Goal: Task Accomplishment & Management: Complete application form

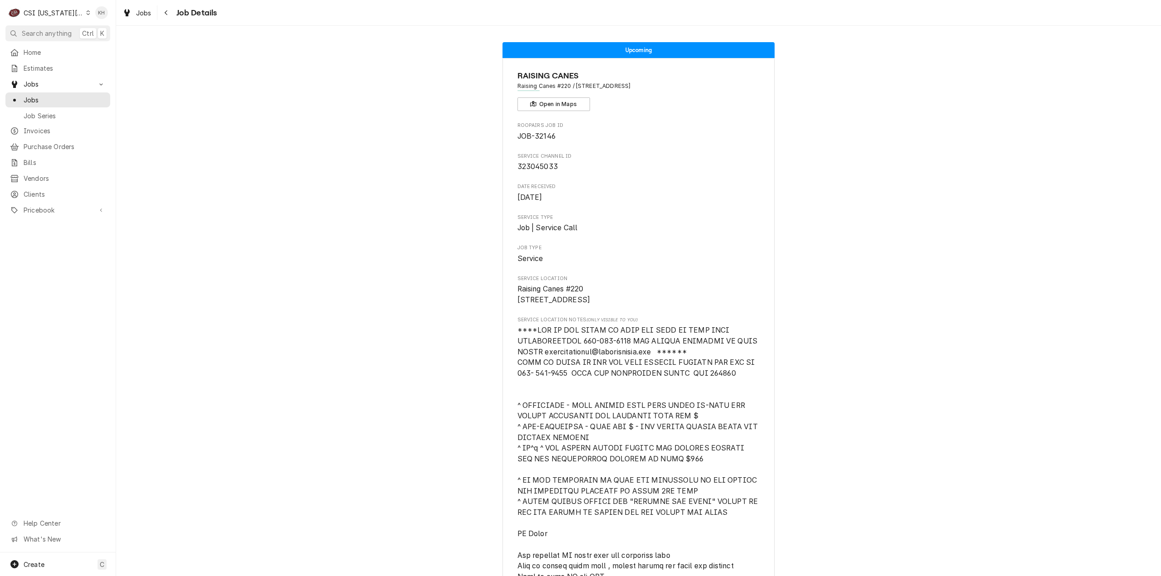
scroll to position [1914, 0]
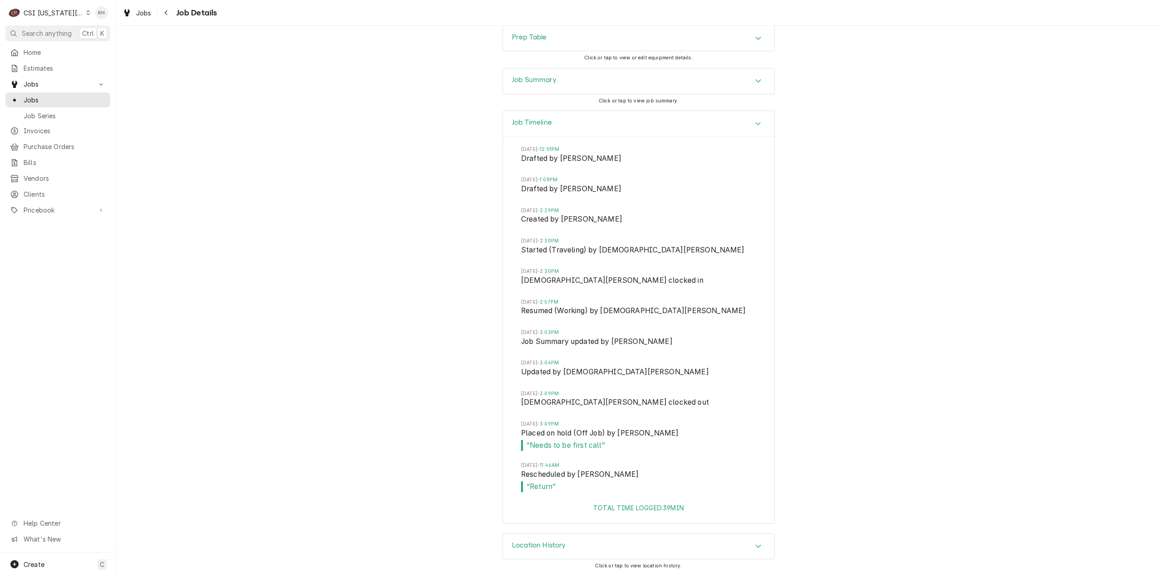
click at [51, 12] on div "CSI Kansas City" at bounding box center [54, 13] width 60 height 10
click at [112, 36] on div "CSI [US_STATE]" at bounding box center [155, 34] width 132 height 10
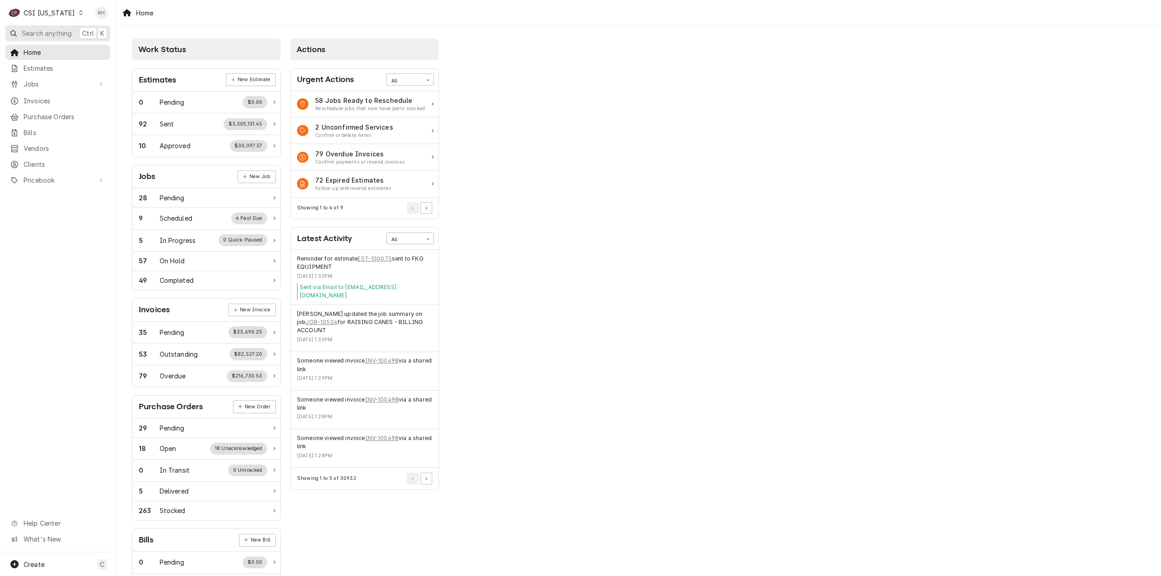
click at [53, 32] on span "Search anything" at bounding box center [47, 34] width 50 height 10
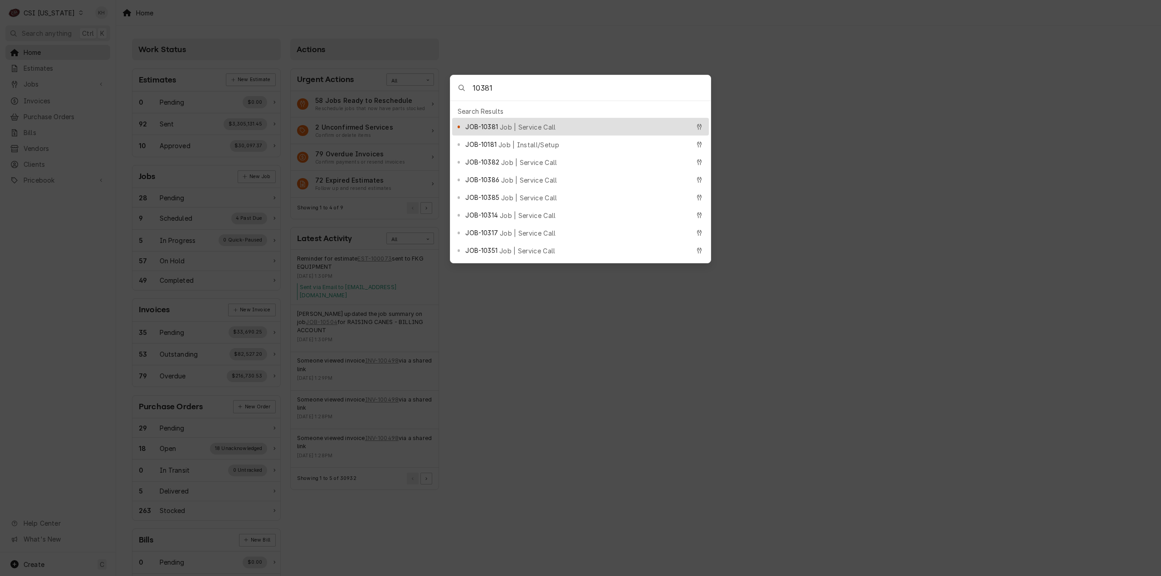
type input "10381"
click at [497, 127] on span "JOB-10381" at bounding box center [481, 127] width 32 height 10
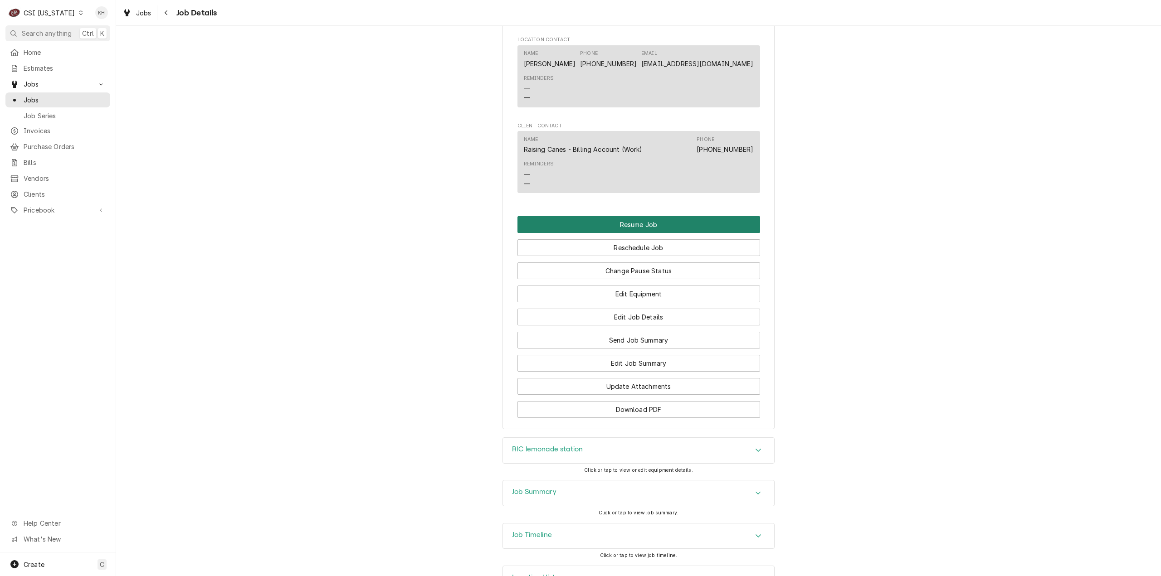
scroll to position [1412, 0]
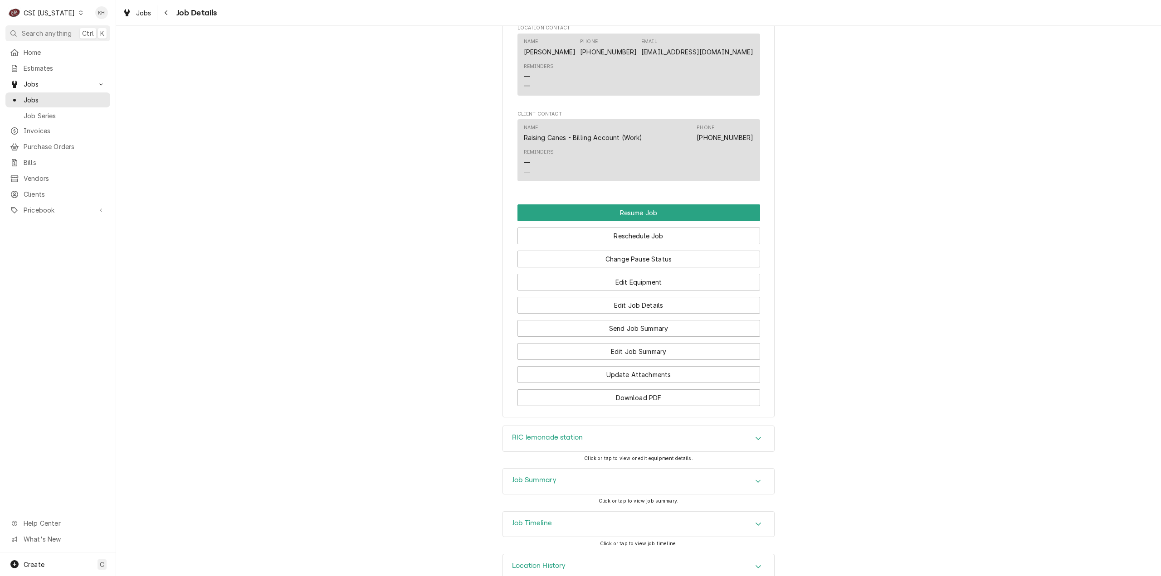
click at [544, 513] on div "Job Timeline" at bounding box center [638, 524] width 271 height 25
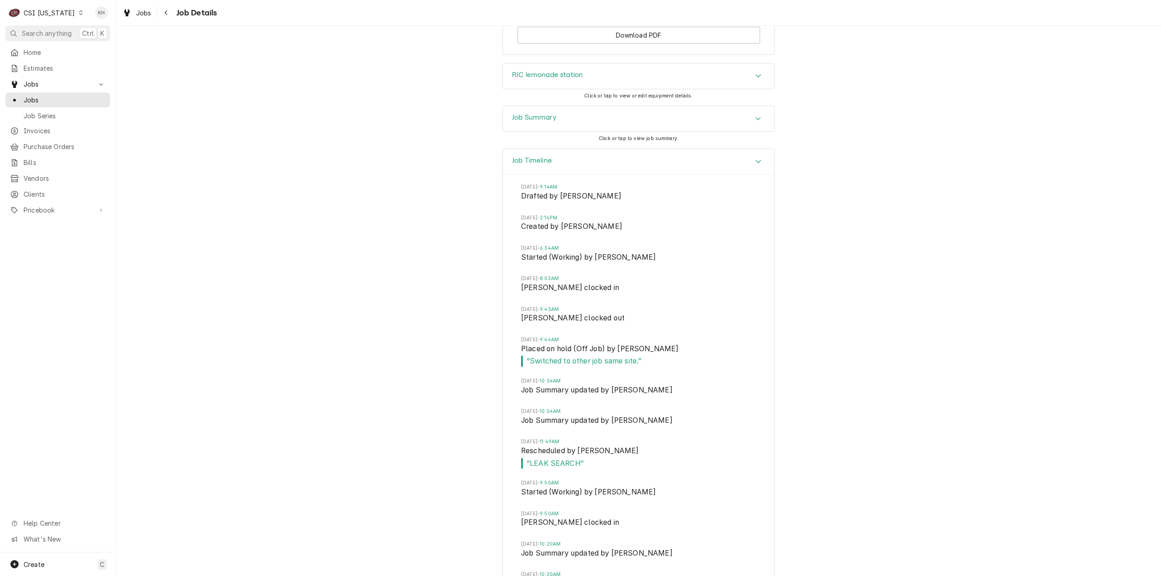
scroll to position [1894, 0]
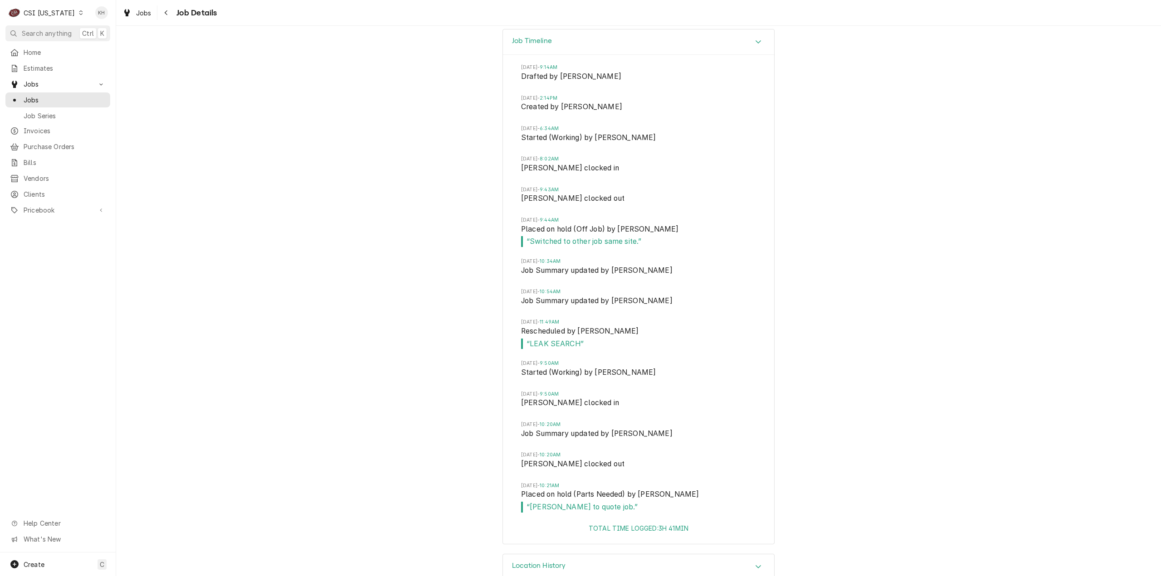
drag, startPoint x: 604, startPoint y: 491, endPoint x: 542, endPoint y: 466, distance: 66.9
click at [542, 482] on li "Fri, Aug 15, 2025 - 10:21AM Placed on hold (Parts Needed) by Bryant Jolley “ Ma…" at bounding box center [638, 502] width 235 height 41
click at [693, 431] on li "Fri, Aug 15, 2025 - 10:20AM Job Summary updated by Bryant Jolley" at bounding box center [638, 436] width 235 height 30
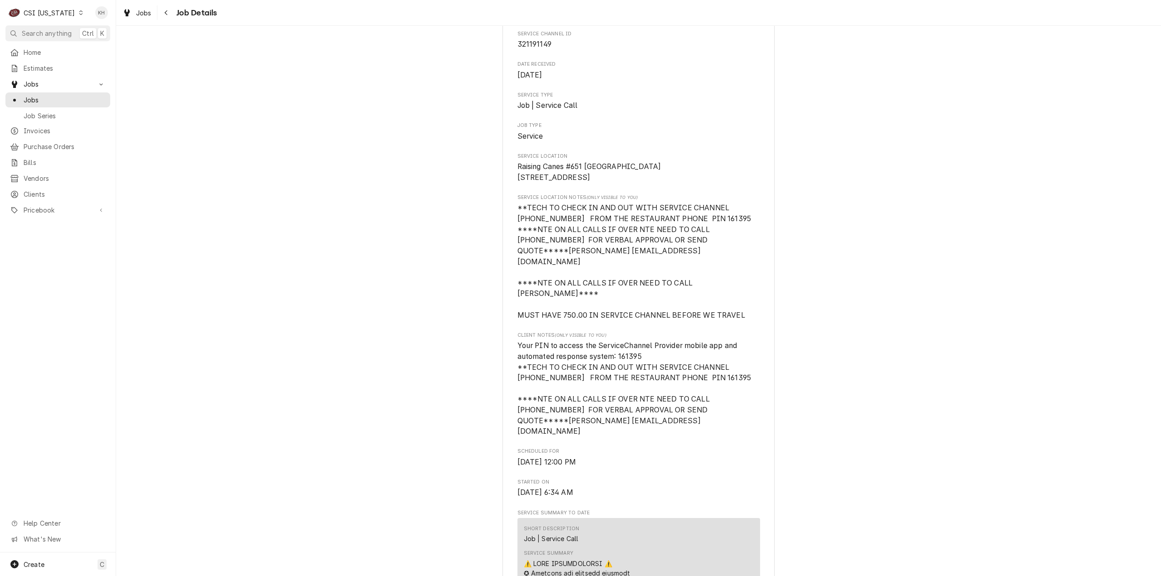
scroll to position [0, 0]
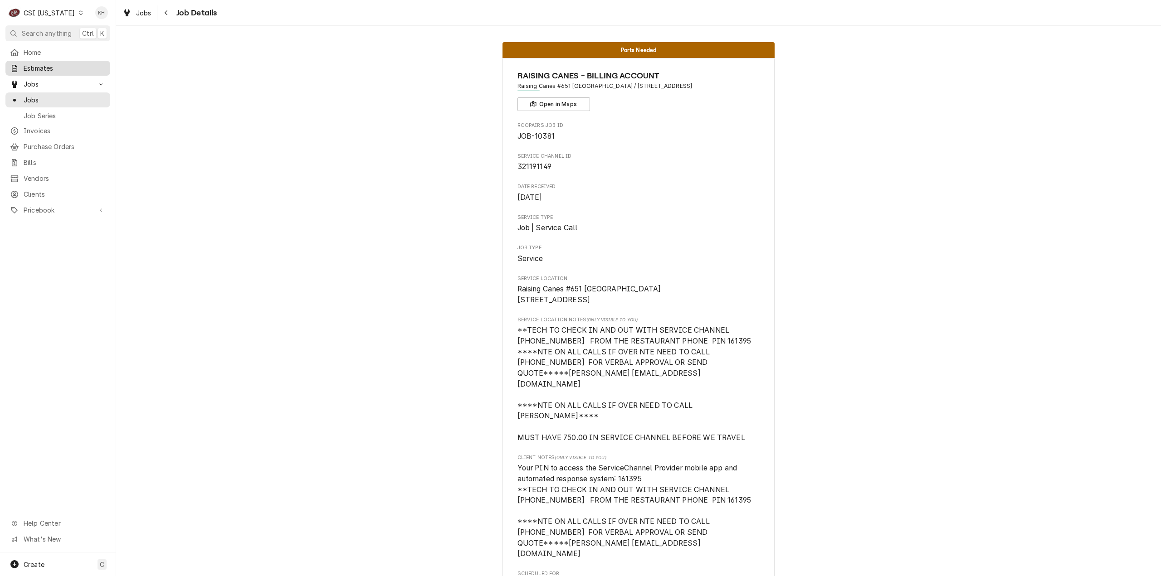
click at [58, 66] on span "Estimates" at bounding box center [65, 68] width 82 height 10
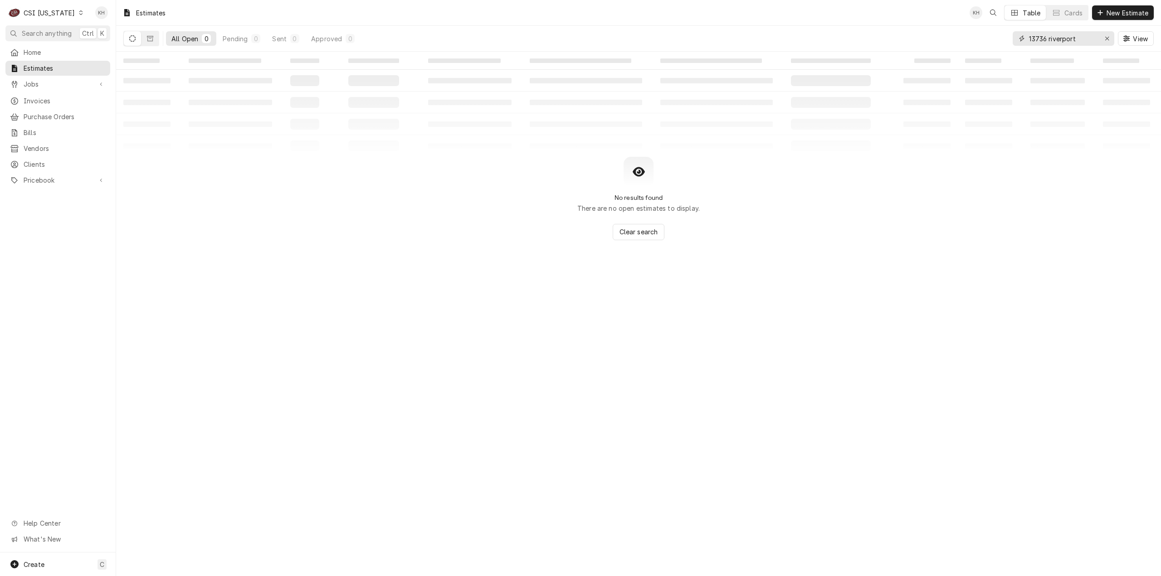
drag, startPoint x: 1084, startPoint y: 41, endPoint x: 841, endPoint y: 58, distance: 244.0
click at [841, 58] on div "Estimates KH Table Cards New Estimate All Open 0 Pending 0 Sent 0 Approved 0 13…" at bounding box center [638, 288] width 1045 height 576
type input "2990 heart"
click at [44, 82] on span "Jobs" at bounding box center [58, 84] width 68 height 10
drag, startPoint x: 44, startPoint y: 36, endPoint x: 65, endPoint y: 33, distance: 20.6
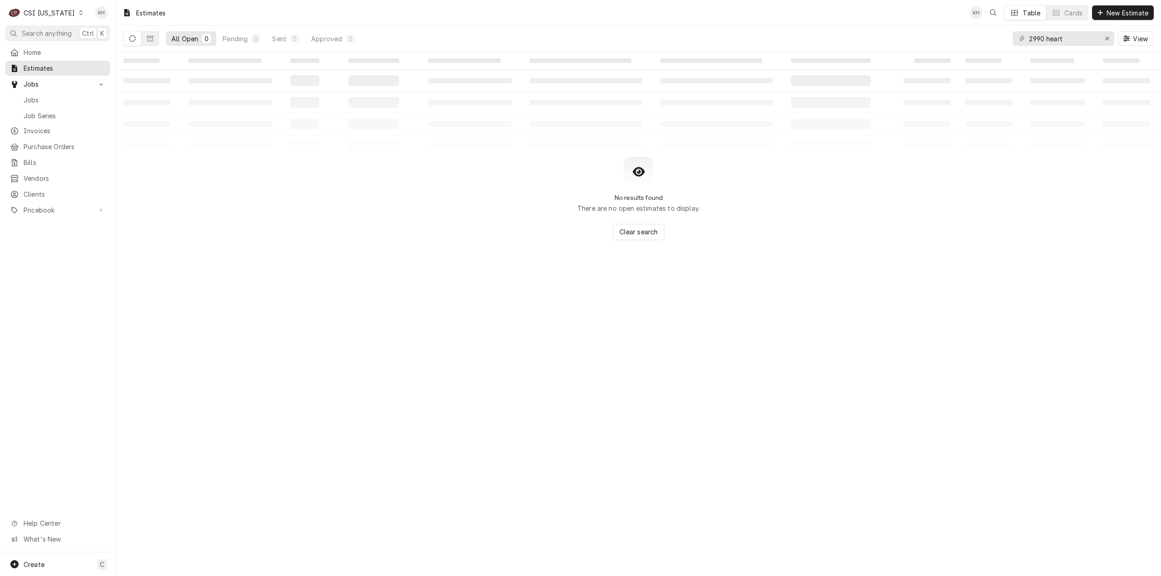
click at [44, 35] on span "Search anything" at bounding box center [47, 34] width 50 height 10
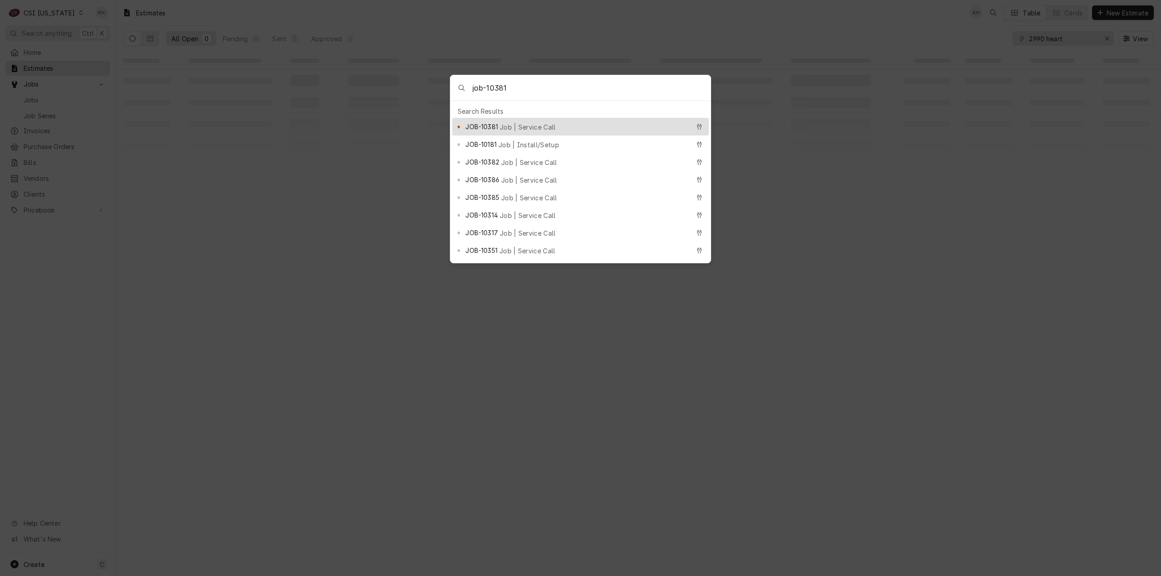
type input "job-10381"
click at [534, 124] on span "Job | Service Call" at bounding box center [528, 127] width 56 height 10
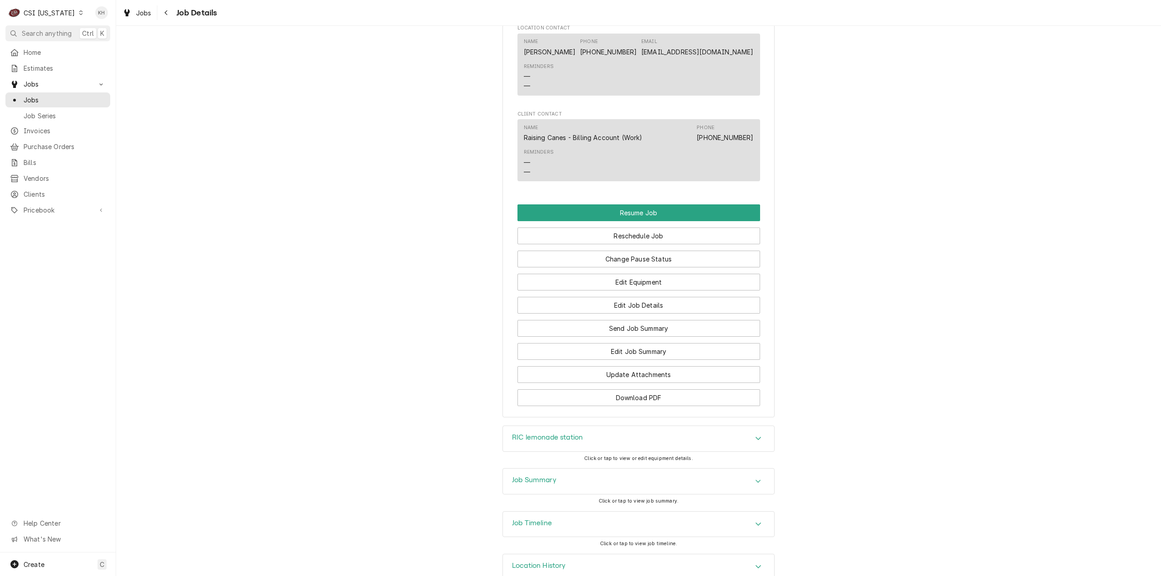
click at [556, 512] on div "Job Timeline" at bounding box center [638, 524] width 271 height 25
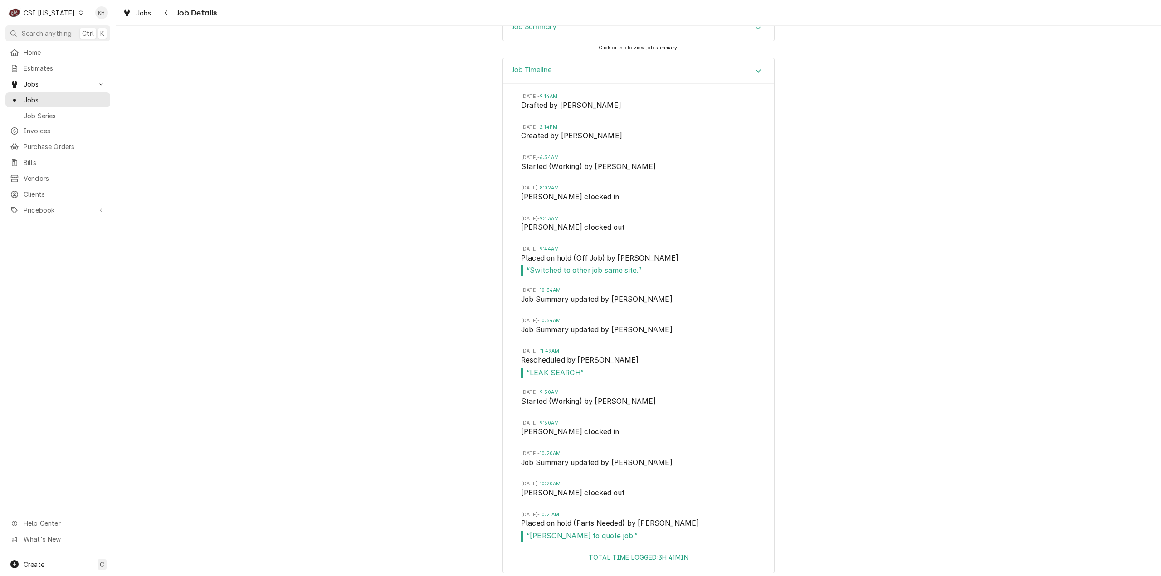
scroll to position [1894, 0]
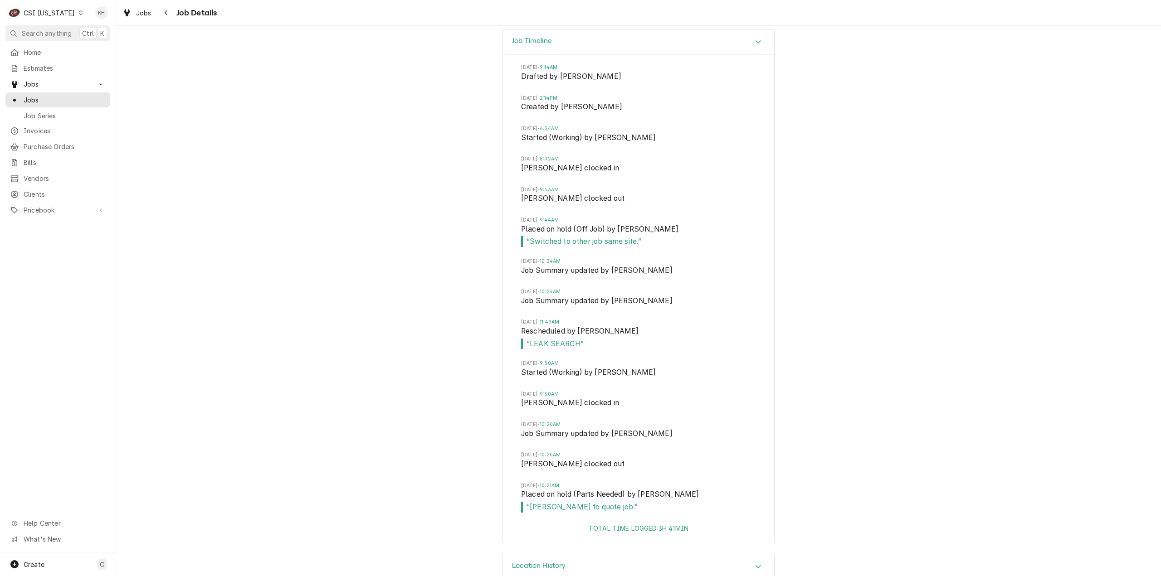
click at [39, 13] on div "CSI Kentucky" at bounding box center [49, 13] width 51 height 10
click at [113, 46] on div "CSI St. [PERSON_NAME]" at bounding box center [142, 50] width 120 height 10
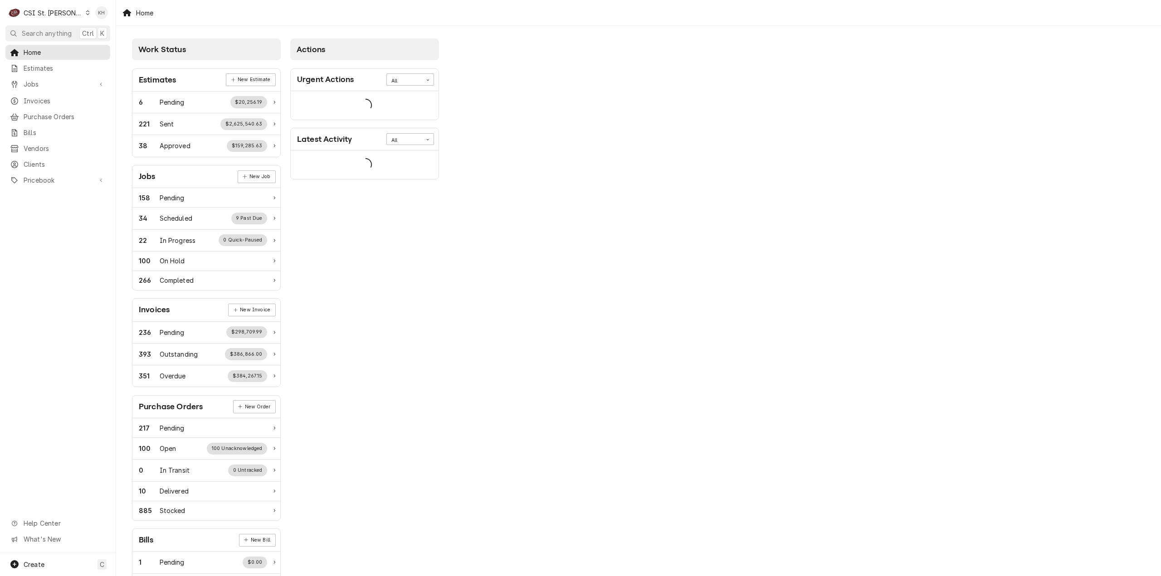
click at [58, 32] on span "Search anything" at bounding box center [47, 34] width 50 height 10
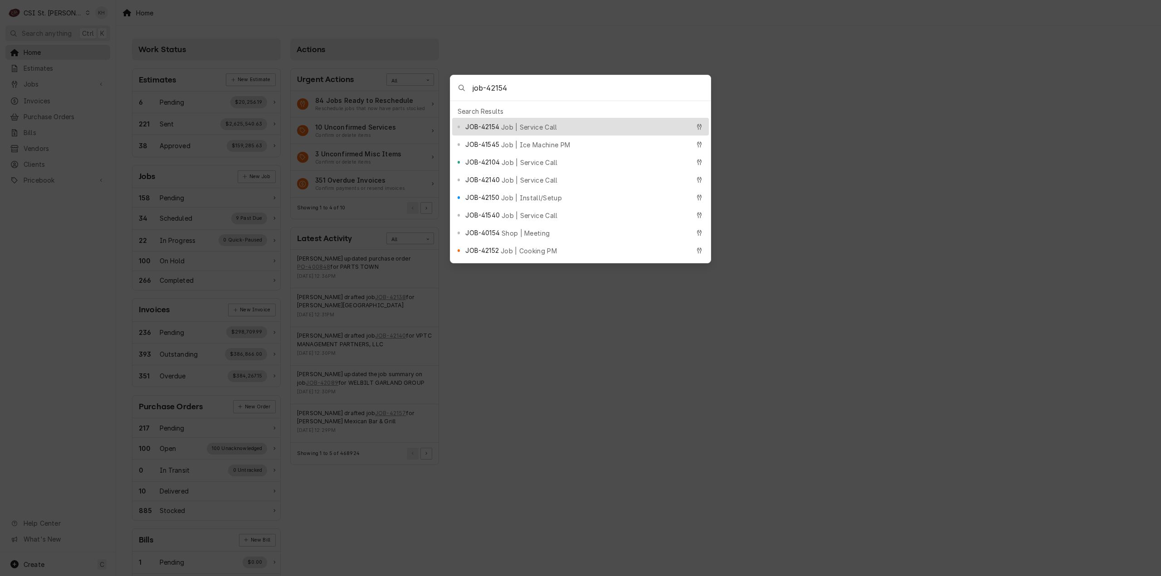
type input "job-42154"
click at [513, 125] on span "Job | Service Call" at bounding box center [529, 127] width 56 height 10
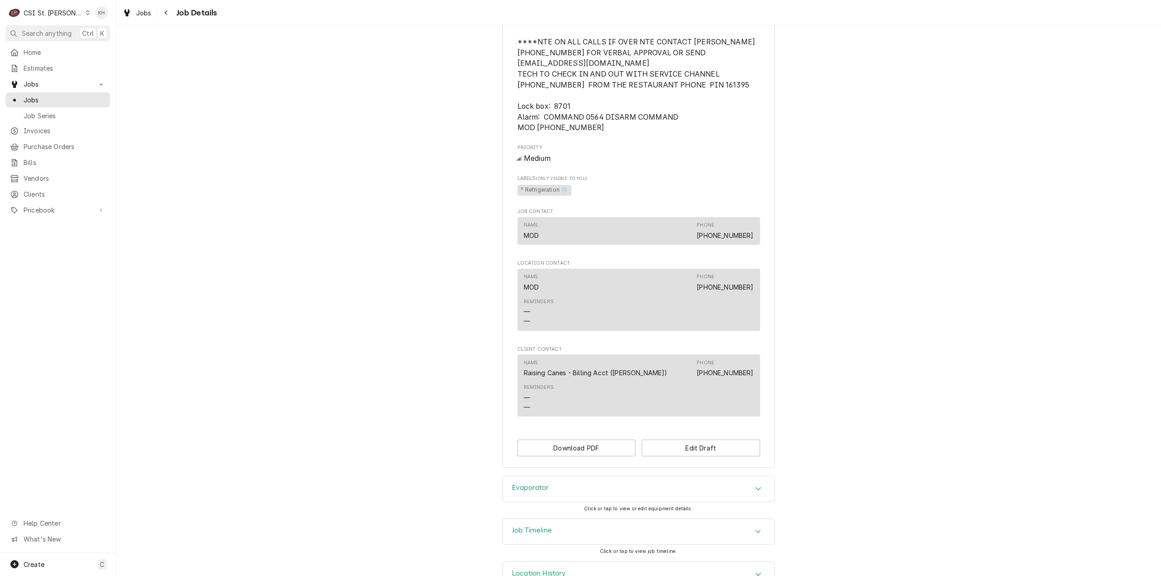
scroll to position [725, 0]
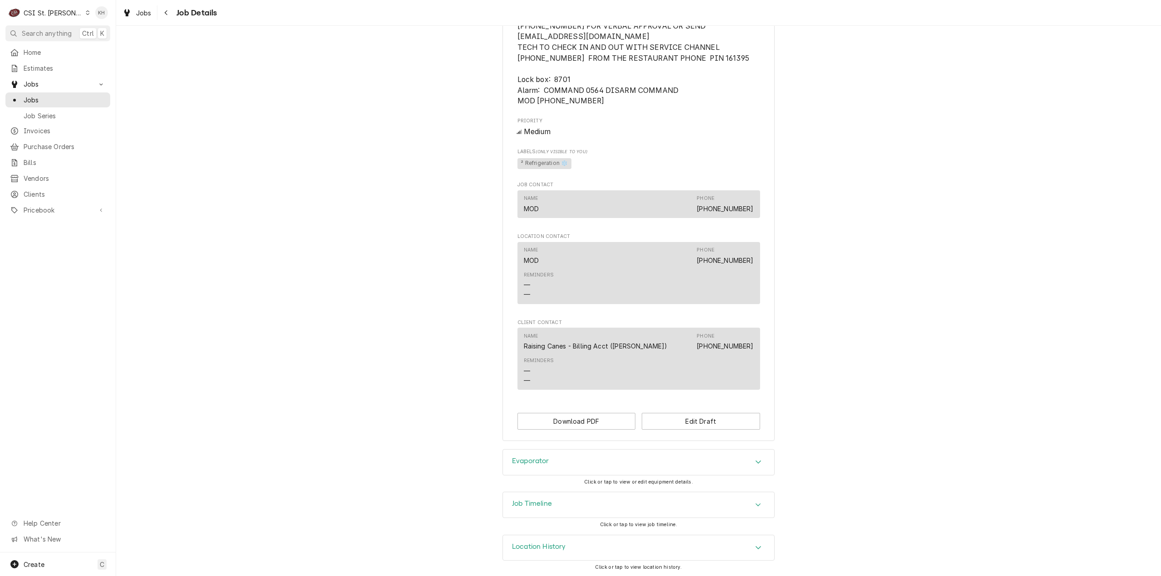
click at [558, 499] on div "Job Timeline" at bounding box center [638, 504] width 271 height 25
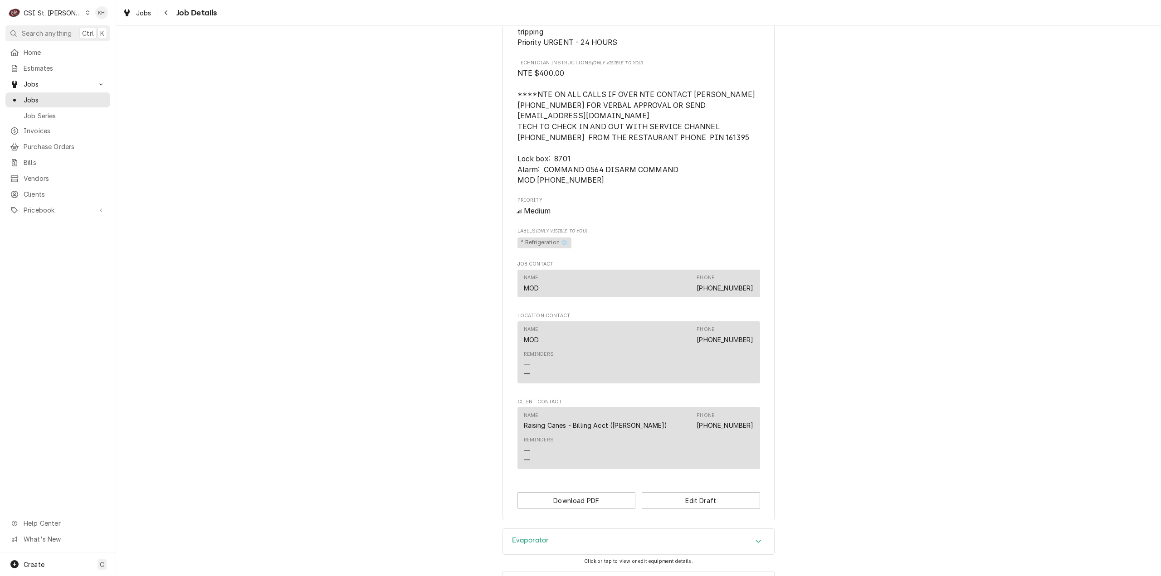
scroll to position [549, 0]
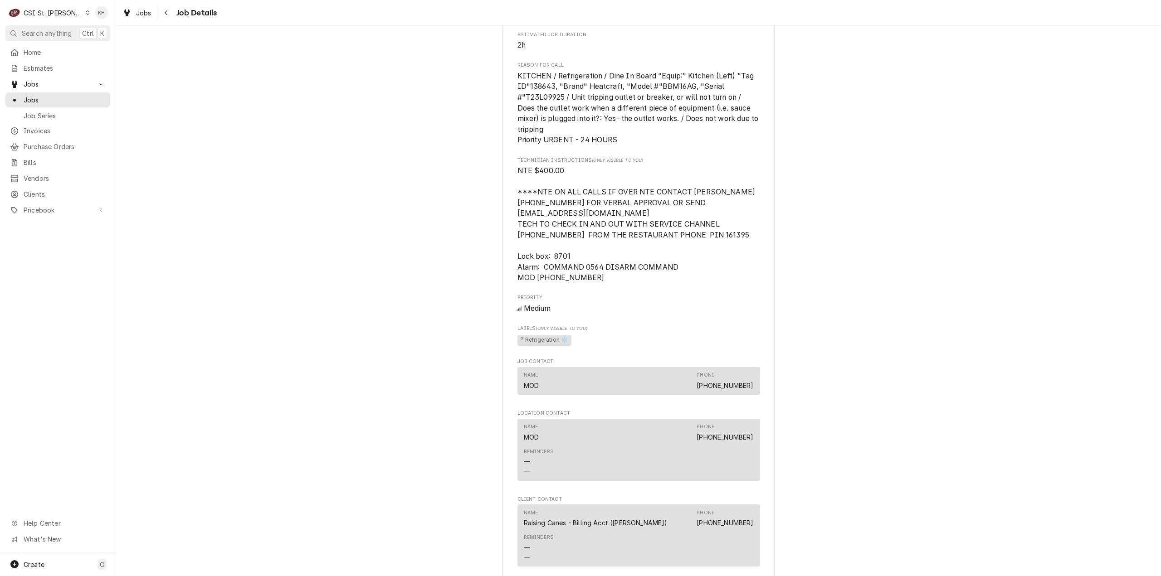
click at [53, 14] on div "CSI St. [PERSON_NAME]" at bounding box center [53, 13] width 59 height 10
click at [87, 19] on div "CSI [US_STATE][GEOGRAPHIC_DATA]" at bounding box center [139, 18] width 120 height 10
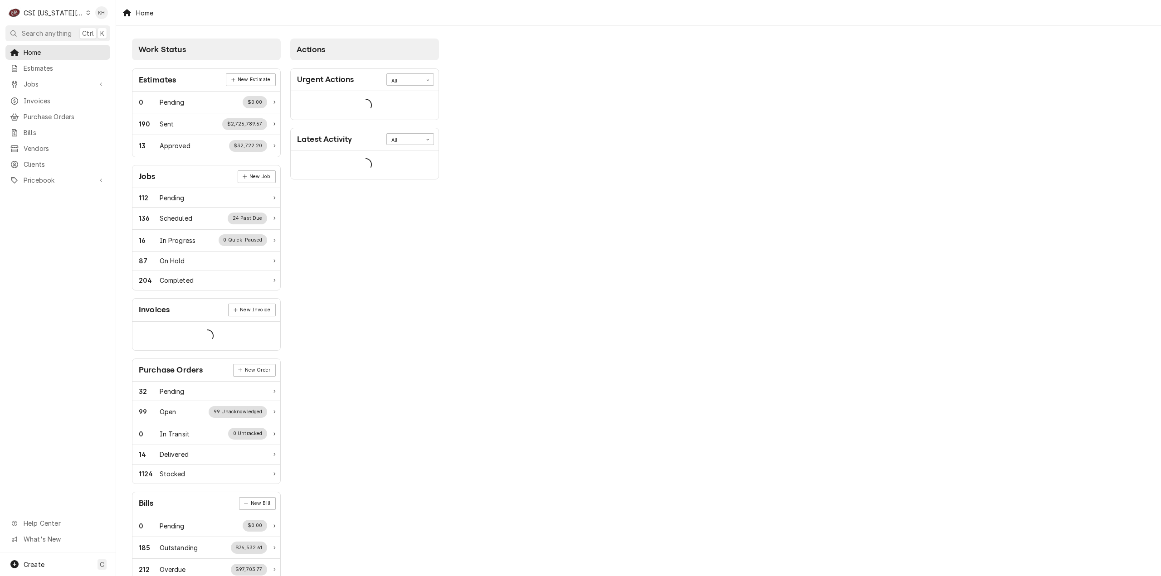
click at [58, 34] on span "Search anything" at bounding box center [47, 34] width 50 height 10
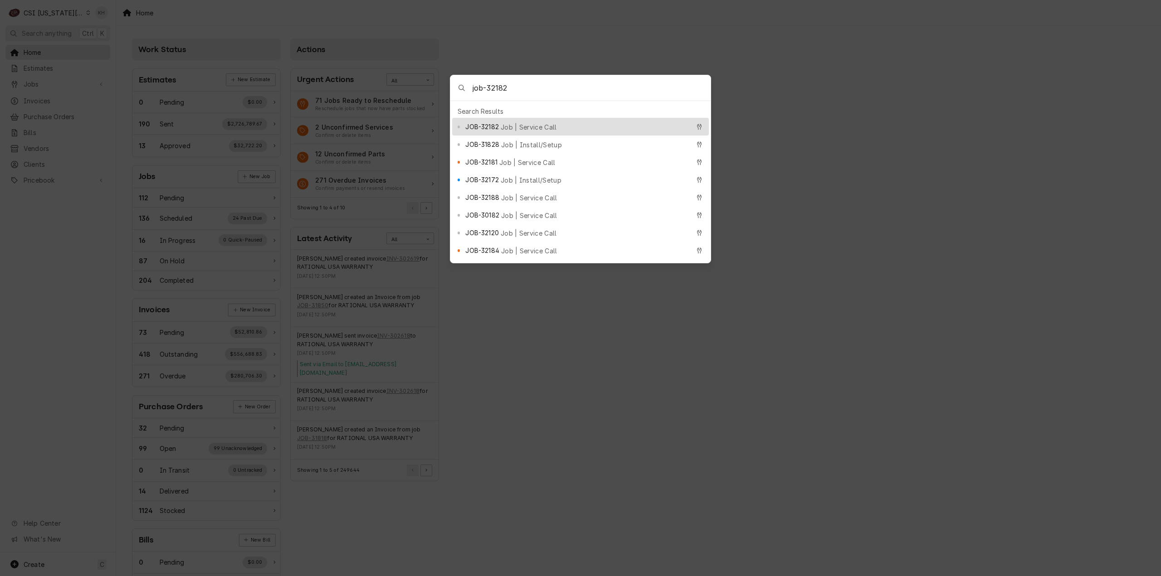
type input "job-32182"
click at [505, 122] on div "JOB-32182 Job | Service Call" at bounding box center [577, 127] width 224 height 10
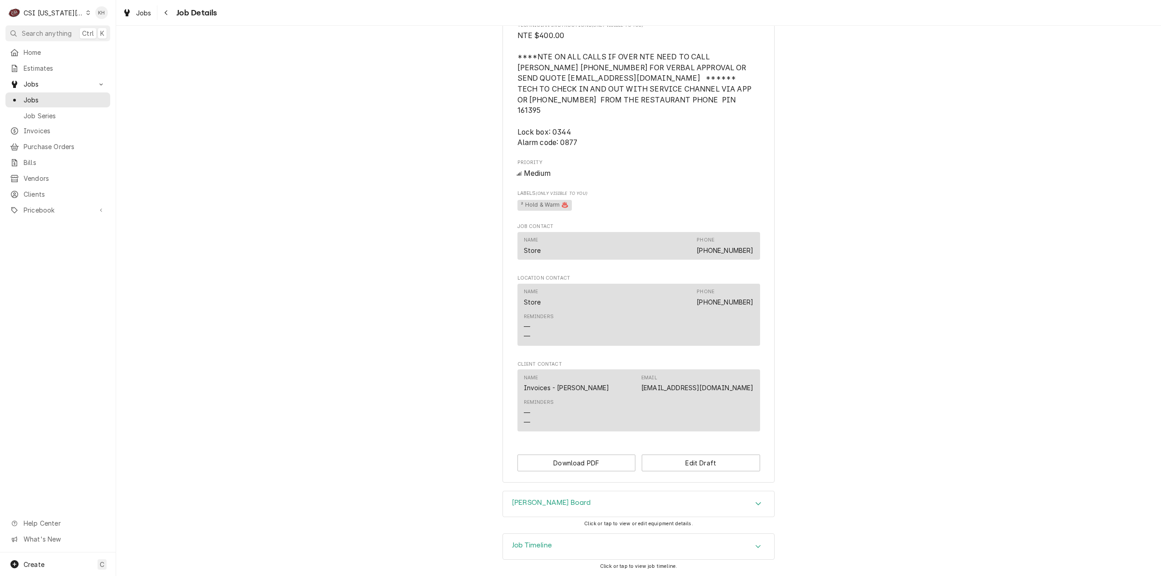
scroll to position [897, 0]
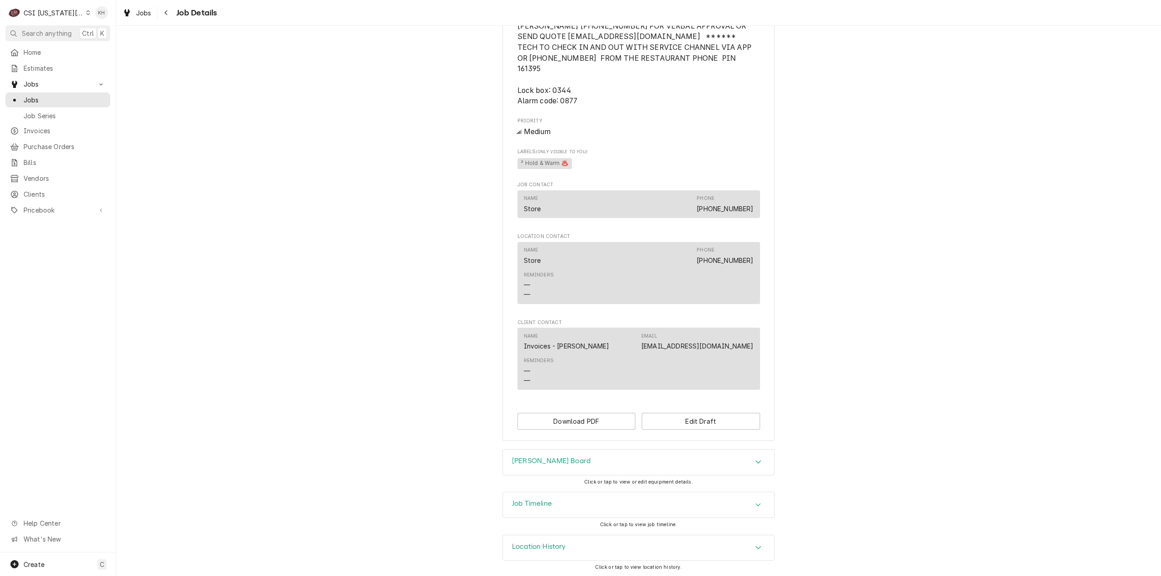
click at [571, 513] on div "Job Timeline" at bounding box center [638, 504] width 271 height 25
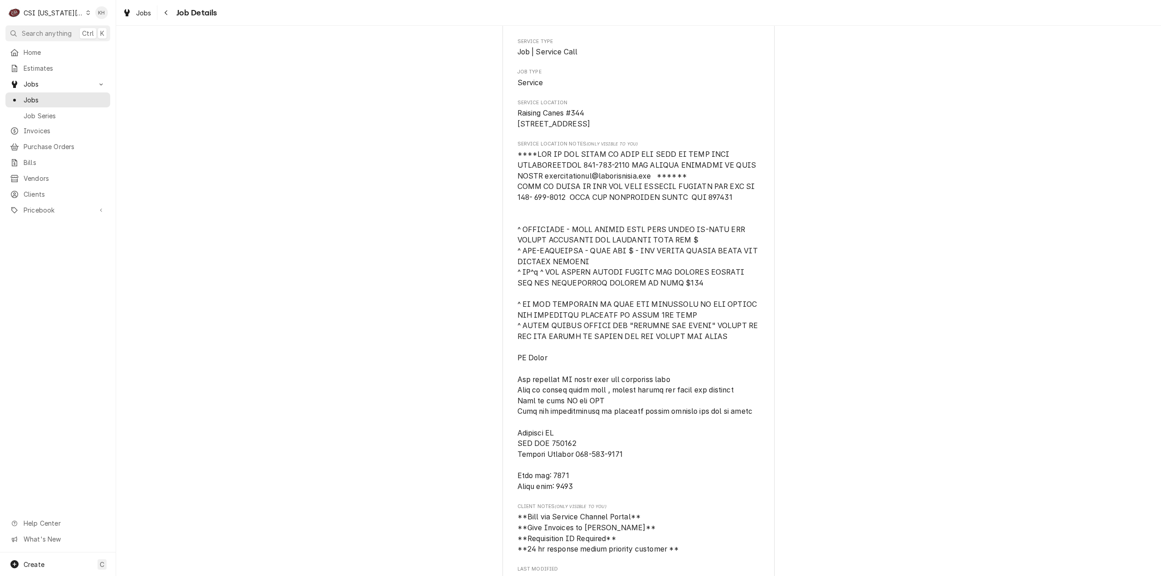
scroll to position [0, 0]
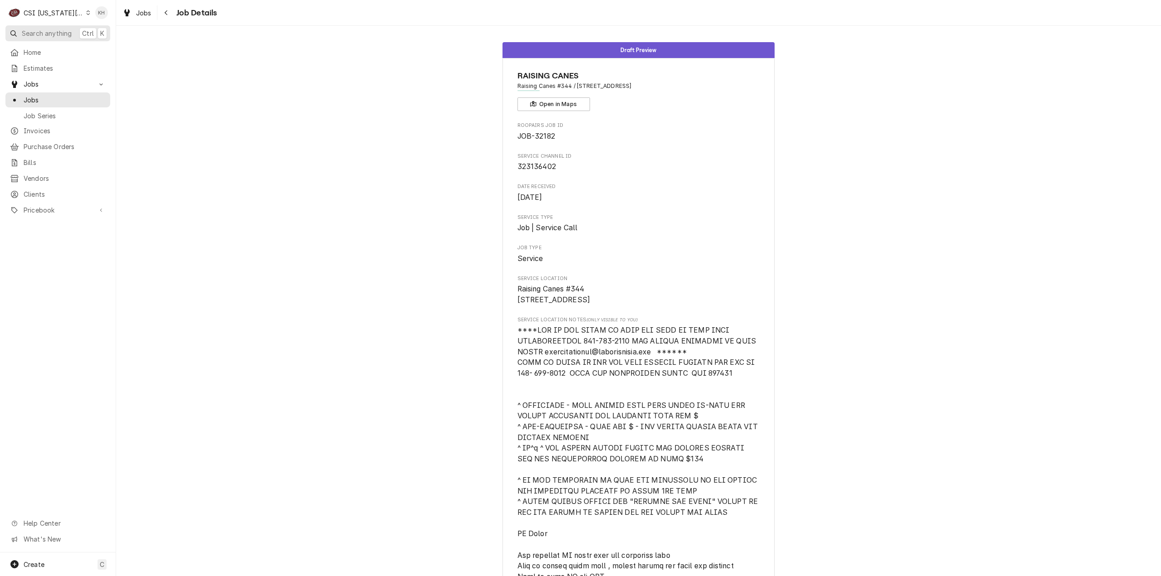
click at [52, 30] on span "Search anything" at bounding box center [47, 34] width 50 height 10
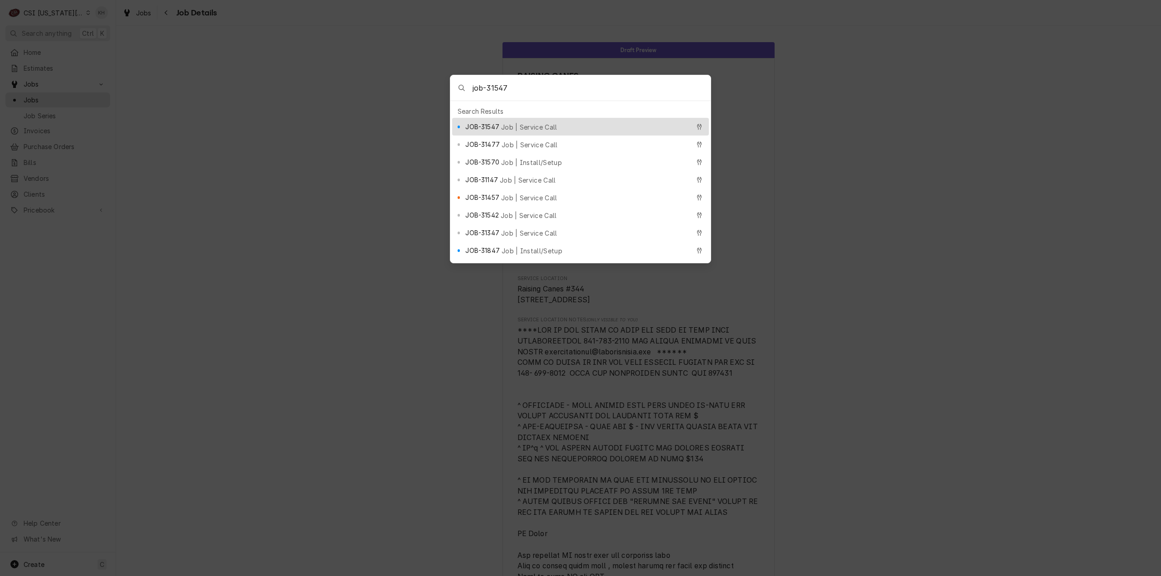
type input "job-31547"
click at [489, 122] on span "JOB-31547" at bounding box center [482, 127] width 34 height 10
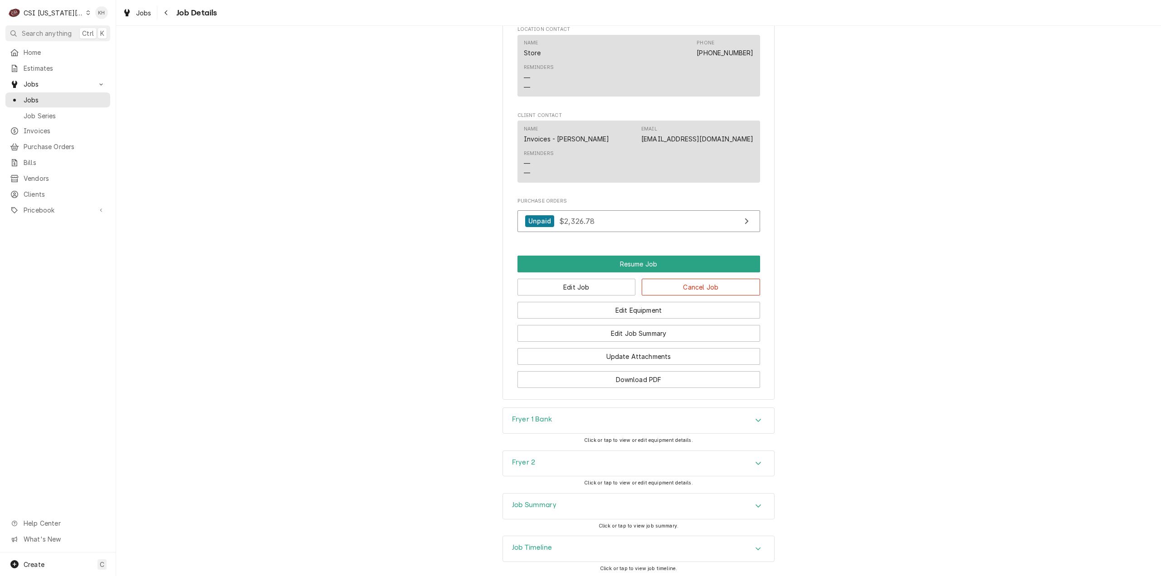
scroll to position [1602, 0]
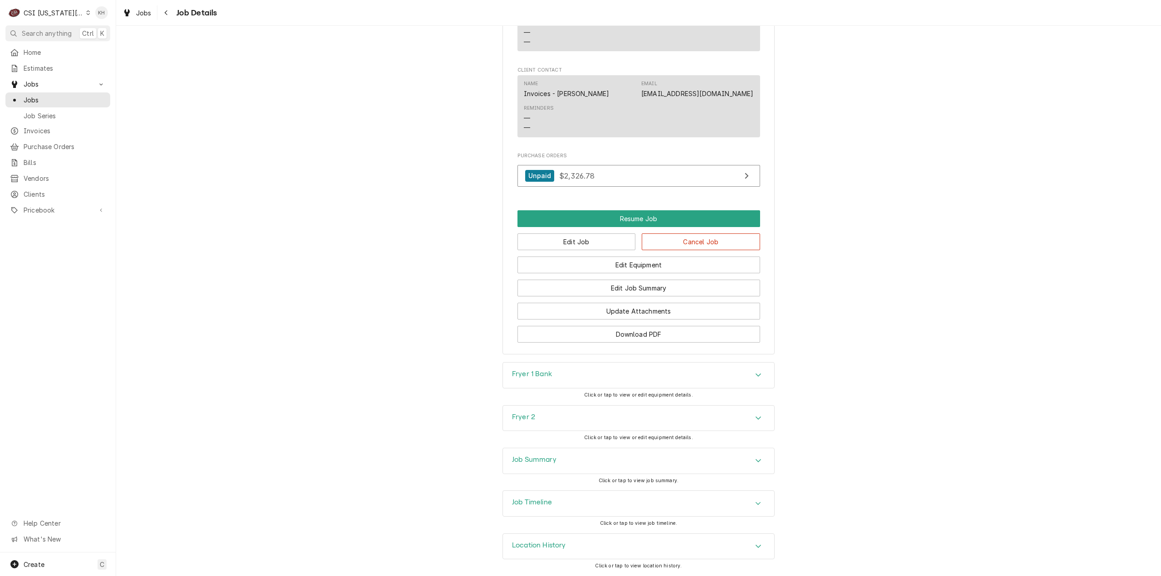
click at [564, 510] on div "Job Timeline" at bounding box center [638, 503] width 271 height 25
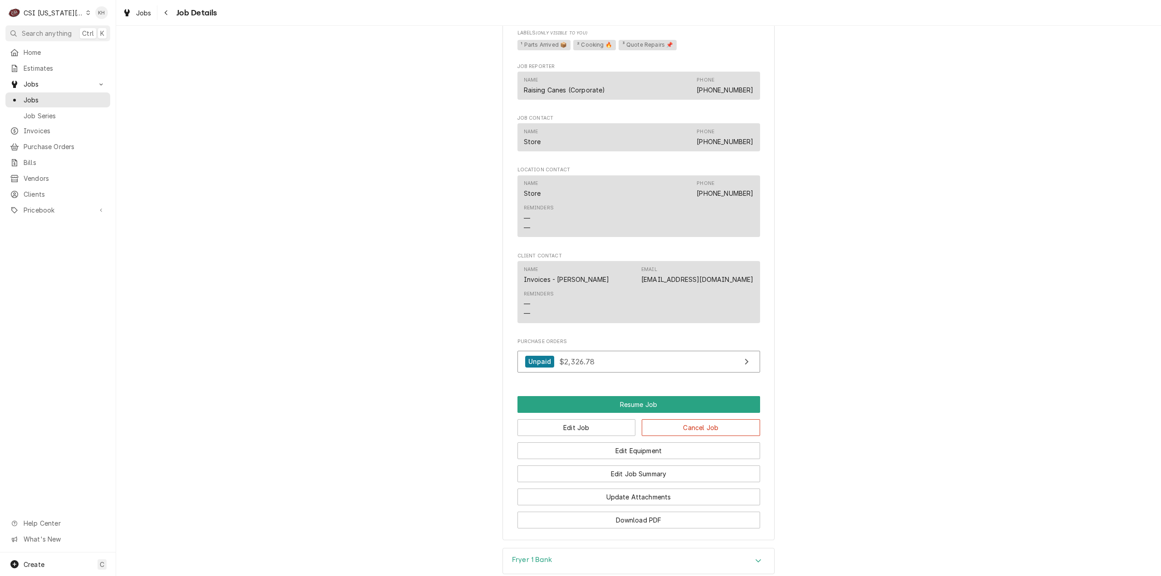
scroll to position [1574, 0]
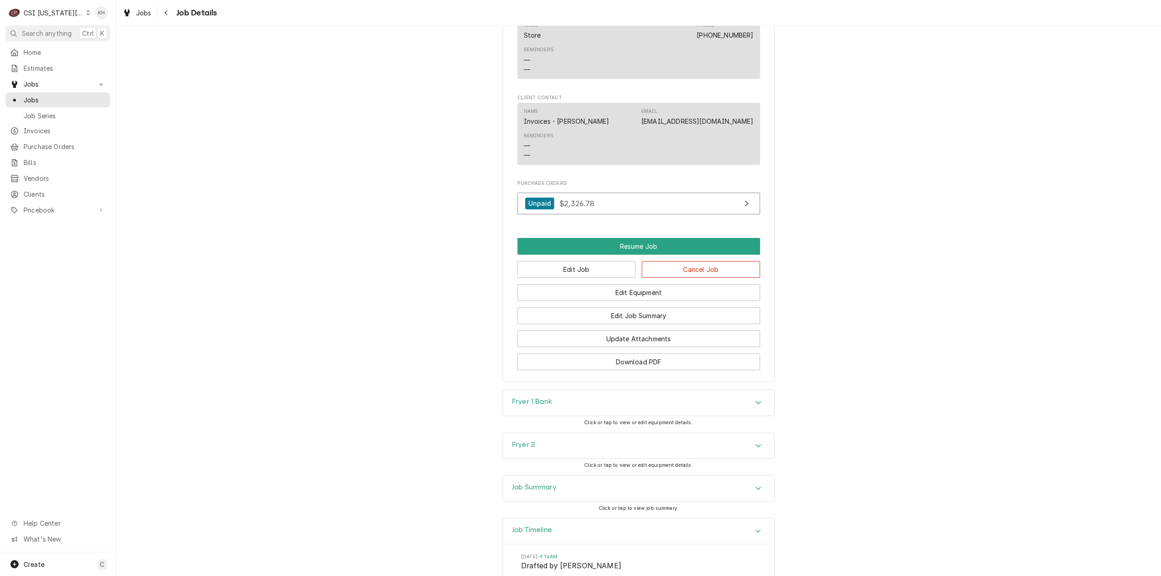
click at [557, 481] on div "Job Summary" at bounding box center [638, 488] width 271 height 25
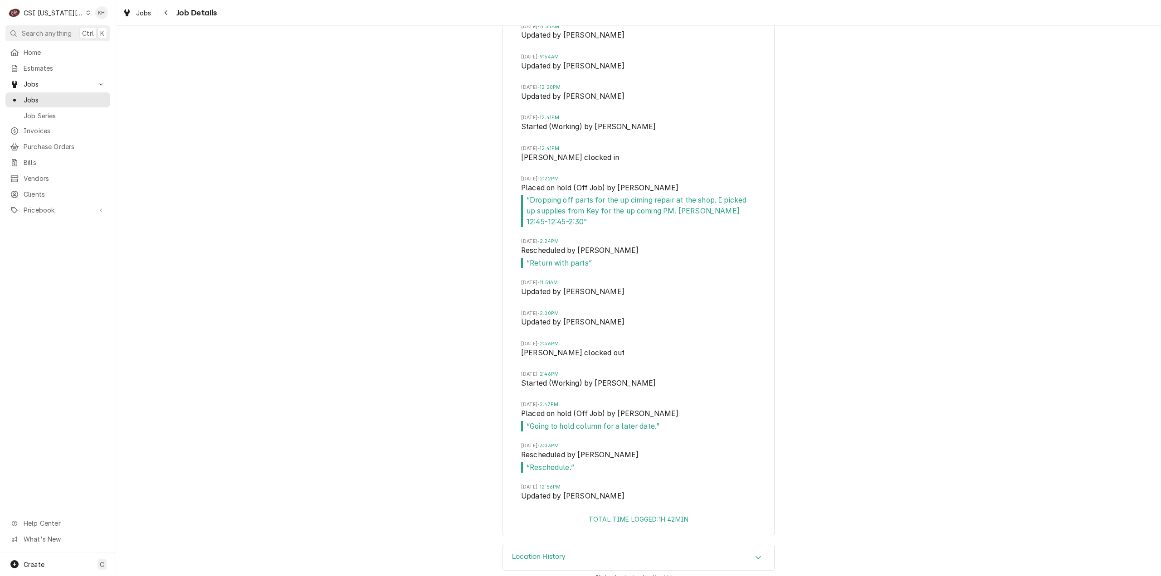
scroll to position [3419, 0]
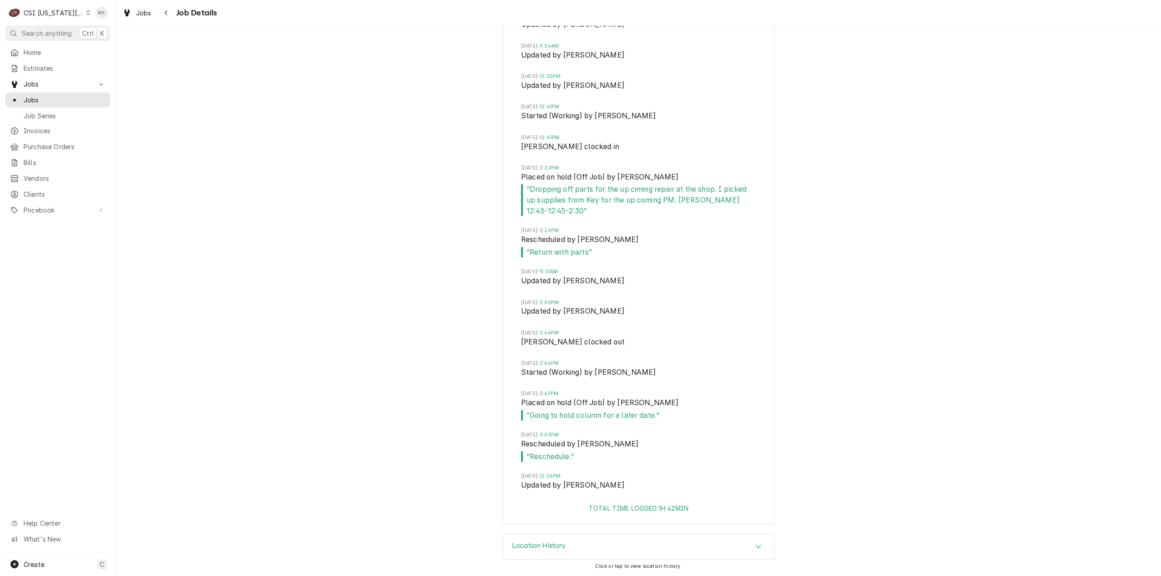
click at [859, 477] on div "Job Timeline Fri, Jul 25, 2025 - 9:14AM Drafted by Kelsey Hetlage Fri, Jul 25, …" at bounding box center [638, 164] width 1045 height 740
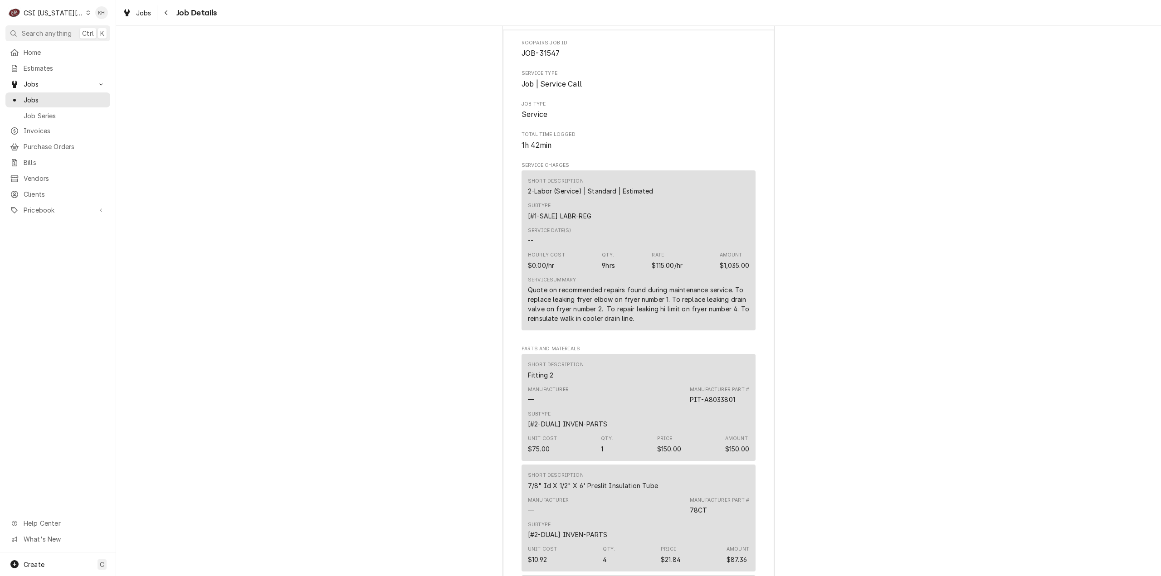
scroll to position [0, 0]
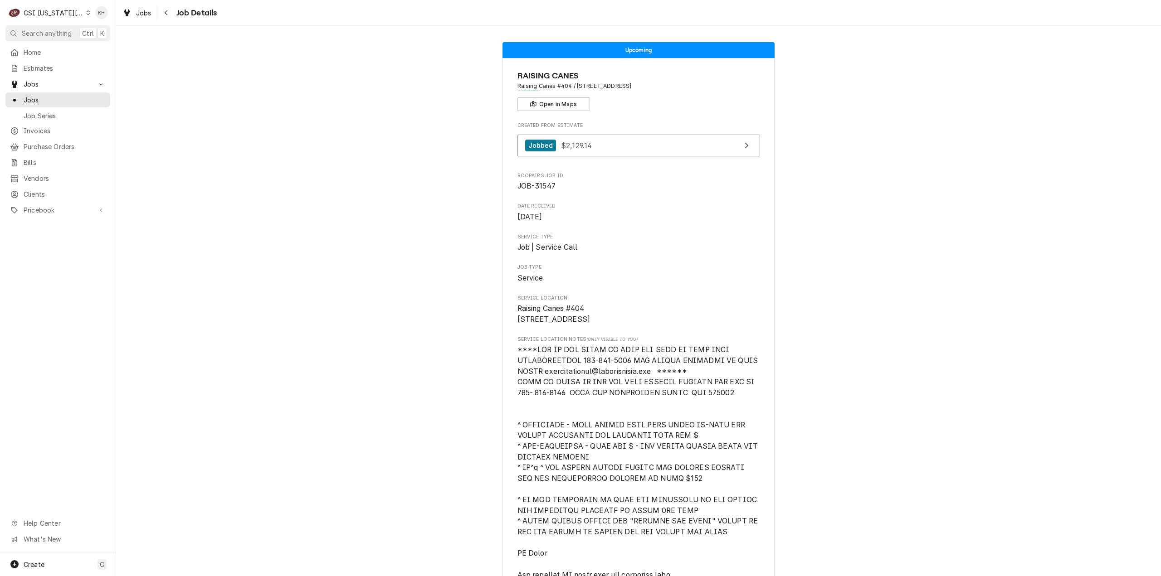
drag, startPoint x: 888, startPoint y: 499, endPoint x: 826, endPoint y: 148, distance: 356.8
click at [47, 16] on div "CSI Kansas City" at bounding box center [54, 13] width 60 height 10
click at [83, 34] on div "CSI Kansas City CSI Kentucky CSI St. Louis" at bounding box center [156, 33] width 148 height 53
click at [87, 36] on div "CSI [US_STATE]" at bounding box center [156, 33] width 138 height 11
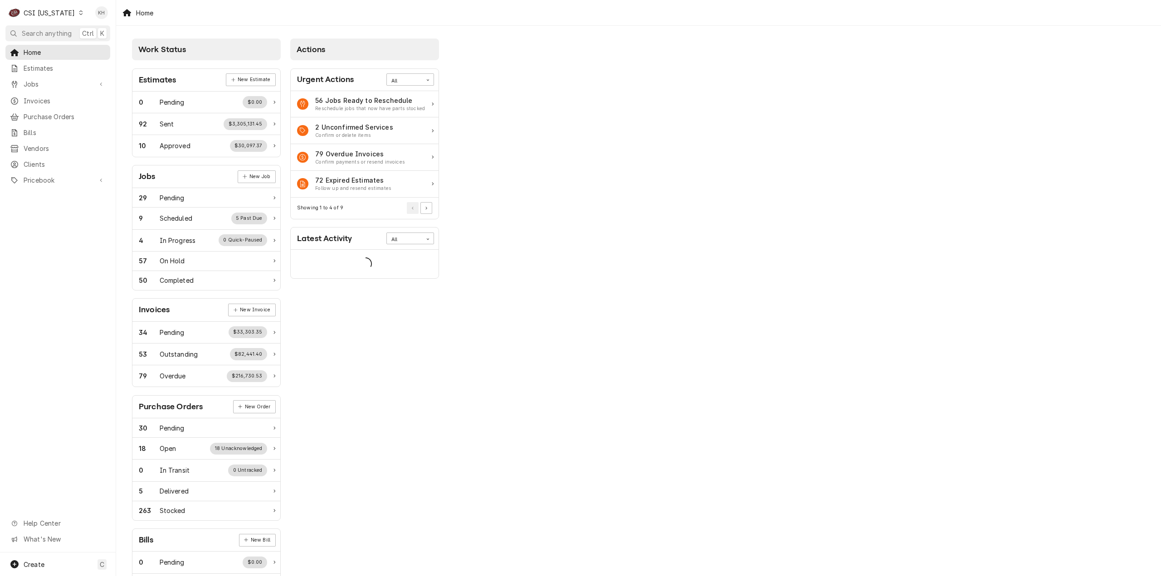
click at [58, 30] on span "Search anything" at bounding box center [47, 34] width 50 height 10
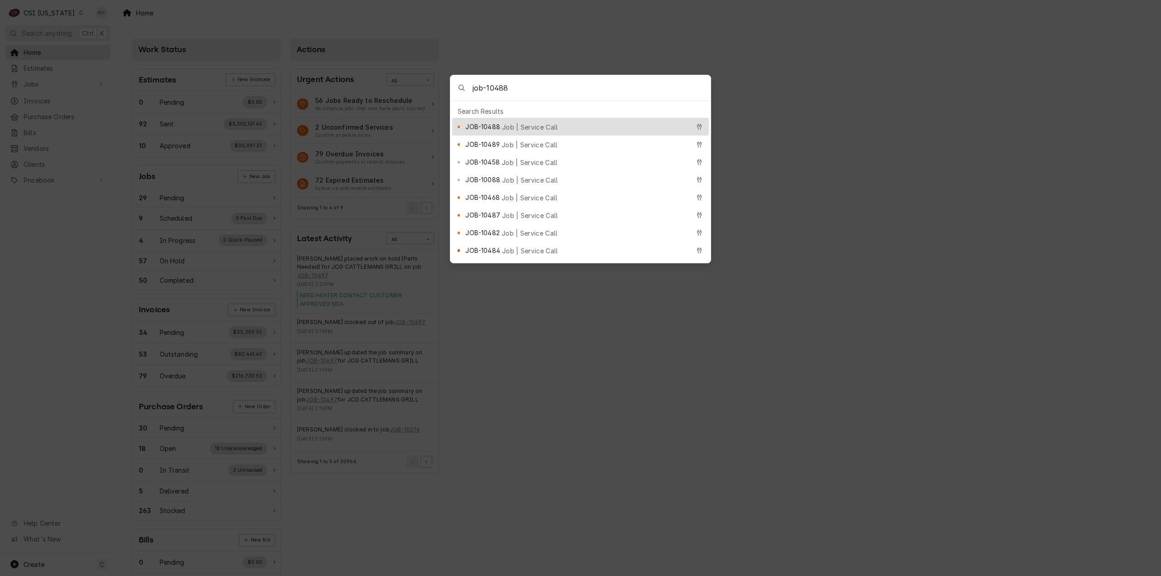
type input "job-10488"
click at [564, 122] on div "JOB-10488 Job | Service Call" at bounding box center [577, 127] width 224 height 10
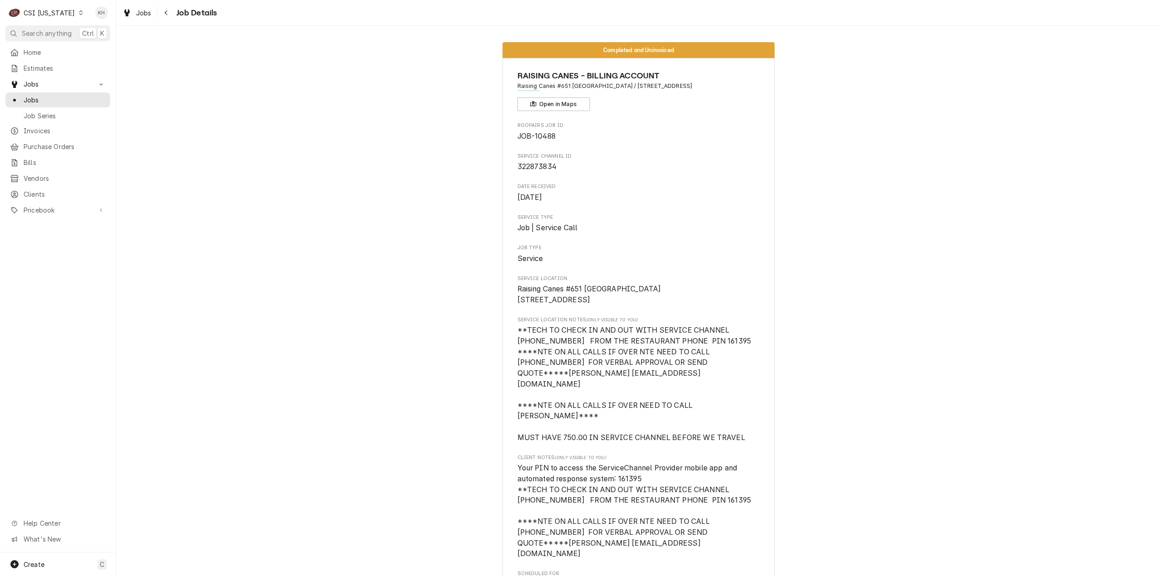
click at [532, 161] on span "322873834" at bounding box center [638, 166] width 243 height 11
click at [535, 166] on span "322873834" at bounding box center [536, 166] width 39 height 9
copy span "322873834"
click at [44, 13] on div "CSI [US_STATE]" at bounding box center [49, 13] width 51 height 10
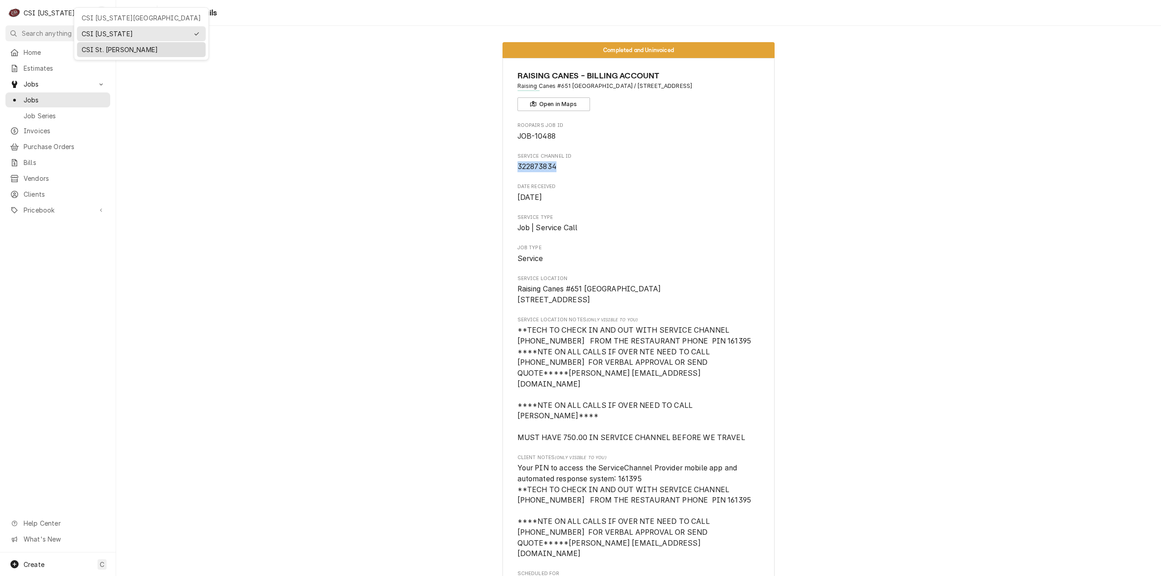
click at [124, 45] on div "CSI St. Louis" at bounding box center [142, 50] width 120 height 10
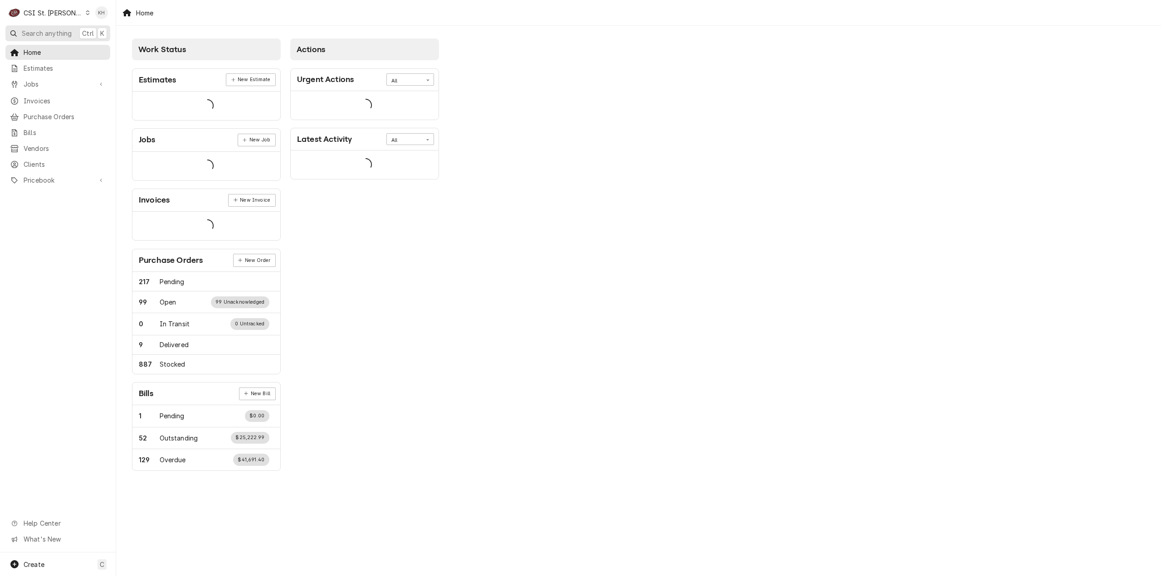
click at [64, 31] on span "Search anything" at bounding box center [47, 34] width 50 height 10
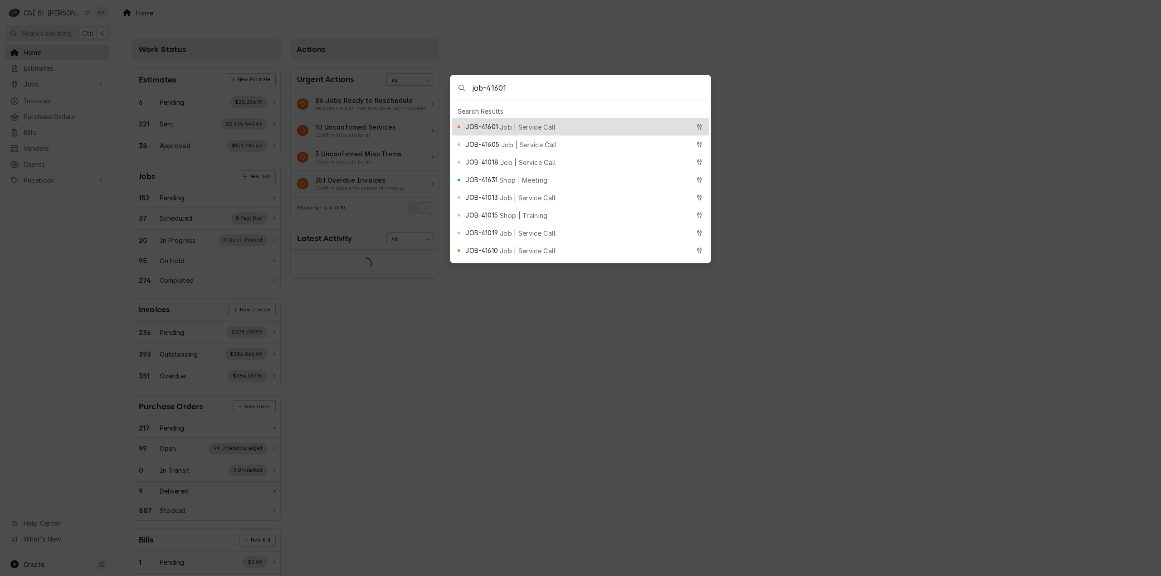
type input "job-41601"
click at [530, 126] on span "Job | Service Call" at bounding box center [528, 127] width 56 height 10
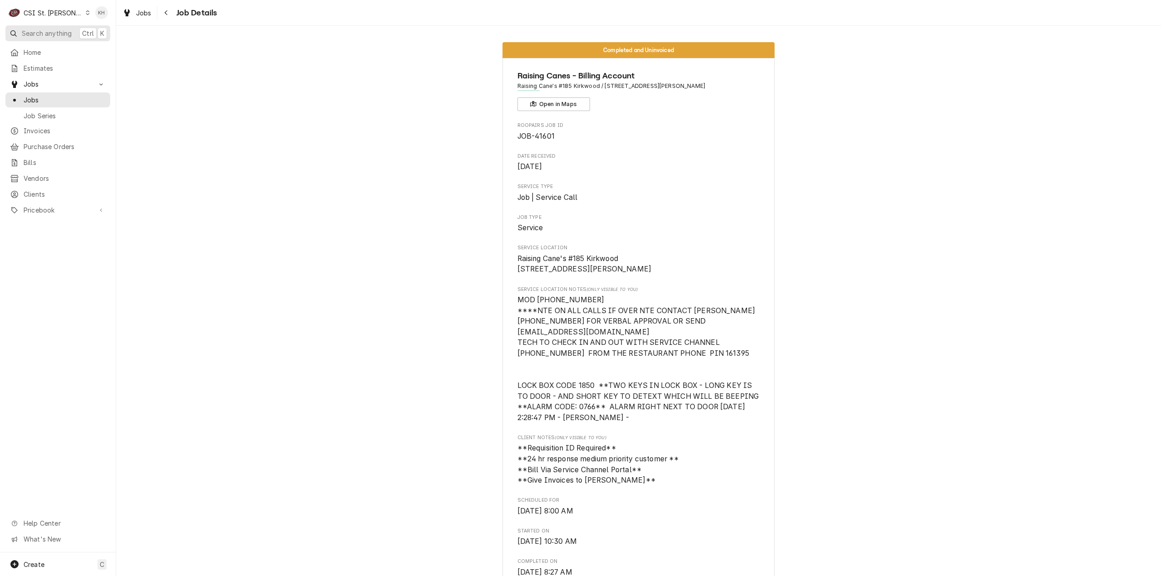
click at [64, 27] on button "Search anything Ctrl K" at bounding box center [57, 33] width 105 height 16
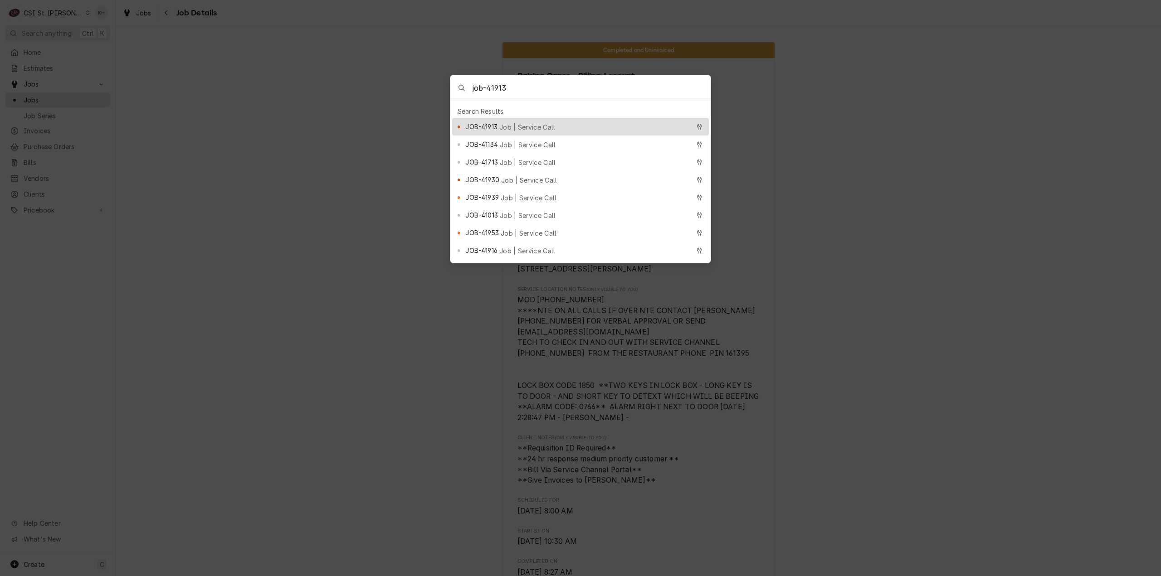
type input "job-41913"
click at [543, 122] on div "JOB-41913 Job | Service Call" at bounding box center [577, 127] width 224 height 10
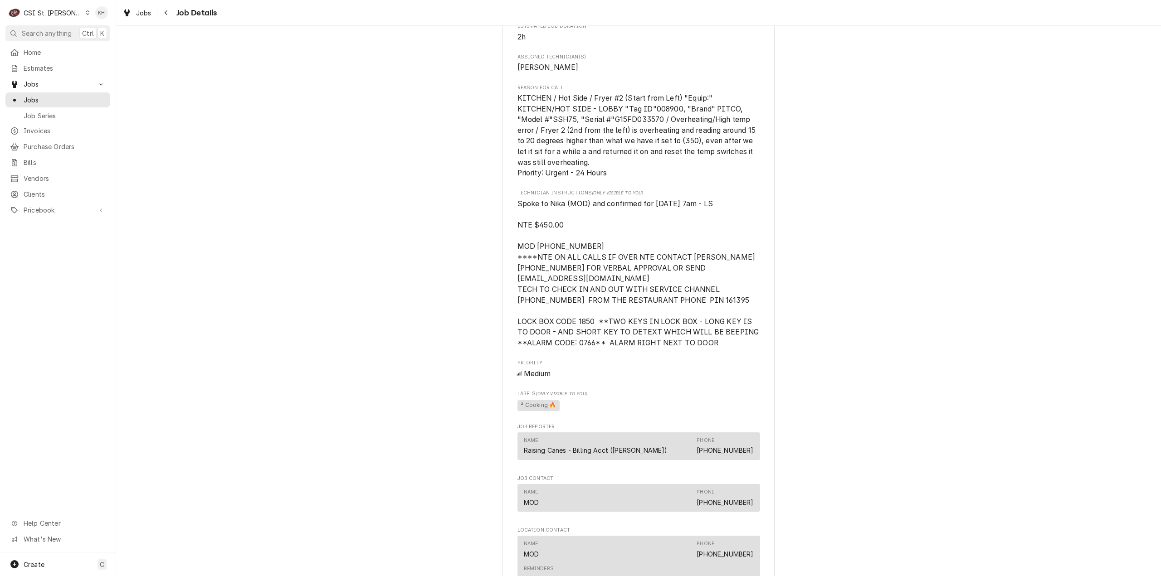
scroll to position [952, 0]
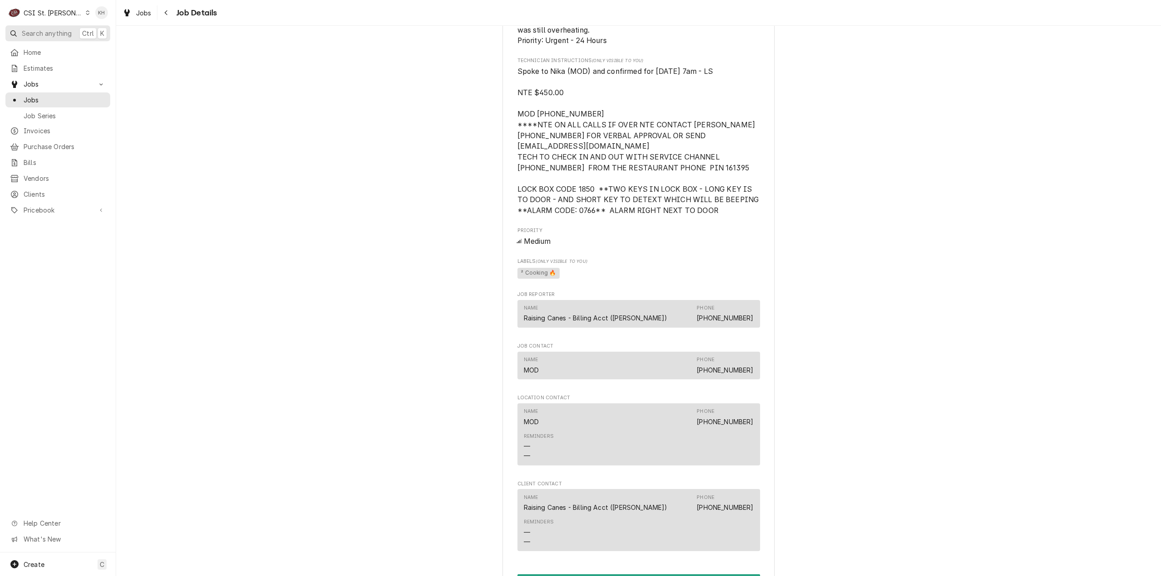
click at [71, 34] on span "Search anything" at bounding box center [47, 34] width 50 height 10
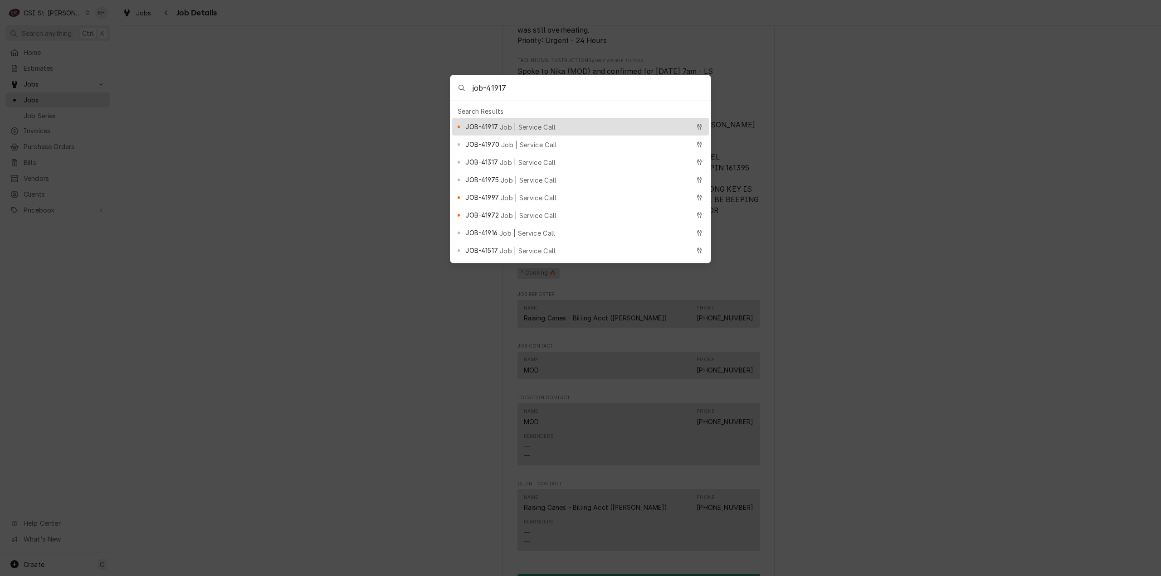
type input "job-41917"
click at [541, 122] on span "Job | Service Call" at bounding box center [528, 127] width 56 height 10
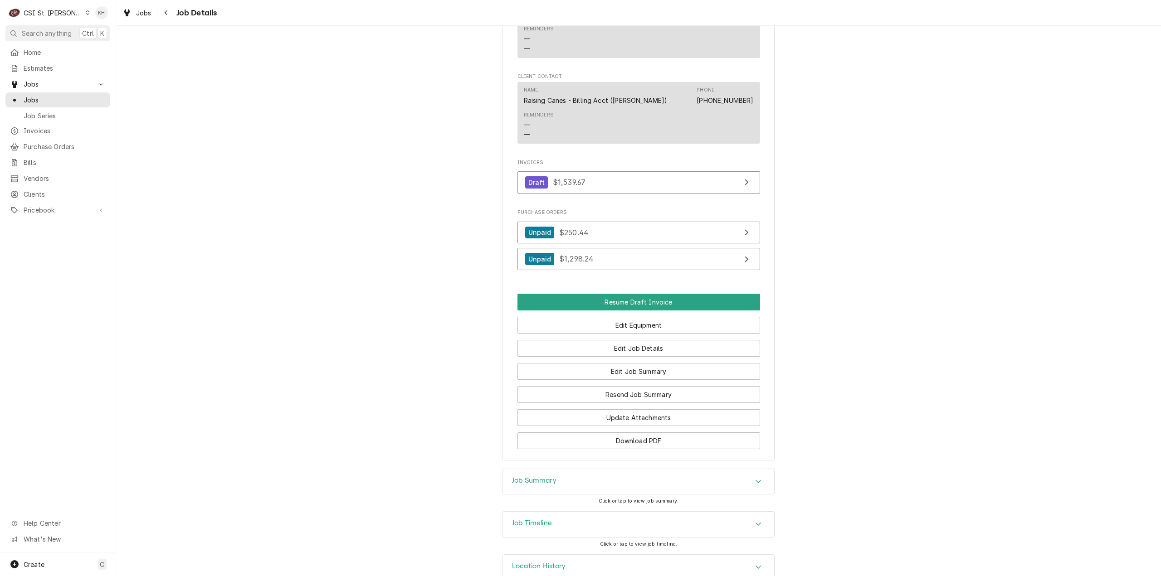
scroll to position [1188, 0]
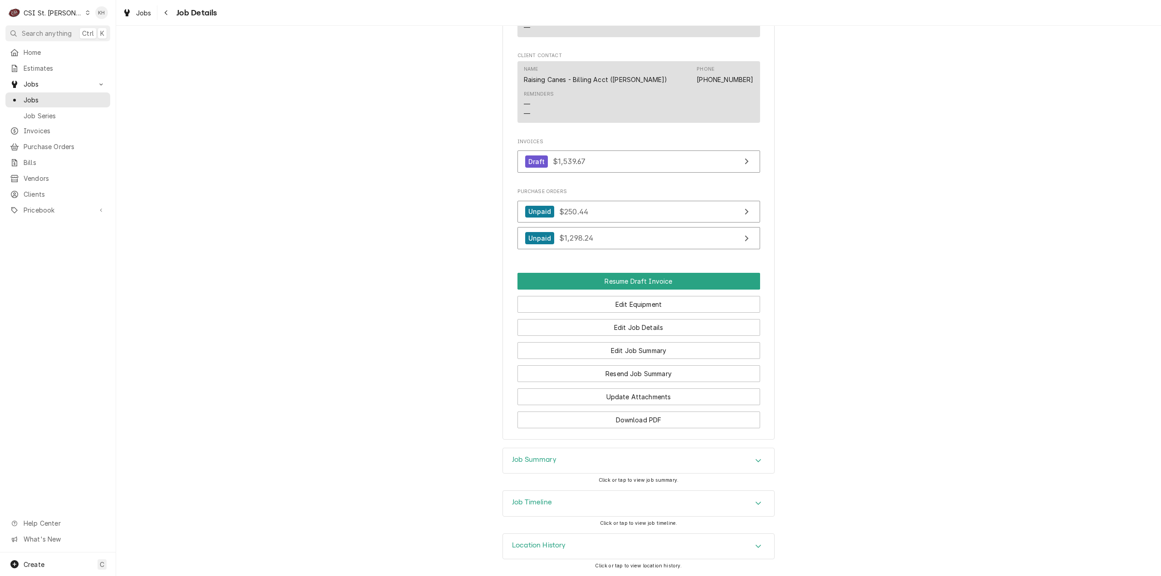
click at [560, 461] on div "Job Summary" at bounding box center [638, 460] width 271 height 25
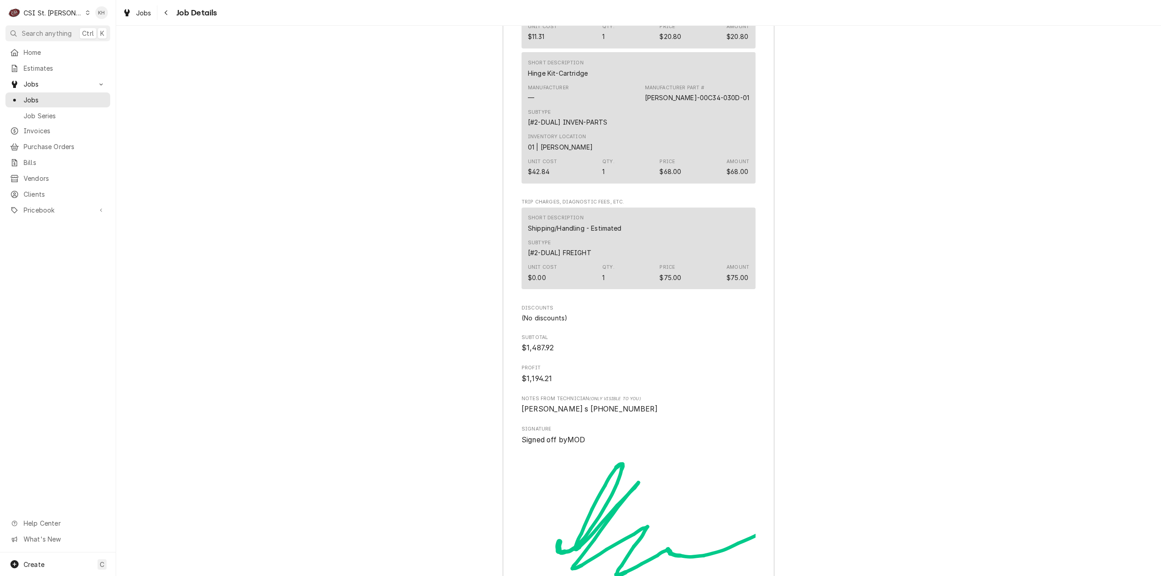
scroll to position [2503, 0]
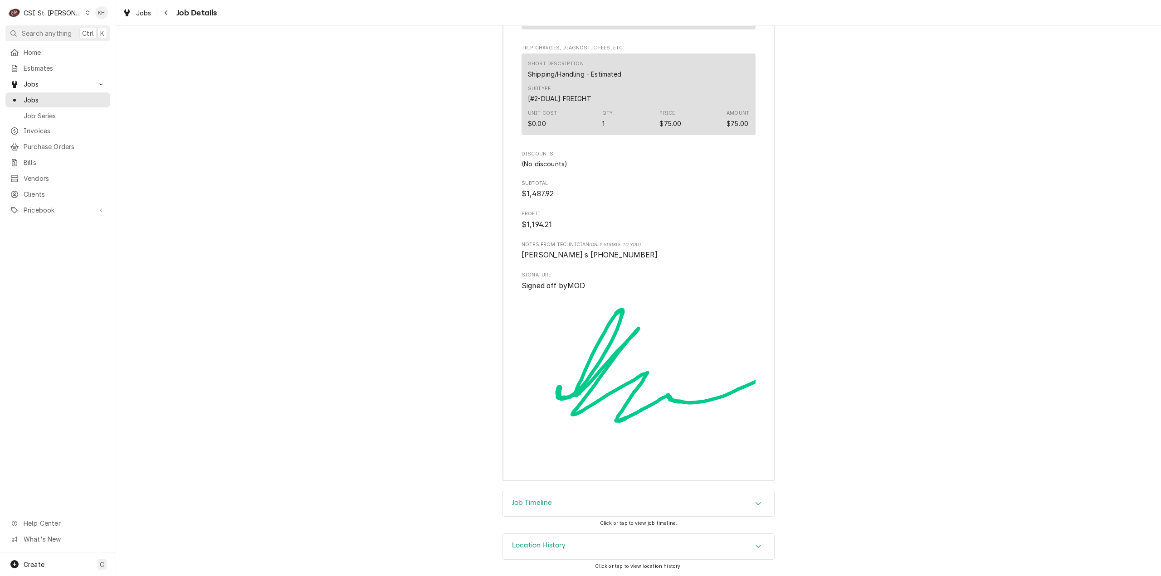
click at [569, 504] on div "Job Timeline" at bounding box center [638, 503] width 271 height 25
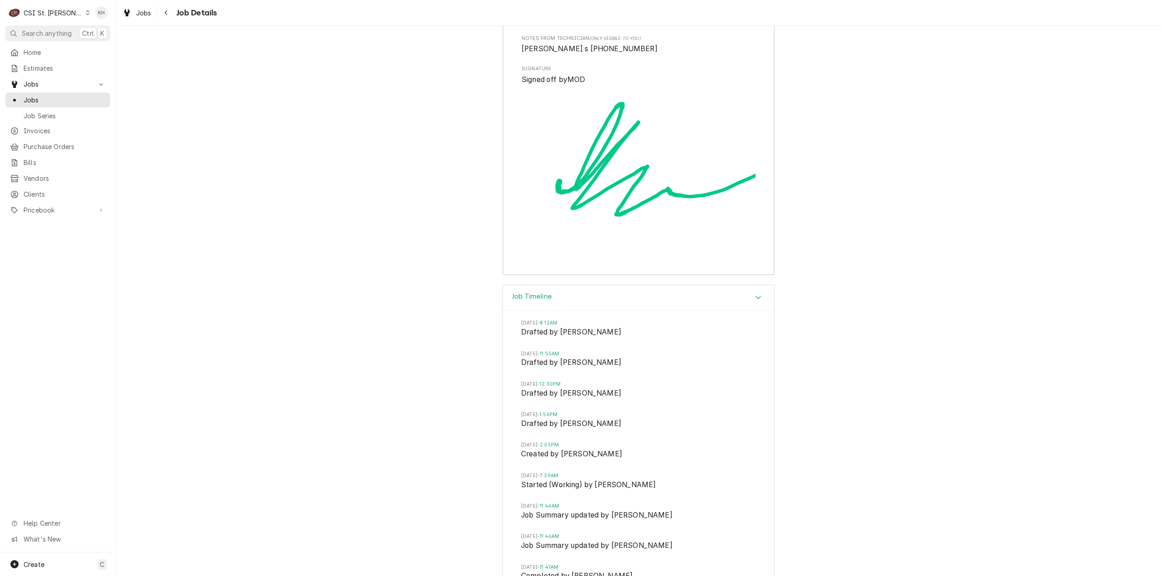
scroll to position [2820, 0]
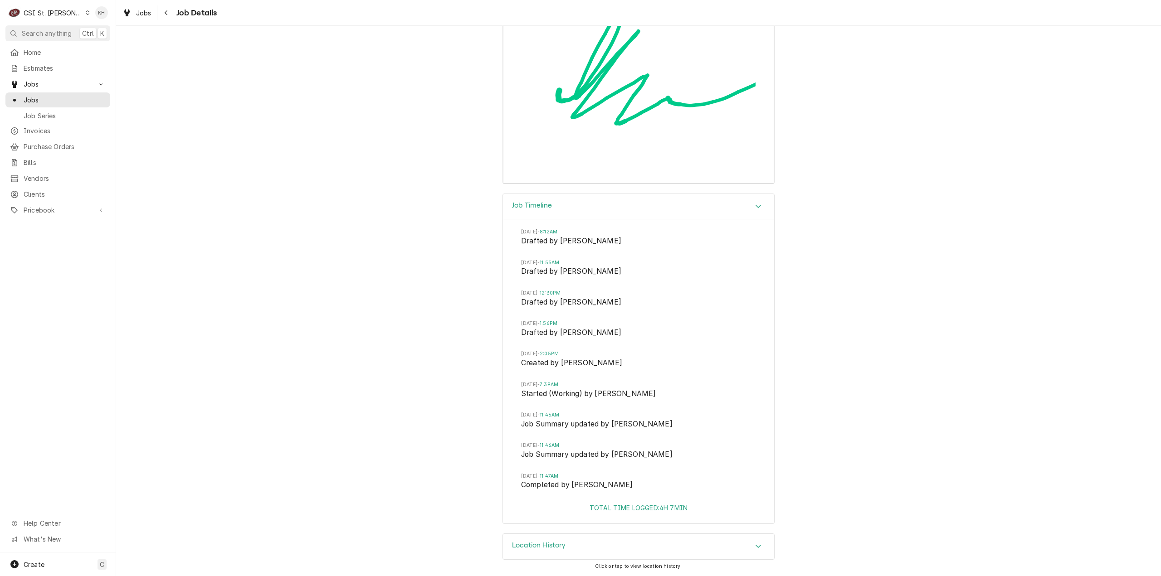
click at [56, 12] on div "CSI St. [PERSON_NAME]" at bounding box center [53, 13] width 59 height 10
click at [114, 17] on div "CSI [US_STATE][GEOGRAPHIC_DATA]" at bounding box center [139, 18] width 120 height 10
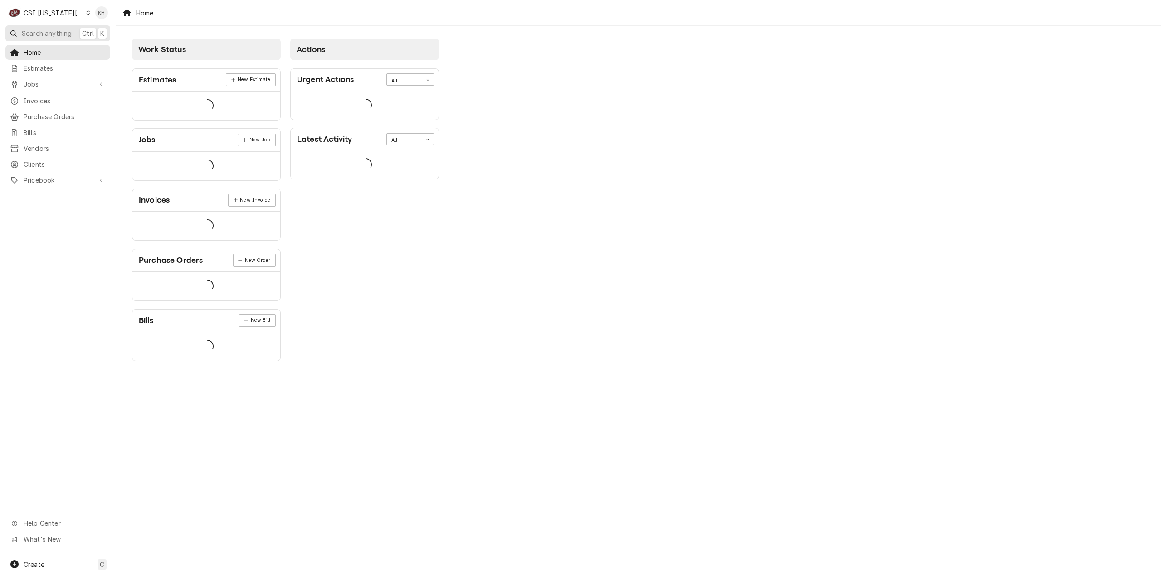
click at [59, 34] on span "Search anything" at bounding box center [47, 34] width 50 height 10
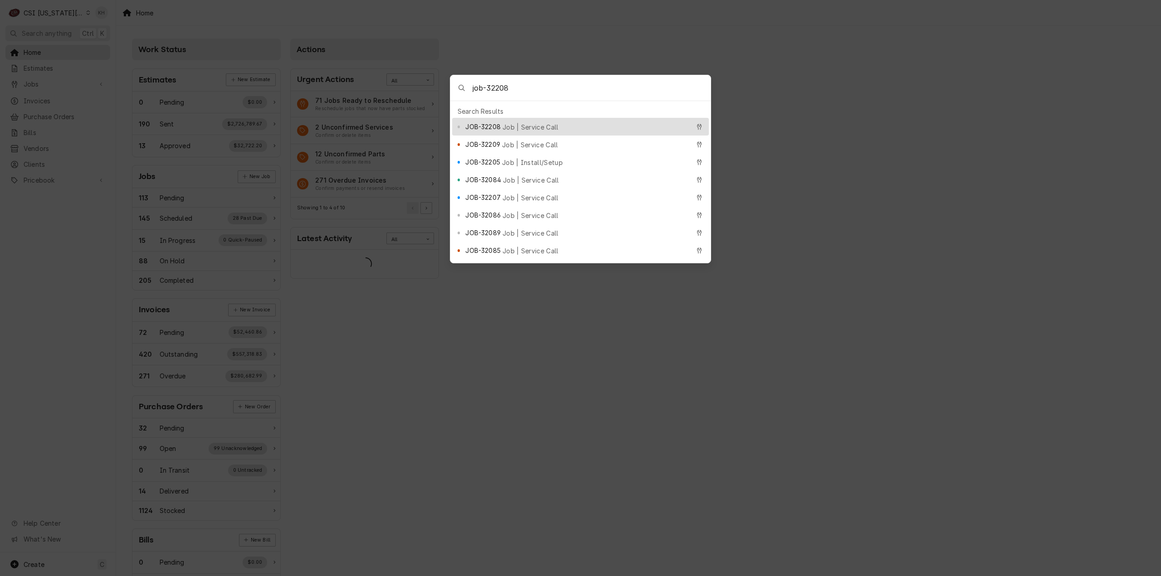
type input "job-32208"
click at [519, 124] on span "Job | Service Call" at bounding box center [530, 127] width 56 height 10
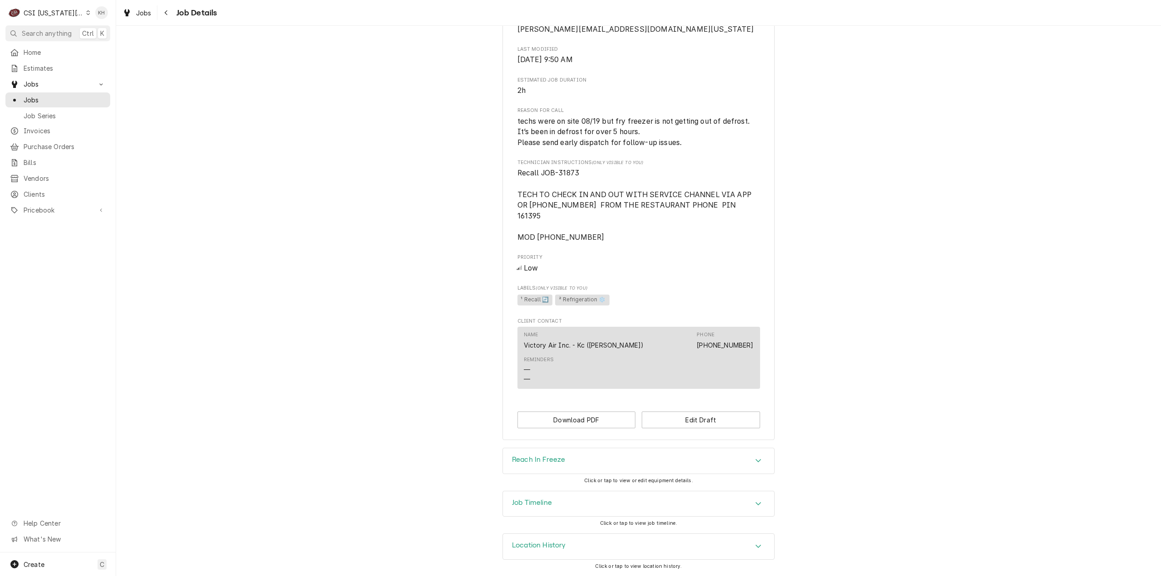
click at [549, 499] on div "Job Timeline" at bounding box center [638, 503] width 271 height 25
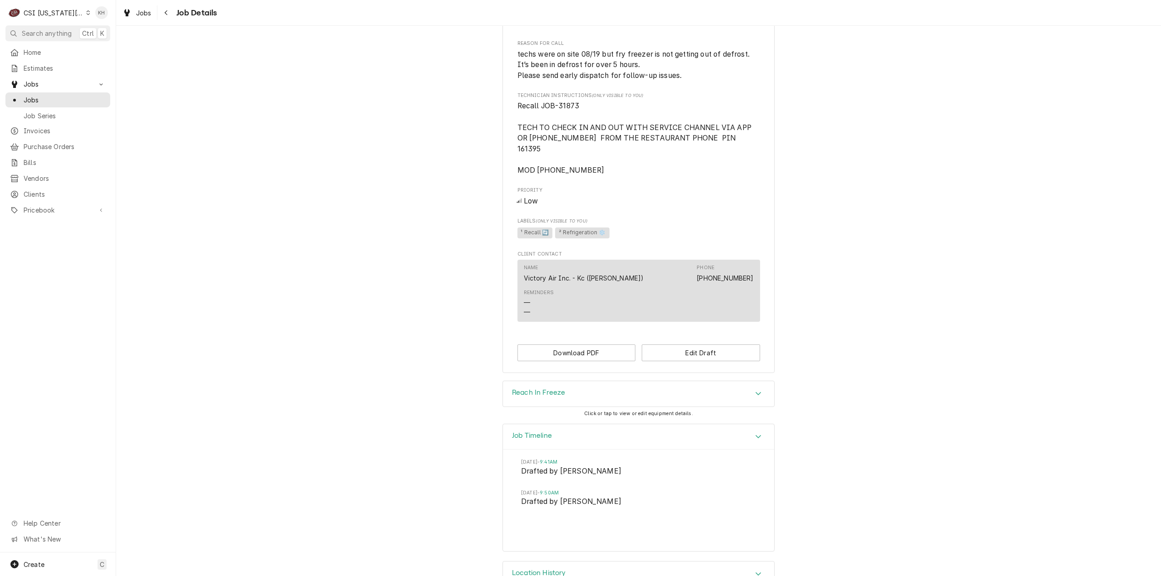
scroll to position [461, 0]
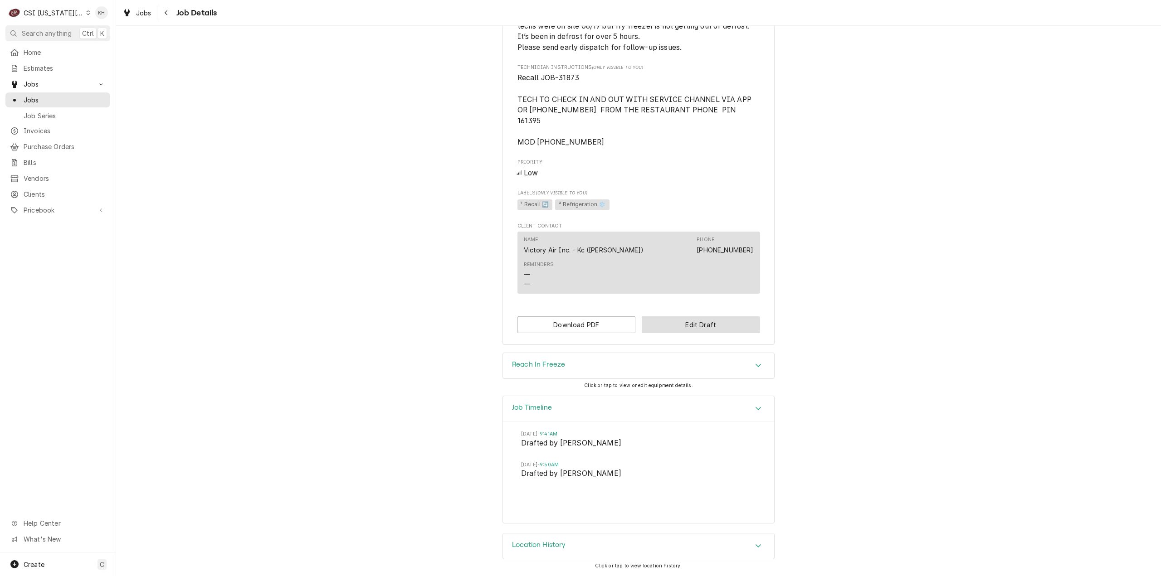
click at [710, 326] on button "Edit Draft" at bounding box center [701, 324] width 118 height 17
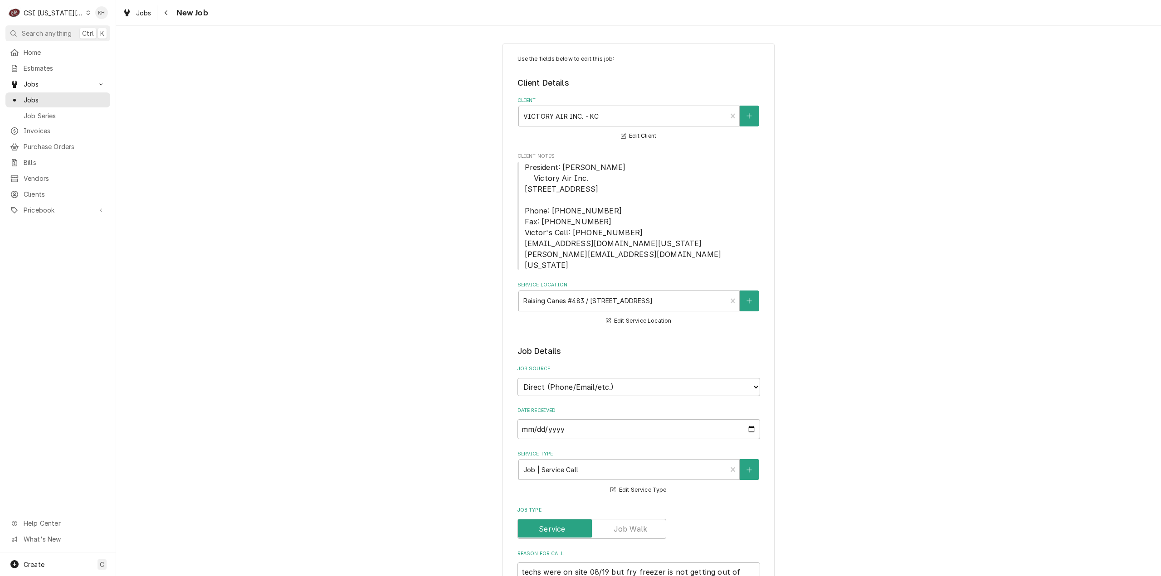
scroll to position [272, 0]
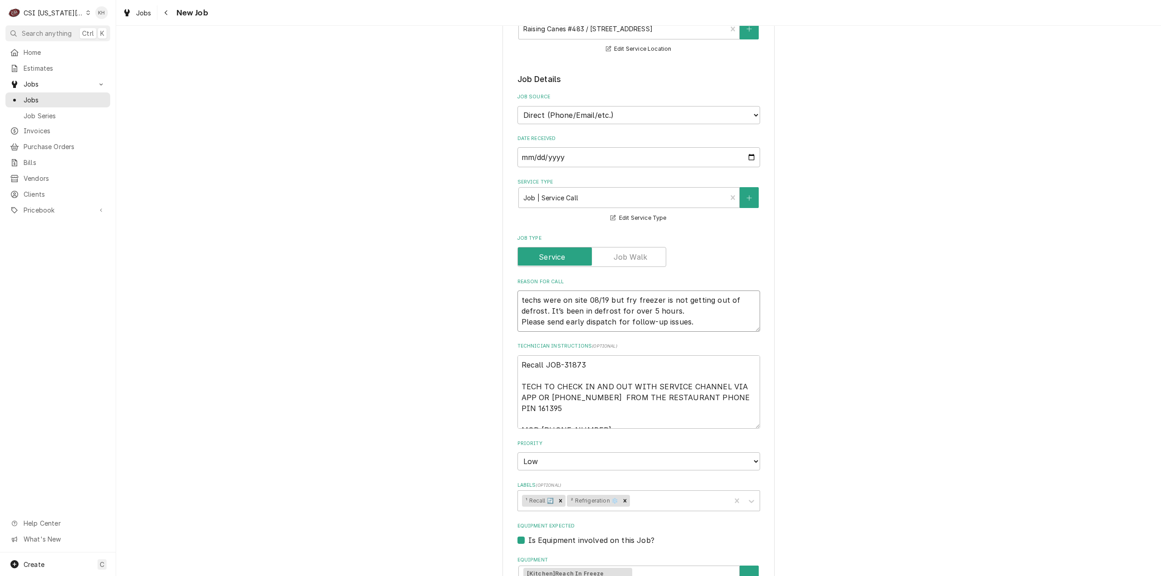
click at [684, 311] on textarea "techs were on site 08/19 but fry freezer is not getting out of defrost. It’s be…" at bounding box center [638, 311] width 243 height 41
drag, startPoint x: 674, startPoint y: 310, endPoint x: 549, endPoint y: 309, distance: 125.1
click at [549, 309] on textarea "techs were on site 08/19 but fry freezer is not getting out of defrost. It’s be…" at bounding box center [638, 311] width 243 height 41
paste textarea "We are going on 2 weeks of not being able to use this. Freezer was in defrost f…"
type textarea "x"
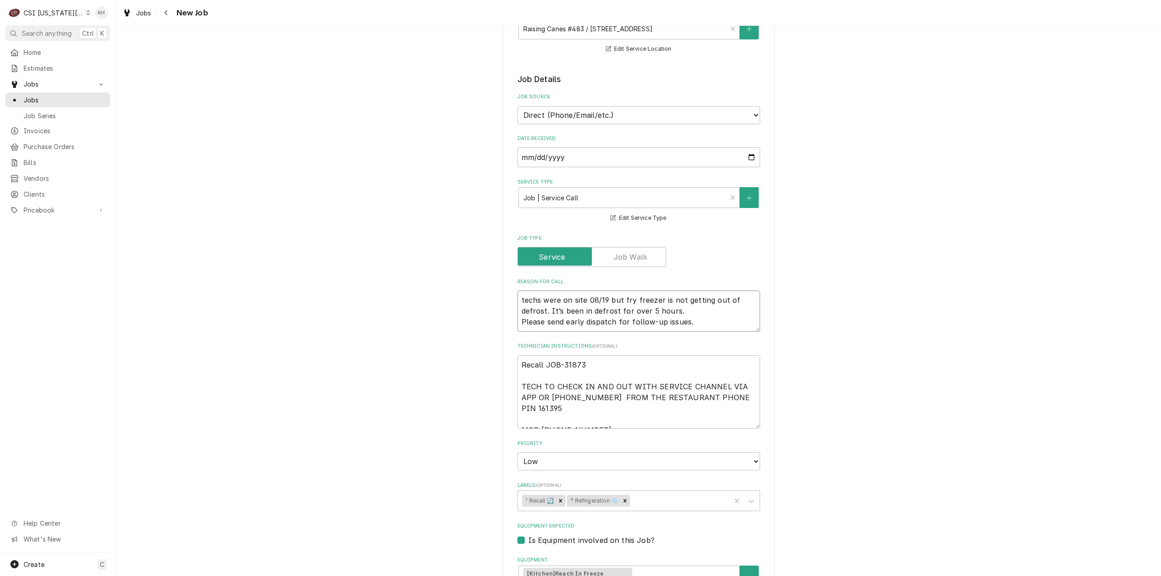
type textarea "techs were on site 08/19 but fry freezer is not getting out of defrost. We are …"
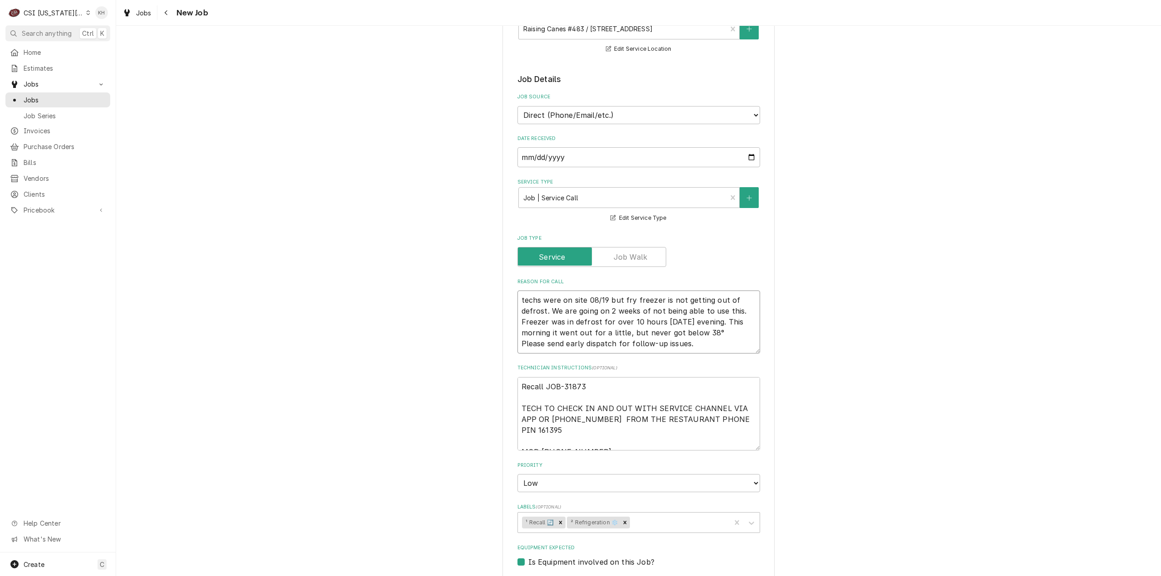
type textarea "x"
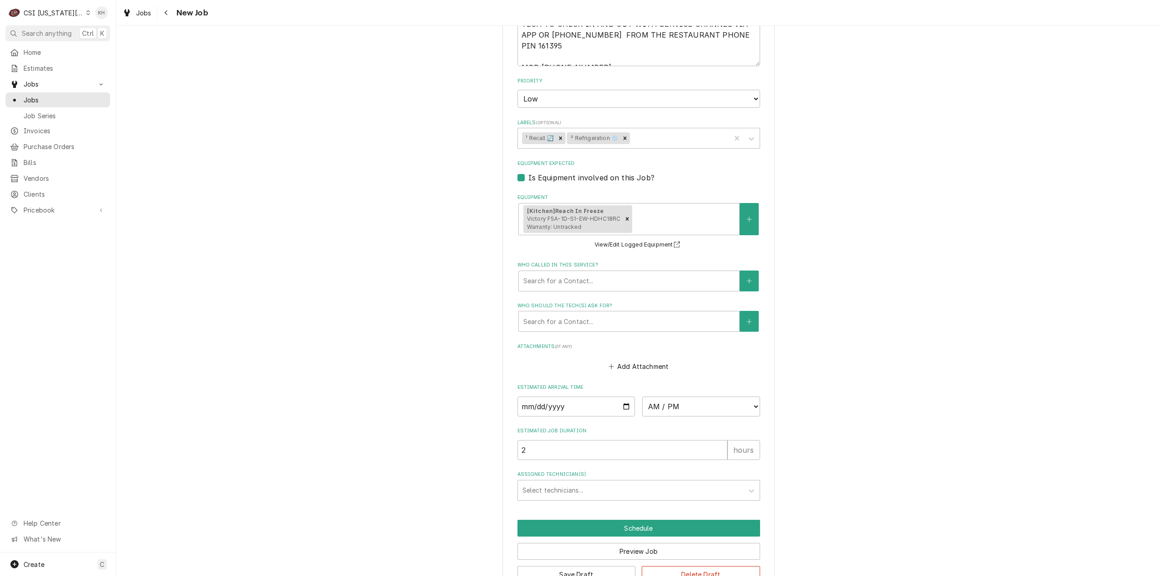
scroll to position [685, 0]
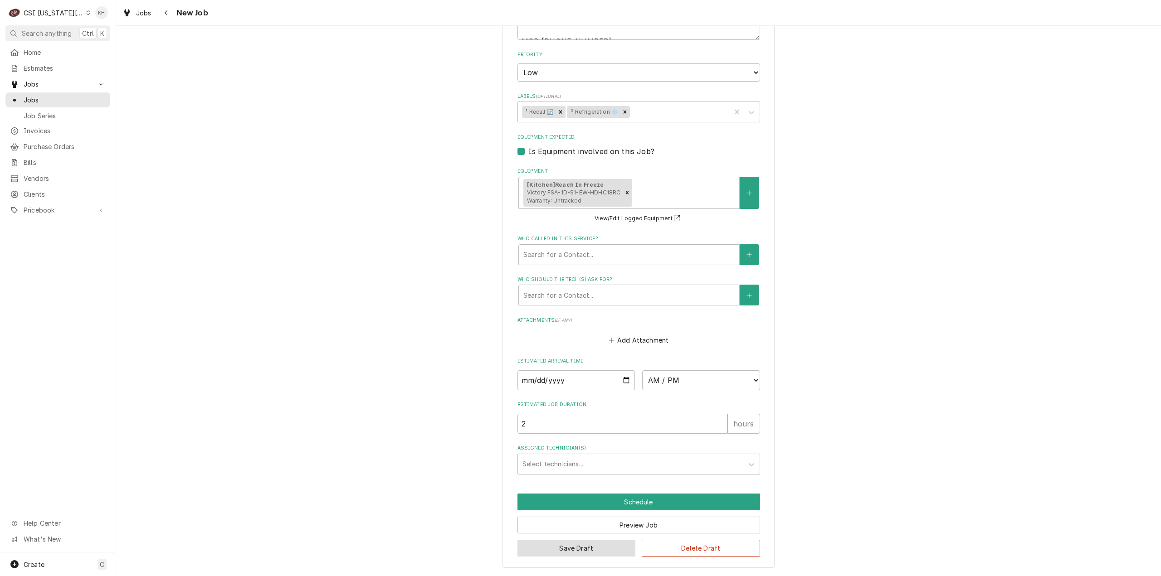
type textarea "techs were on site 08/19 but fry freezer is not getting out of defrost. We are …"
click at [558, 545] on button "Save Draft" at bounding box center [576, 548] width 118 height 17
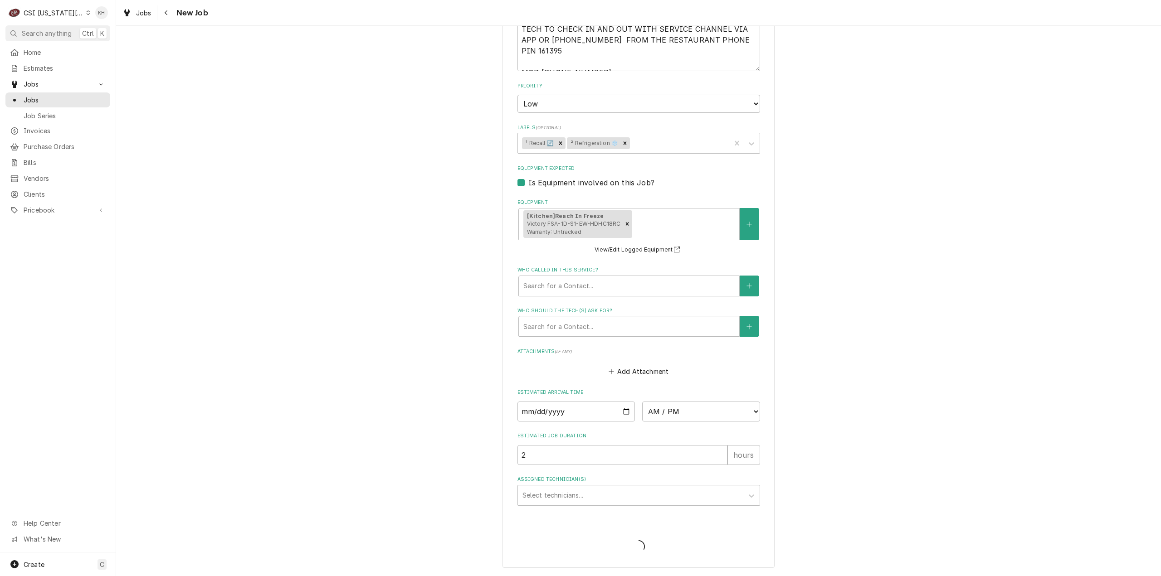
scroll to position [652, 0]
type textarea "x"
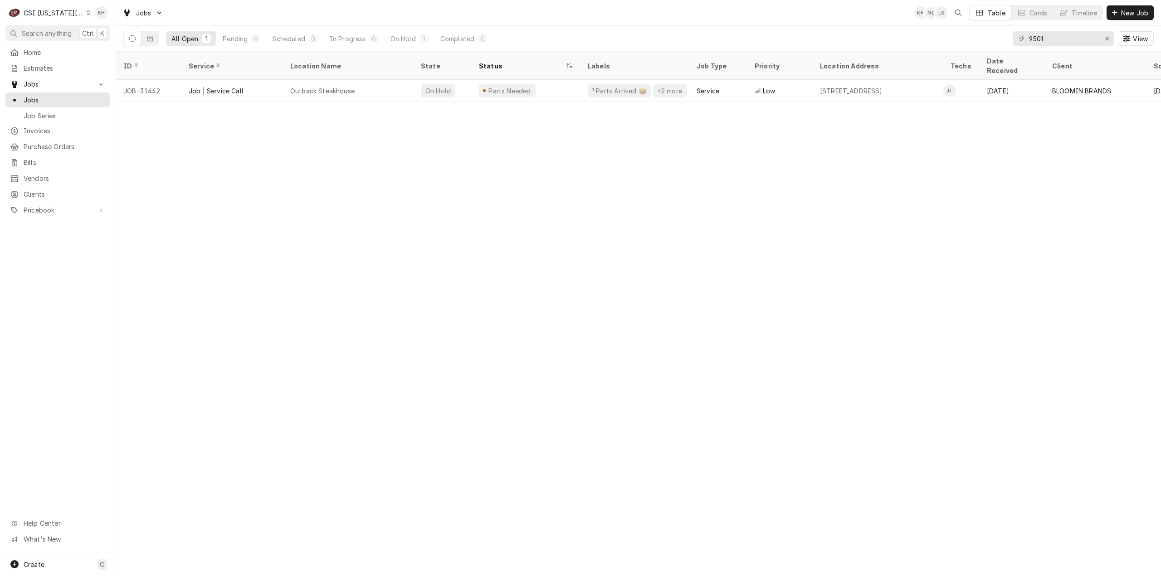
click at [576, 224] on div "ID Service Location Name State Status Labels Job Type Priority Location Address…" at bounding box center [638, 314] width 1045 height 525
click at [35, 568] on span "Create" at bounding box center [34, 565] width 21 height 8
click at [145, 462] on div "Estimate Job Invoice Purchase Order Bill Vendor Client Pricebook Item" at bounding box center [162, 510] width 87 height 131
drag, startPoint x: 146, startPoint y: 474, endPoint x: 92, endPoint y: 488, distance: 55.9
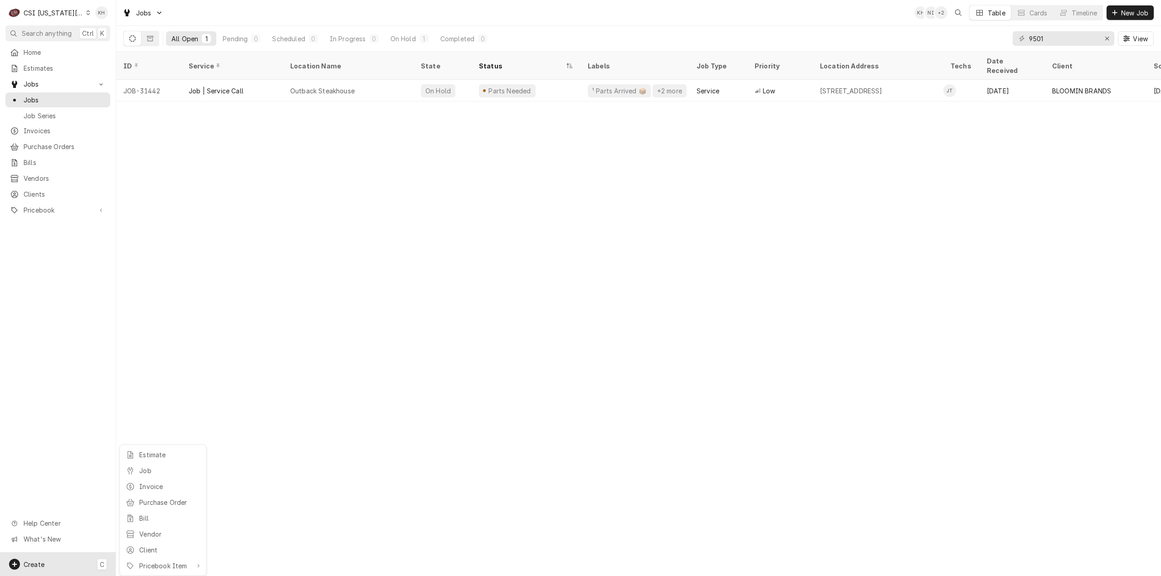
click at [146, 474] on div "Job" at bounding box center [169, 471] width 61 height 10
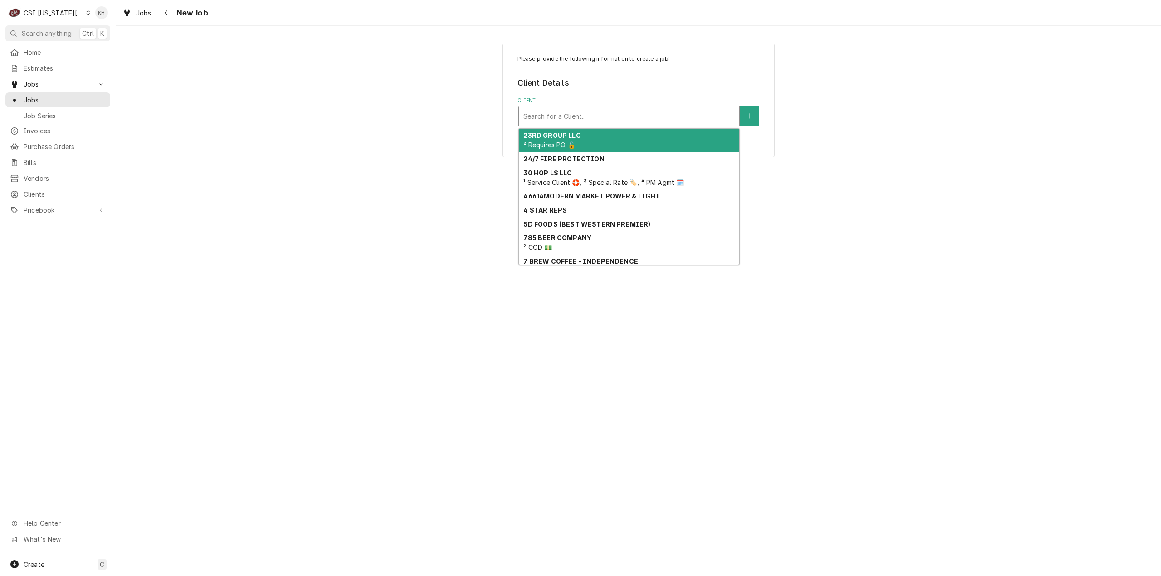
click at [598, 119] on div "Client" at bounding box center [628, 116] width 211 height 16
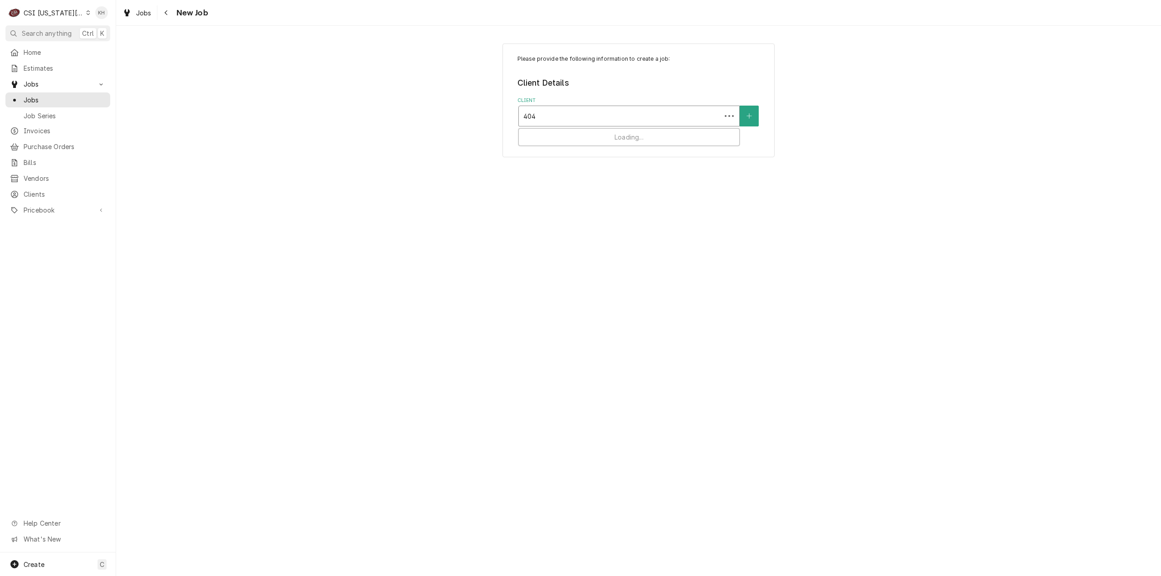
type input "4040"
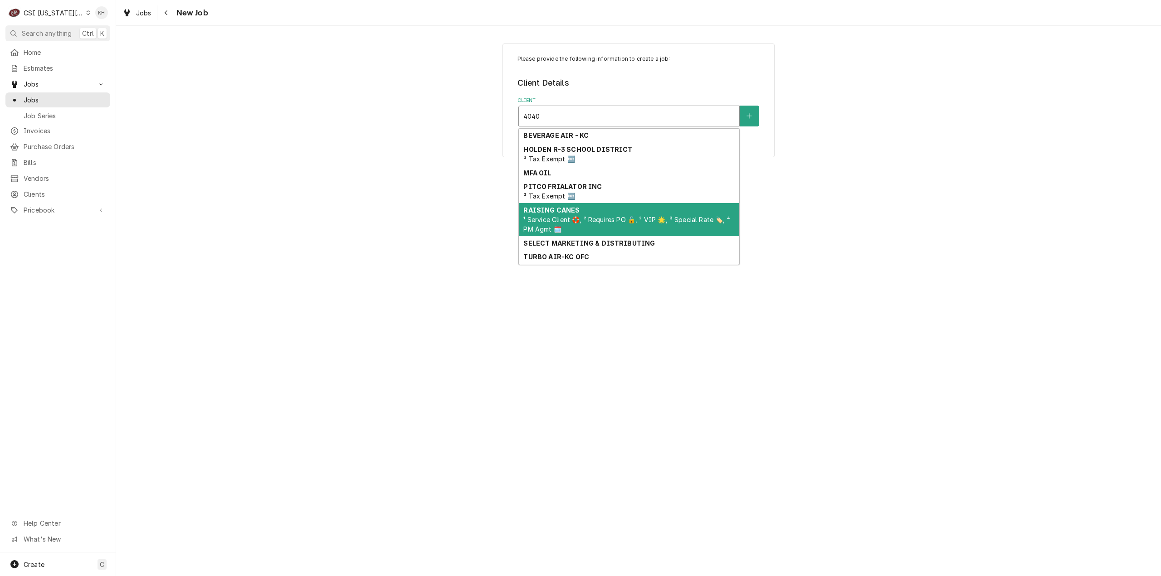
click at [613, 220] on span "¹ Service Client 🛟, ² Requires PO 🔓, ² VIP 🌟, ³ Special Rate 🏷️, ⁴ PM Agmt 🗓️" at bounding box center [626, 224] width 206 height 17
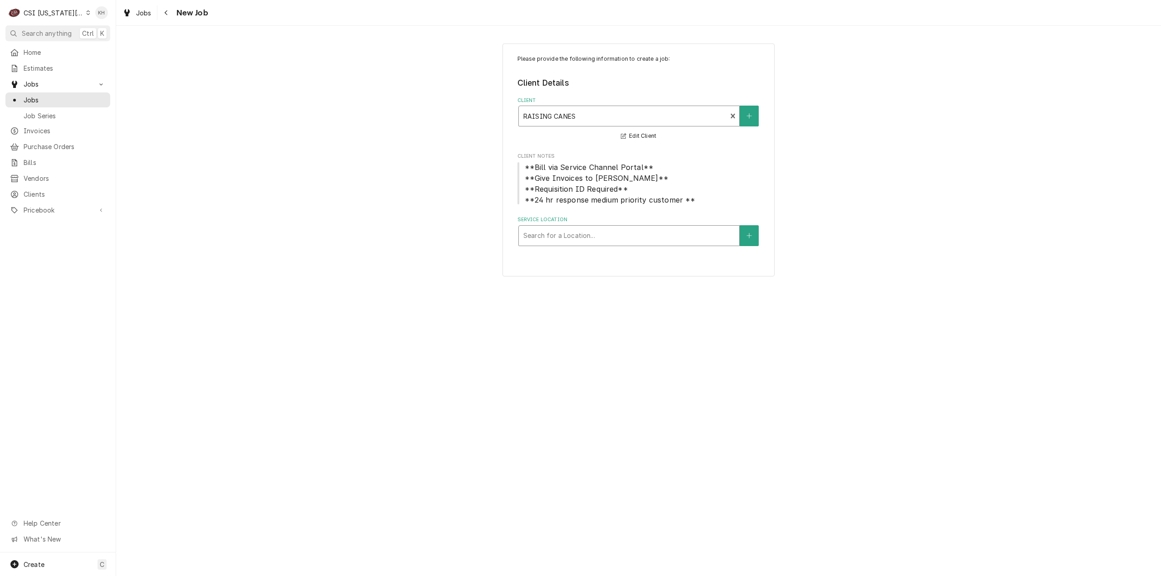
click at [608, 241] on div "Service Location" at bounding box center [628, 236] width 211 height 16
type input "4040"
click at [604, 256] on div "Raising Canes #[STREET_ADDRESS][US_STATE]" at bounding box center [629, 255] width 220 height 14
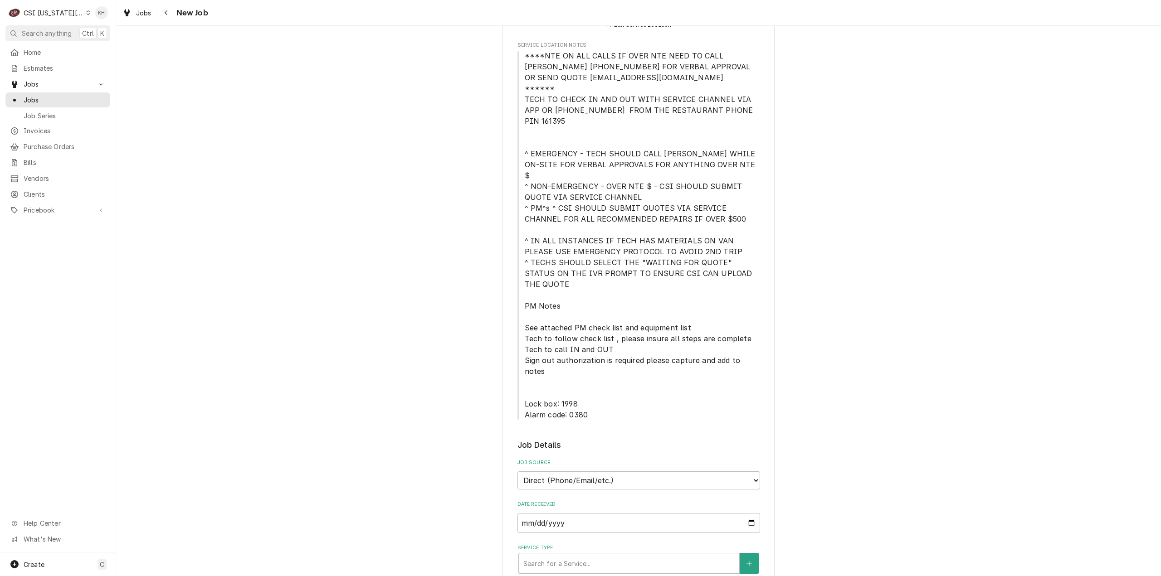
scroll to position [272, 0]
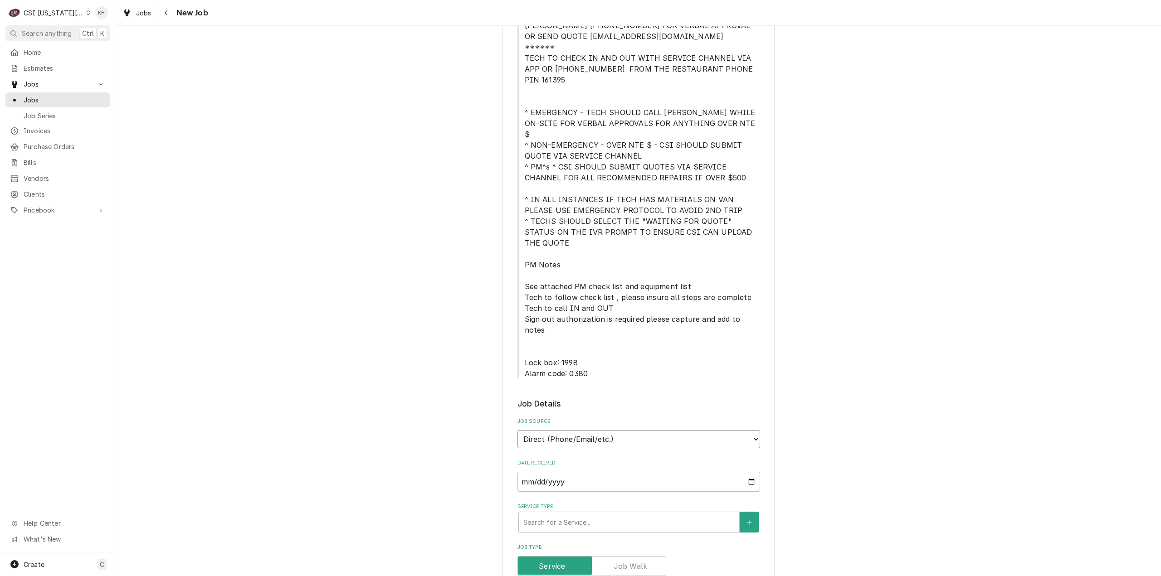
click at [591, 430] on select "Direct (Phone/Email/etc.) Service Channel Corrigo Ecotrak Other" at bounding box center [638, 439] width 243 height 18
select select "1"
click at [581, 472] on input "Service Channel ID" at bounding box center [638, 482] width 243 height 20
paste input "323227085"
type textarea "x"
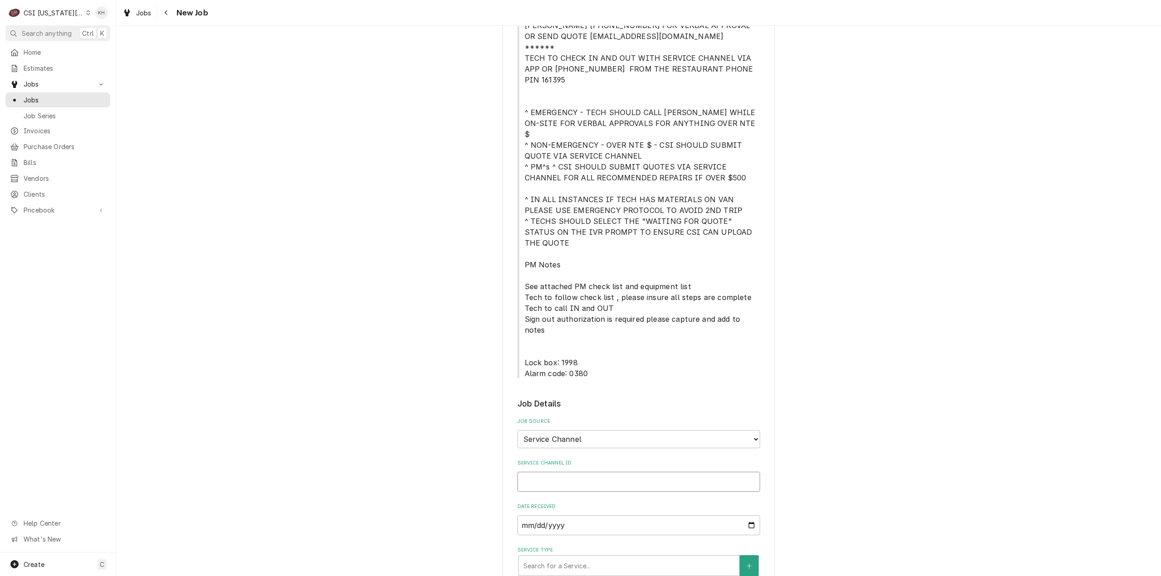
type input "323227085"
type textarea "x"
type input "323227085"
click at [585, 558] on div "Service Type" at bounding box center [628, 566] width 211 height 16
type textarea "x"
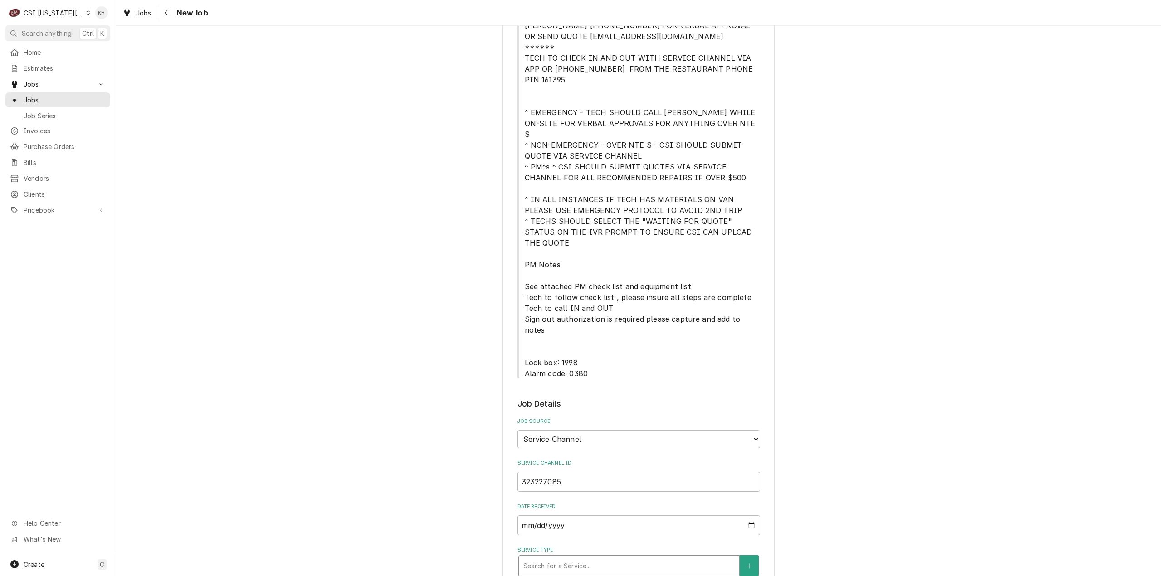
type input "i"
type textarea "x"
type input "ins"
type textarea "x"
type input "inst"
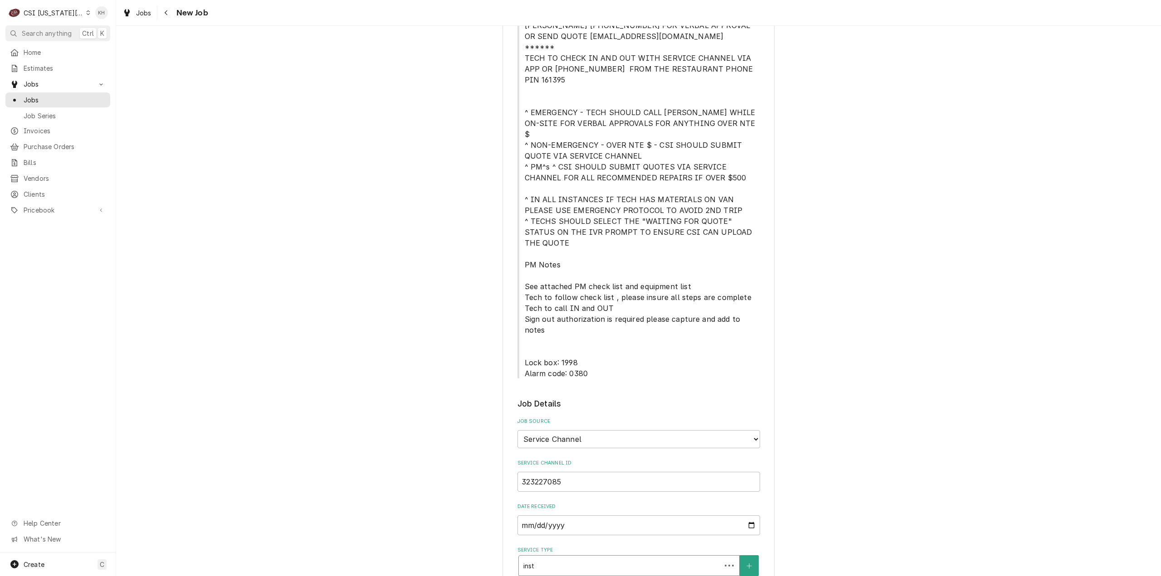
type textarea "x"
type input "insta"
type textarea "x"
type input "instal"
type textarea "x"
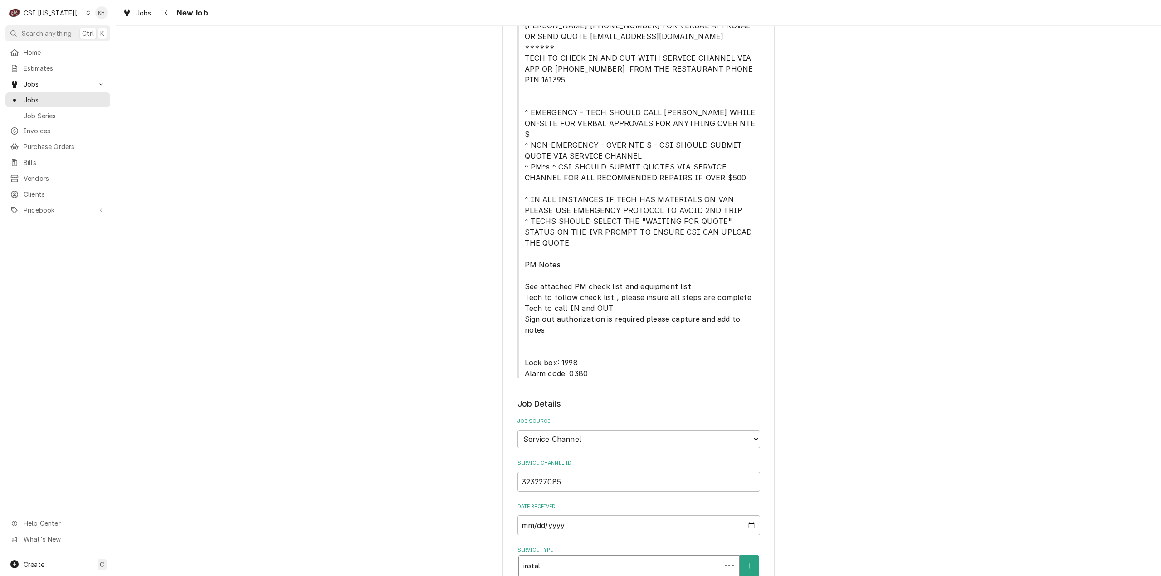
type input "install"
click at [578, 576] on strong "Job | Install/Setup" at bounding box center [555, 586] width 64 height 8
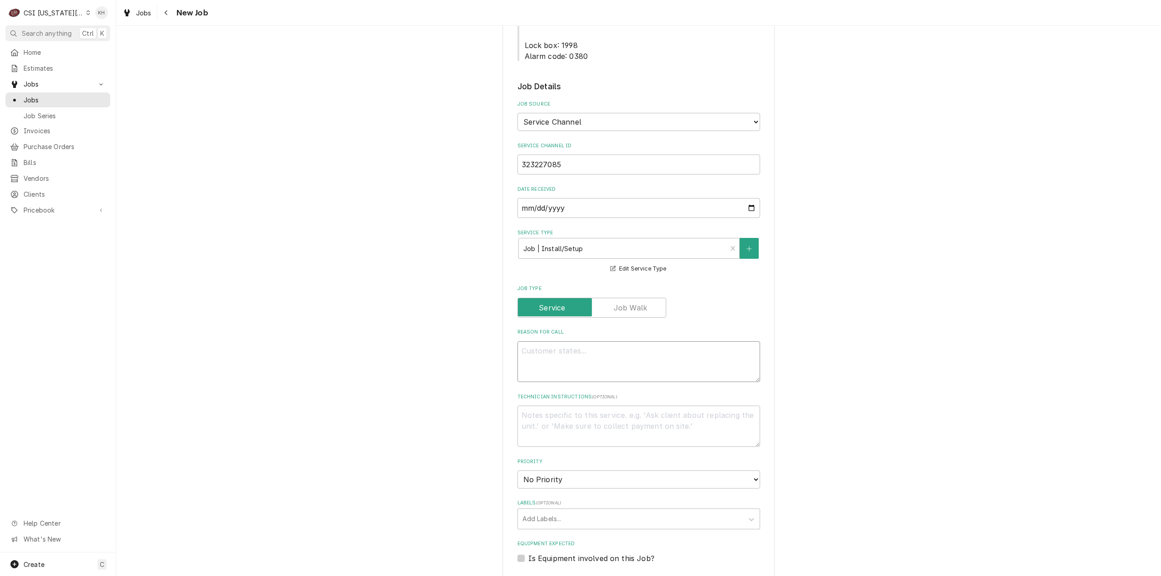
click at [623, 341] on textarea "Reason For Call" at bounding box center [638, 361] width 243 height 41
paste textarea "Install new fry freezer"
type textarea "x"
type textarea "Install new fry freezer"
type textarea "x"
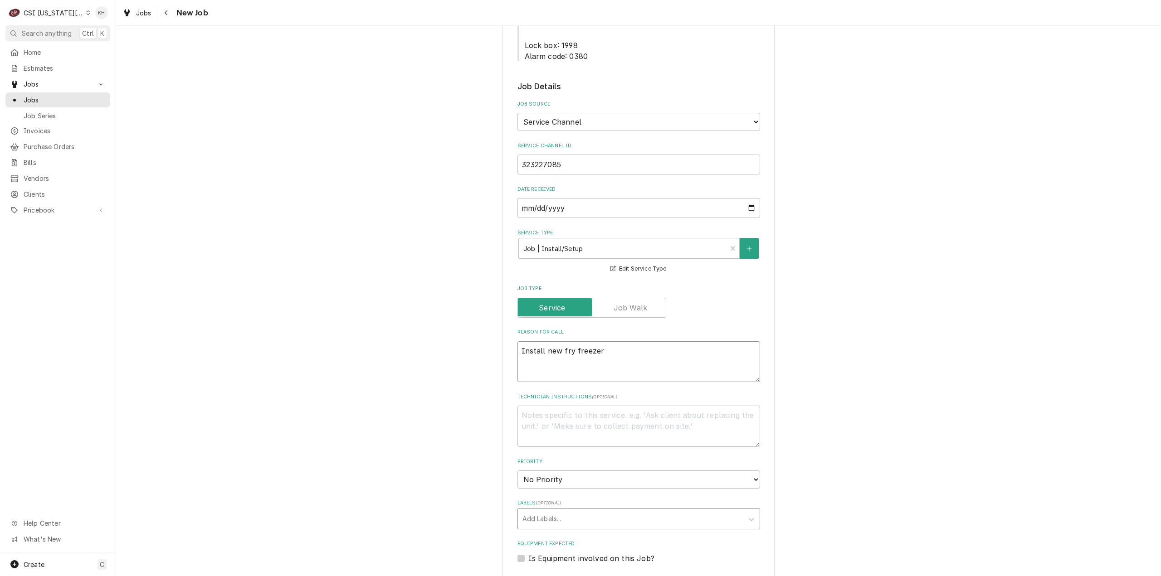
type textarea "Install new fry freezer"
click at [569, 511] on div "Labels" at bounding box center [630, 519] width 216 height 16
type input "ref"
click at [566, 531] on div "² Refrigeration ❄️" at bounding box center [639, 538] width 242 height 14
type textarea "x"
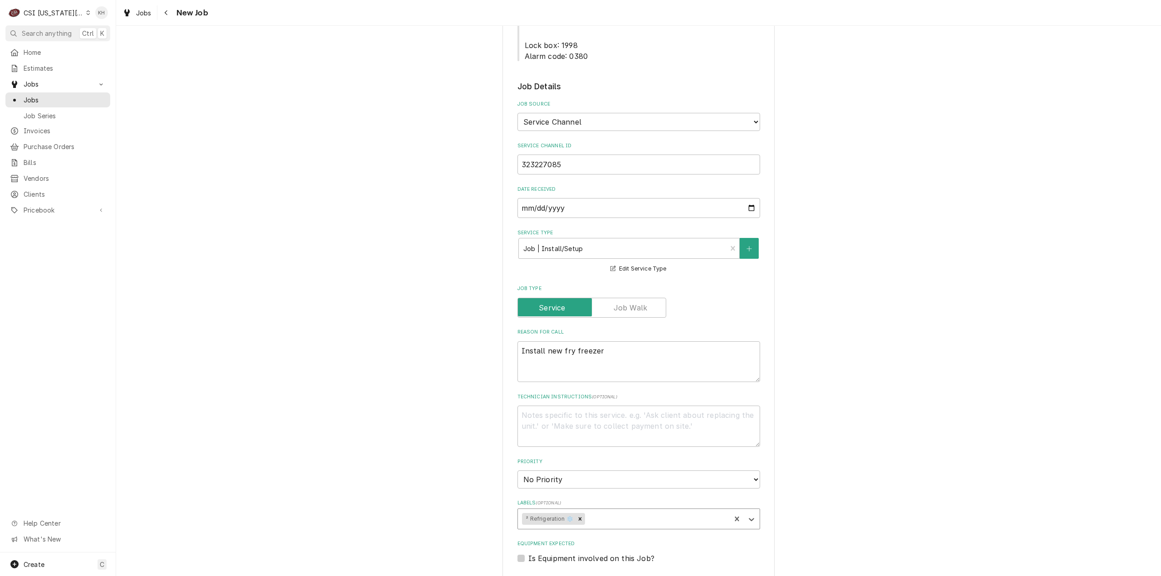
type textarea "x"
type input "inst"
click at [566, 531] on div "¹ Install ⚡️" at bounding box center [639, 538] width 242 height 14
type textarea "x"
click at [614, 406] on textarea "Technician Instructions ( optional )" at bounding box center [638, 426] width 243 height 41
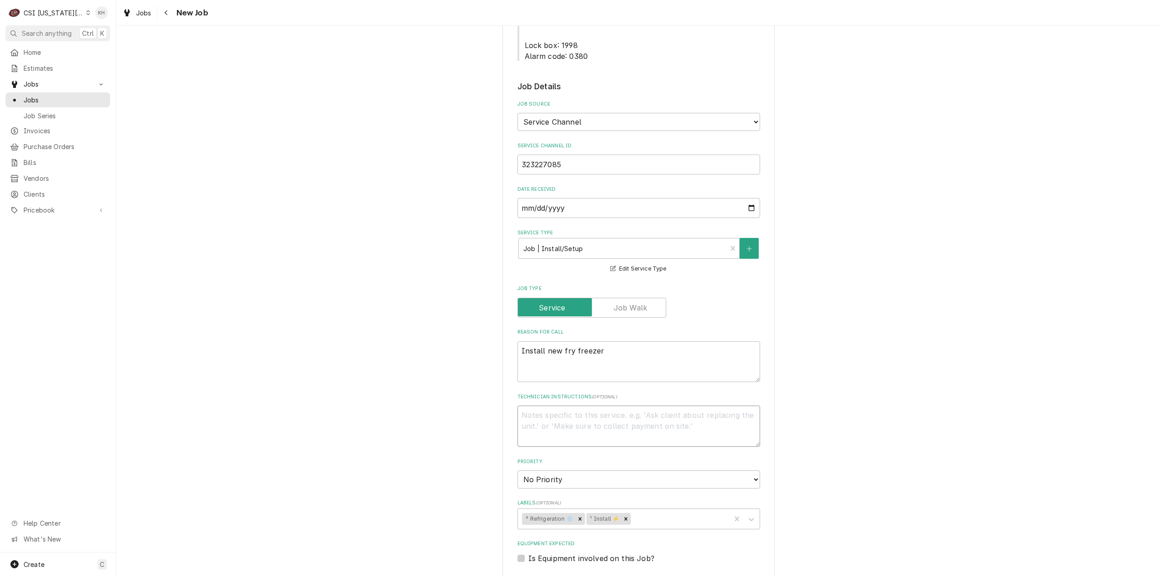
type textarea "x"
type textarea "NT"
type textarea "x"
type textarea "NTE"
type textarea "x"
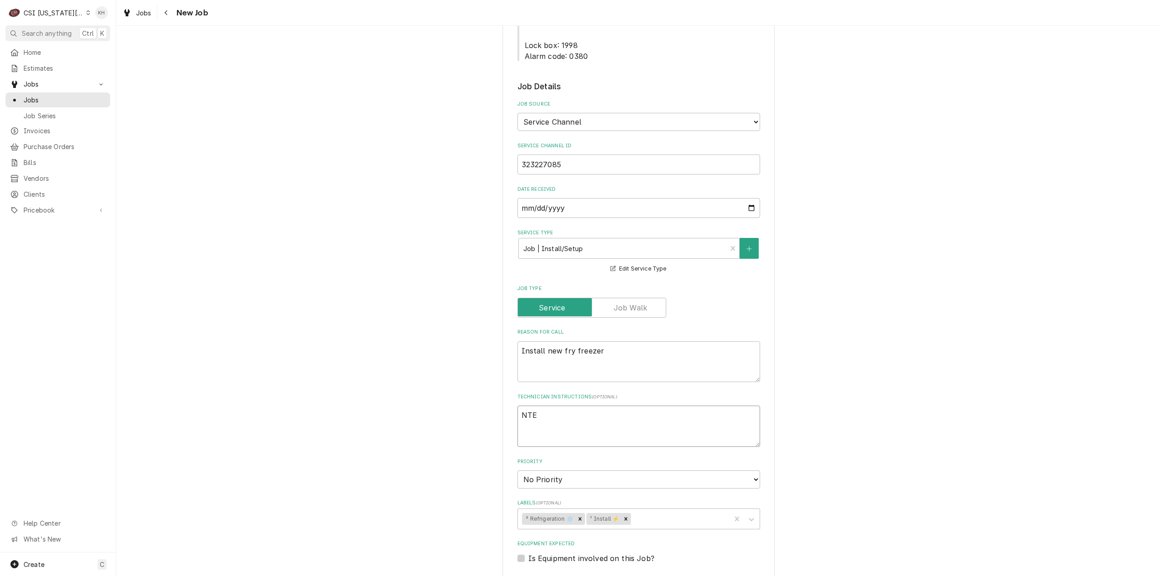
type textarea "NTE"
type textarea "x"
type textarea "NTE $"
type textarea "x"
type textarea "NTE $4"
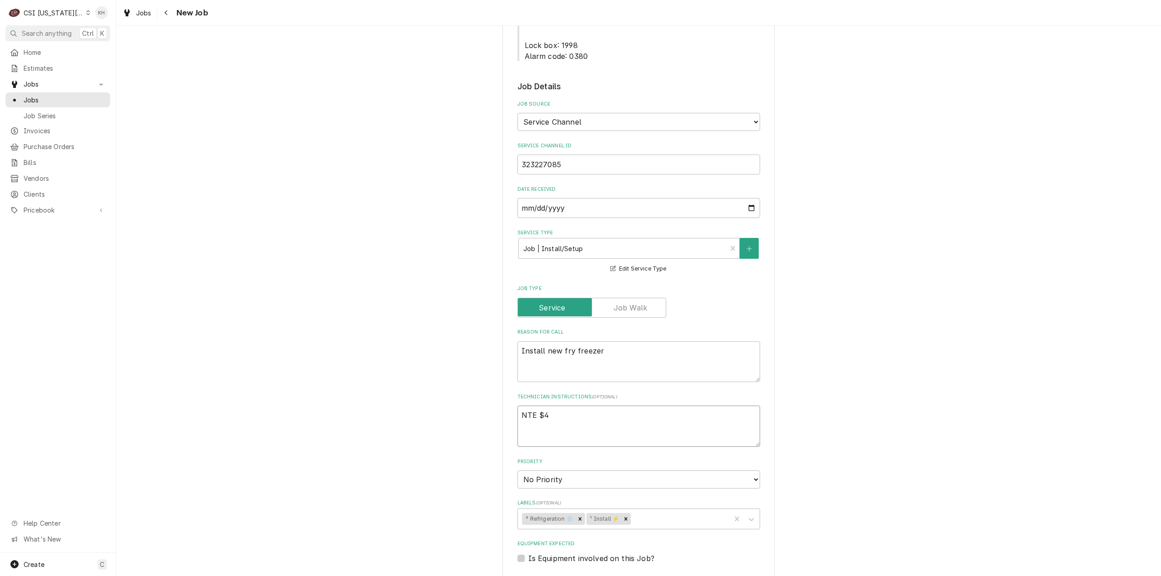
type textarea "x"
type textarea "NTE $40"
type textarea "x"
type textarea "NTE $400"
type textarea "x"
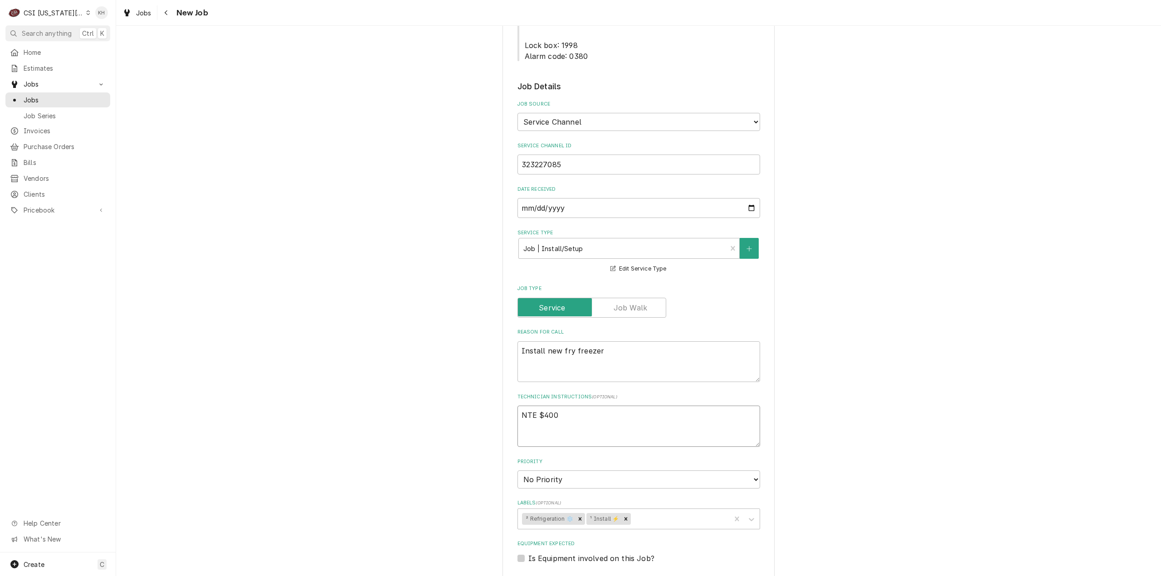
type textarea "NTE $400."
type textarea "x"
type textarea "NTE $400.0"
type textarea "x"
type textarea "NTE $400.00"
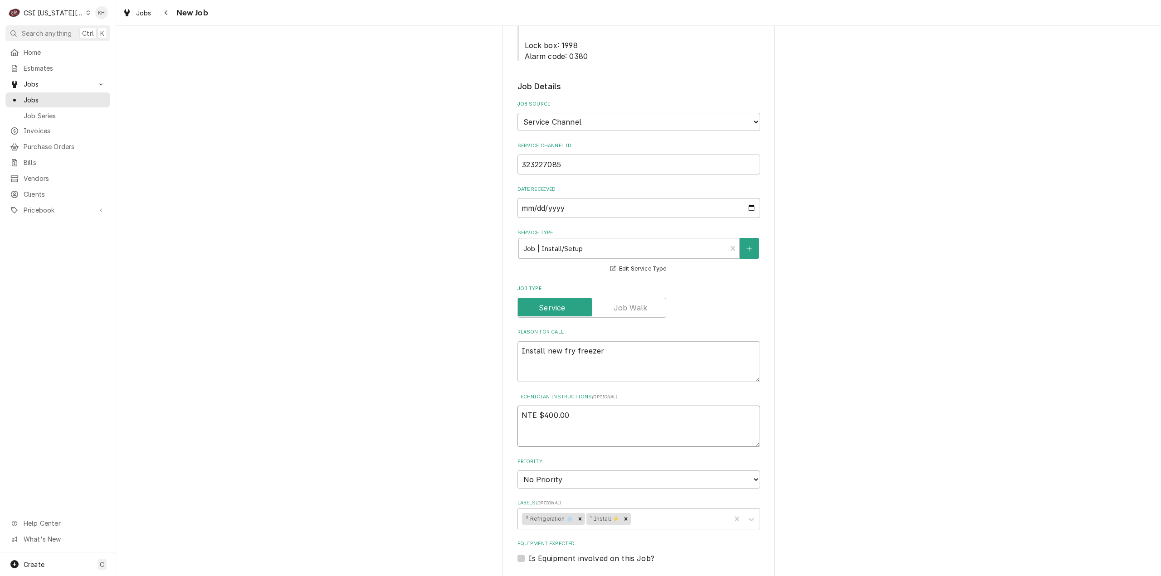
type textarea "x"
type textarea "NTE $400.00"
type textarea "x"
type textarea "NTE $400.00"
type textarea "x"
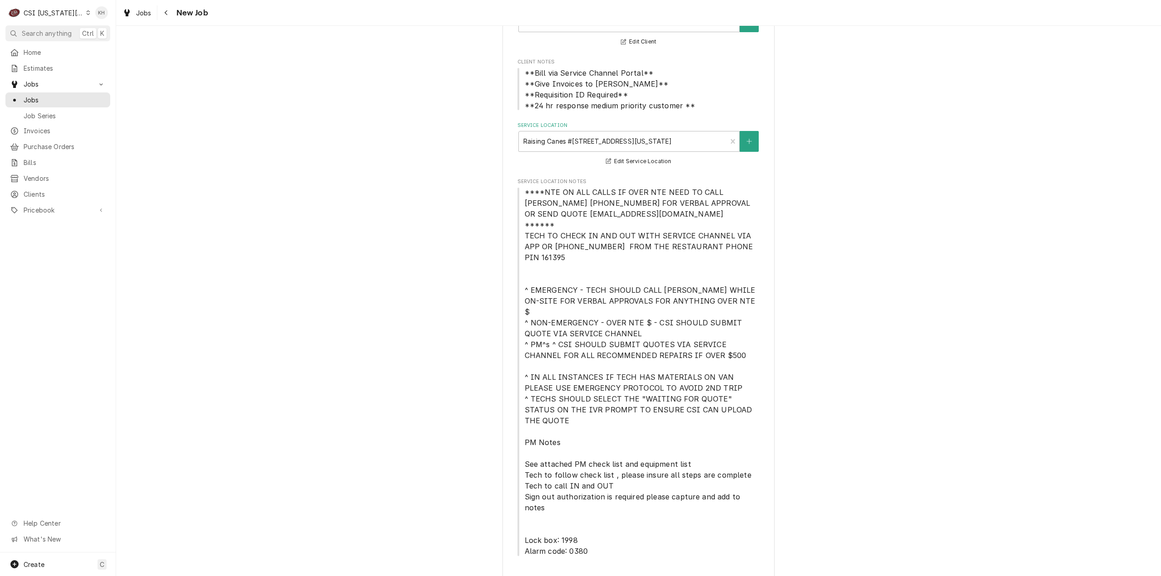
scroll to position [91, 0]
type textarea "NTE $400.00"
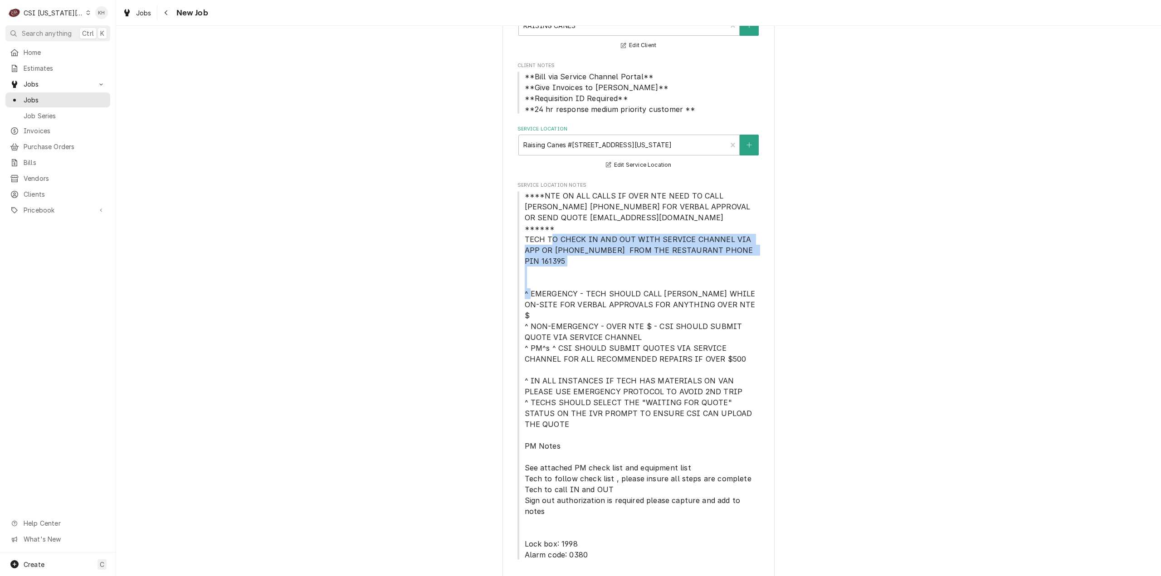
drag, startPoint x: 522, startPoint y: 225, endPoint x: 758, endPoint y: 244, distance: 236.9
copy span "TECH TO CHECK IN AND OUT WITH SERVICE CHANNEL VIA APP OR 516- 500-7776 FROM THE…"
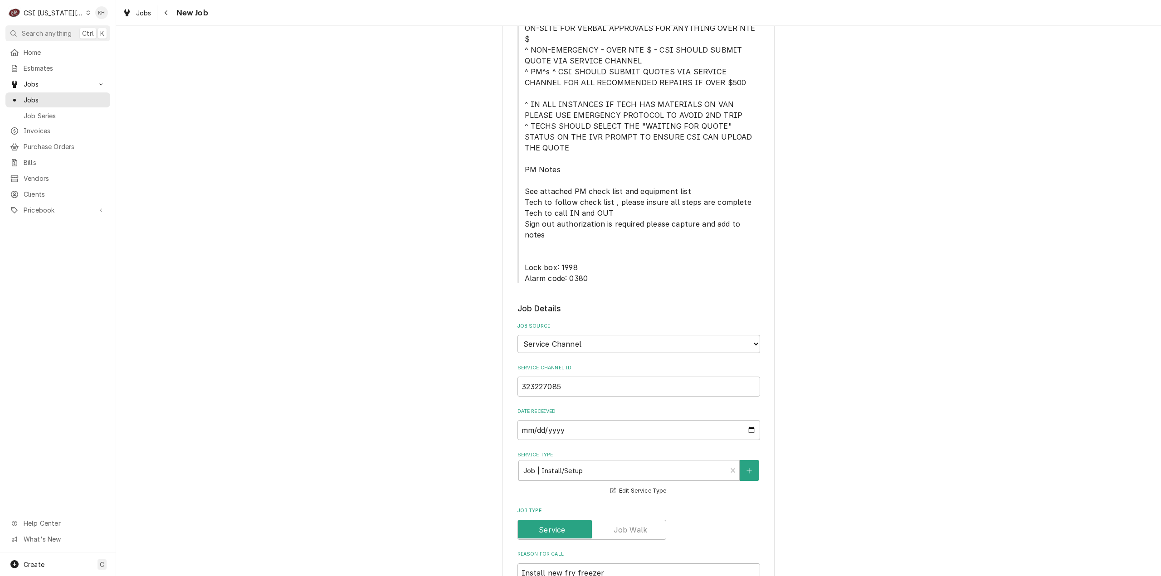
scroll to position [408, 0]
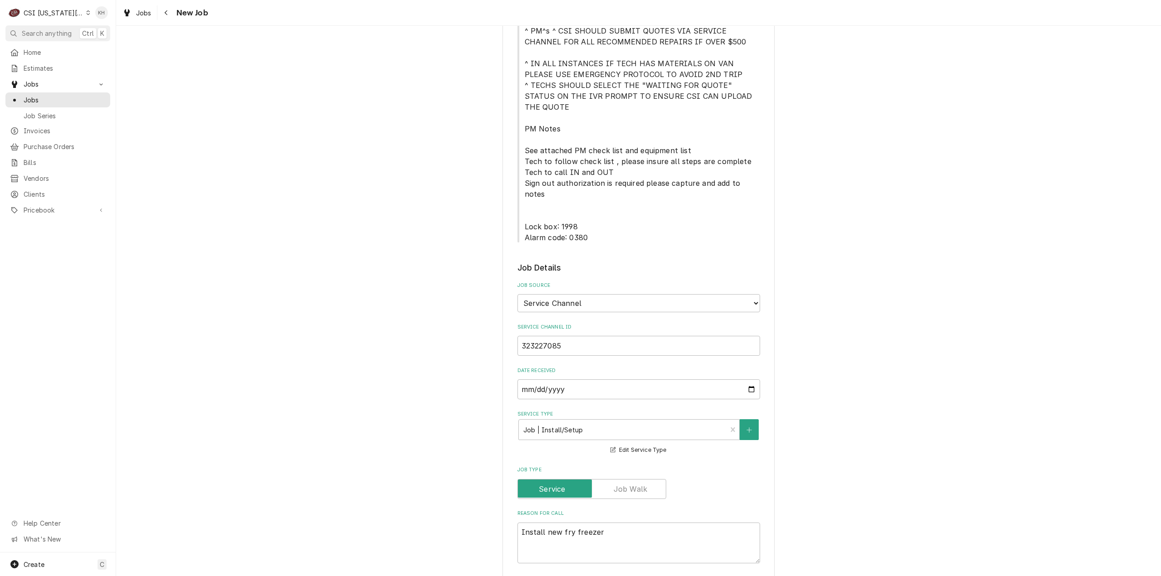
paste textarea "TECH TO CHECK IN AND OUT WITH SERVICE CHANNEL VIA APP OR 516- 500-7776 FROM THE…"
type textarea "x"
type textarea "NTE $400.00 TECH TO CHECK IN AND OUT WITH SERVICE CHANNEL VIA APP OR 516- 500-7…"
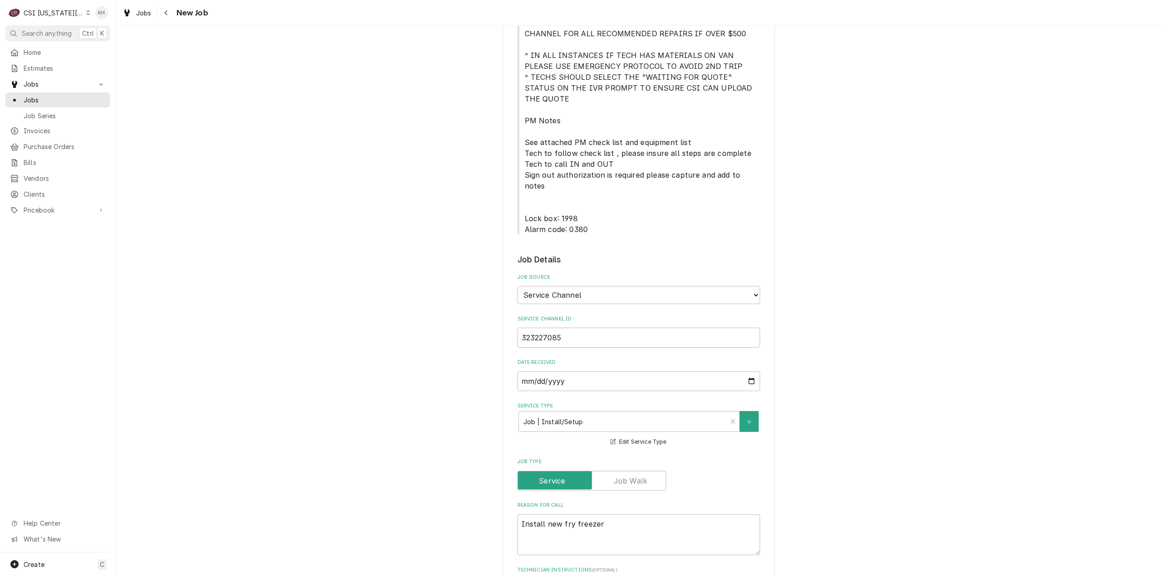
type textarea "x"
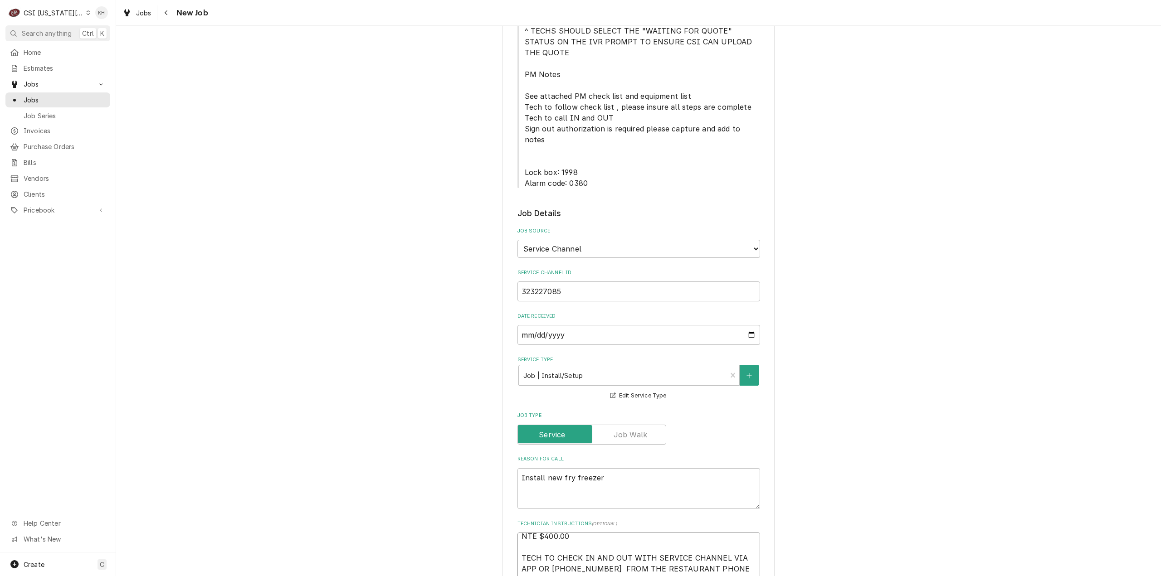
scroll to position [552, 0]
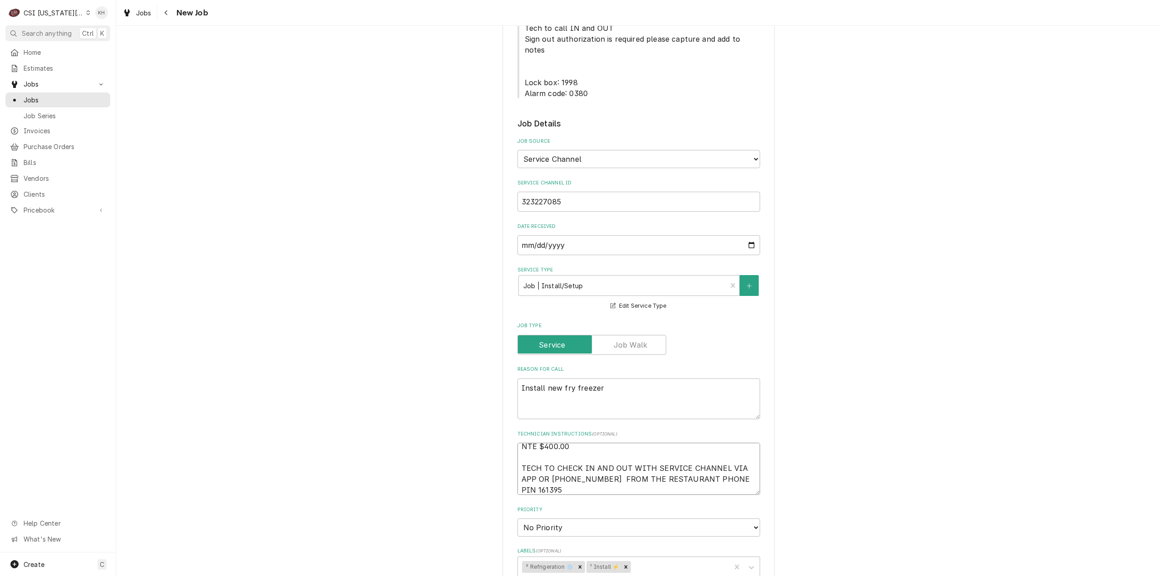
type textarea "NTE $400.00 TECH TO CHECK IN AND OUT WITH SERVICE CHANNEL VIA APP OR 516- 500-7…"
click at [550, 443] on textarea "NTE $400.00 TECH TO CHECK IN AND OUT WITH SERVICE CHANNEL VIA APP OR 516- 500-7…" at bounding box center [638, 469] width 243 height 52
type textarea "x"
type textarea "NTE $400.00 TECH TO CHECK IN AND OUT WITH SERVICE CHANNEL VIA APP OR 516- 500-7…"
type textarea "x"
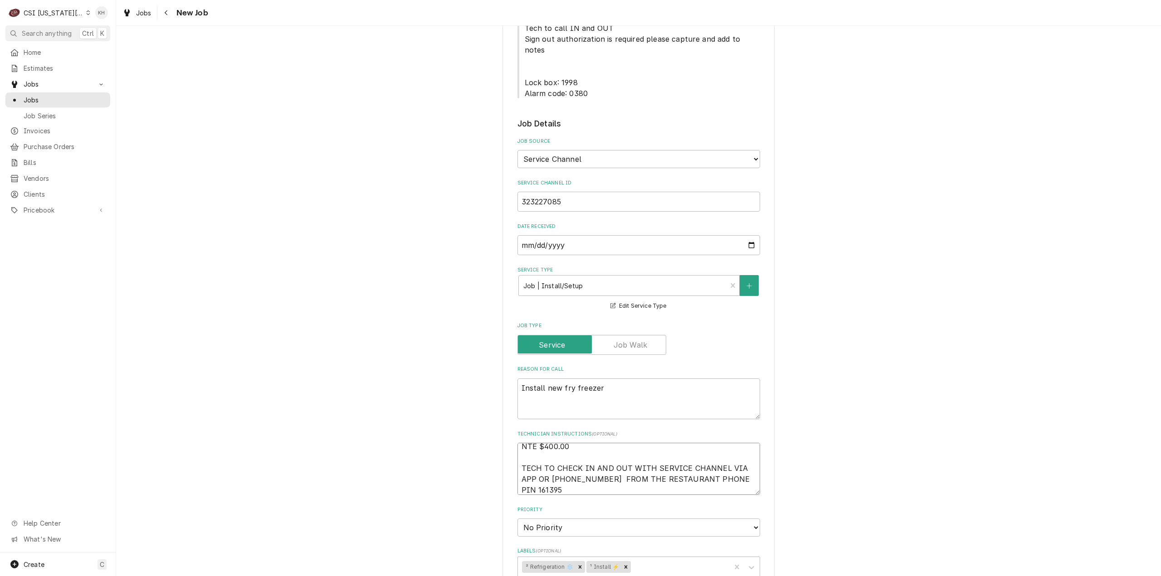
type textarea "NTE $400.00 TECH TO CHECK IN AND OUT WITH SERVICE CHANNEL VIA APP OR 516- 500-7…"
type textarea "x"
type textarea "NTE $400.00 TECH TO CHECK IN AND OUT WITH SERVICE CHANNEL VIA APP OR 516- 500-7…"
type textarea "x"
type textarea "NTE $400.00 TECH TO CHECK IN AND OUT WITH SERVICE CHANNEL VIA APP OR 516- 500-7…"
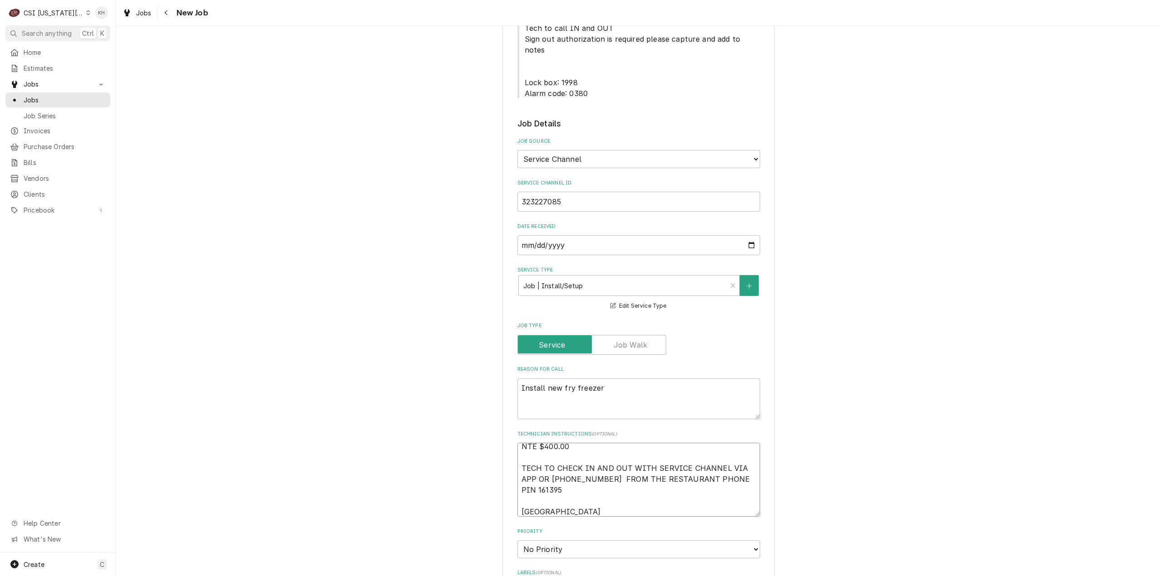
type textarea "x"
type textarea "NTE $400.00 TECH TO CHECK IN AND OUT WITH SERVICE CHANNEL VIA APP OR 516- 500-7…"
type textarea "x"
type textarea "NTE $400.00 TECH TO CHECK IN AND OUT WITH SERVICE CHANNEL VIA APP OR 516- 500-7…"
paste textarea "816-561-1316"
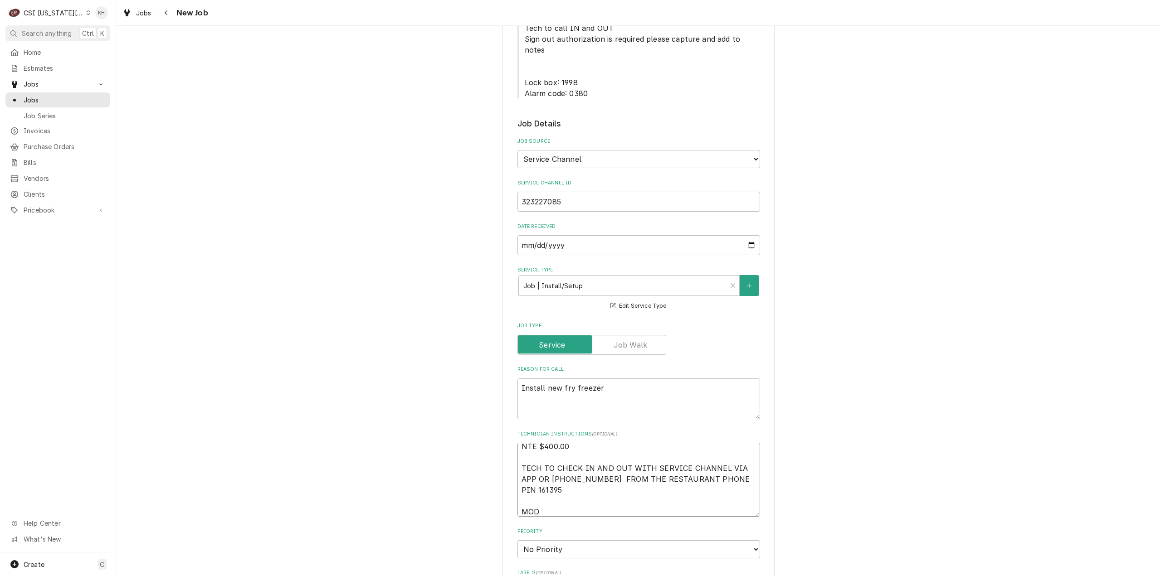
type textarea "x"
type textarea "NTE $400.00 TECH TO CHECK IN AND OUT WITH SERVICE CHANNEL VIA APP OR 516- 500-7…"
type textarea "x"
type textarea "NTE $400.00 TECH TO CHECK IN AND OUT WITH SERVICE CHANNEL VIA APP OR 516- 500-7…"
click at [573, 540] on select "No Priority Urgent High Medium Low" at bounding box center [638, 549] width 243 height 18
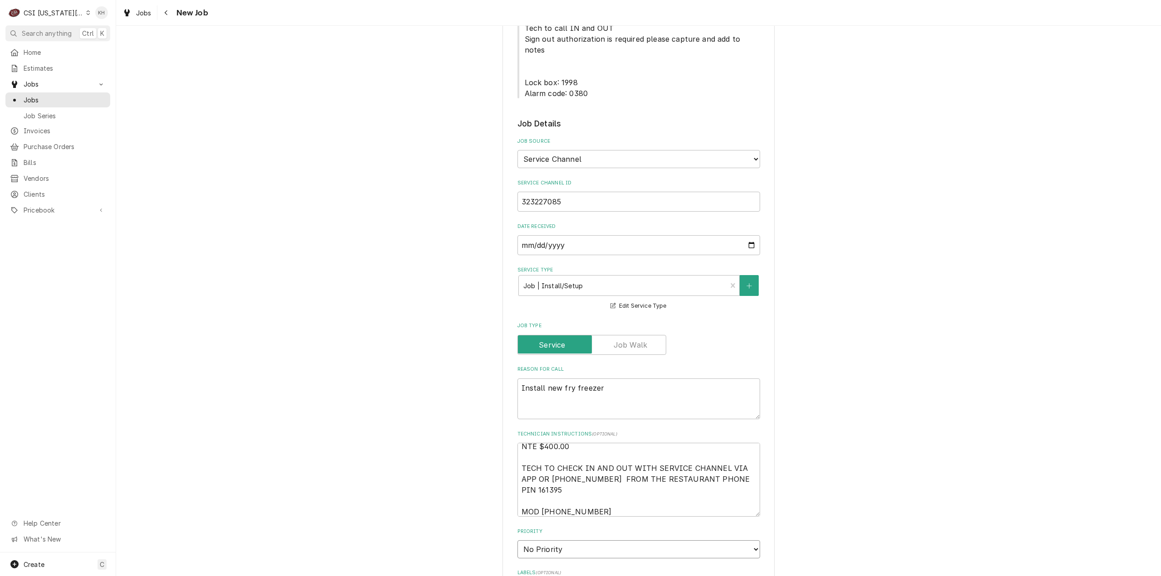
select select "4"
click at [517, 540] on select "No Priority Urgent High Medium Low" at bounding box center [638, 549] width 243 height 18
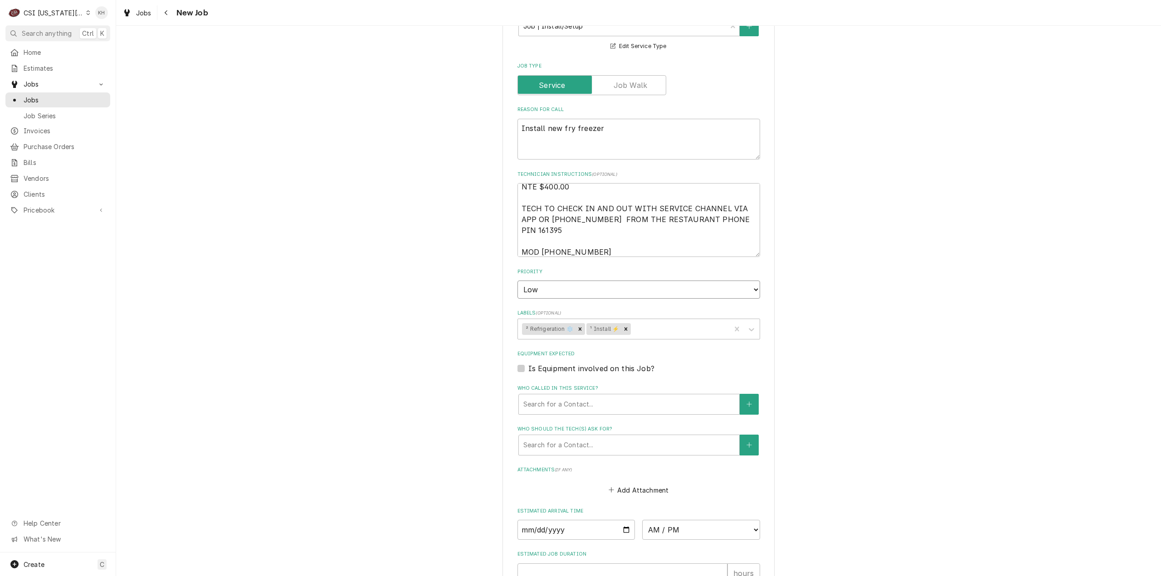
scroll to position [824, 0]
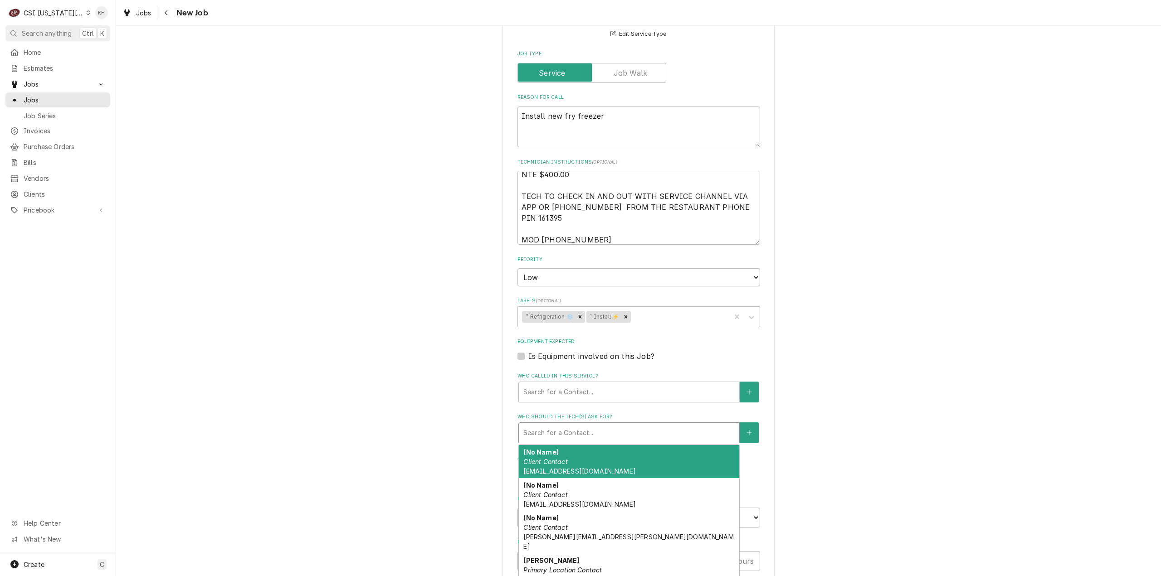
click at [596, 425] on div "Who should the tech(s) ask for?" at bounding box center [628, 433] width 211 height 16
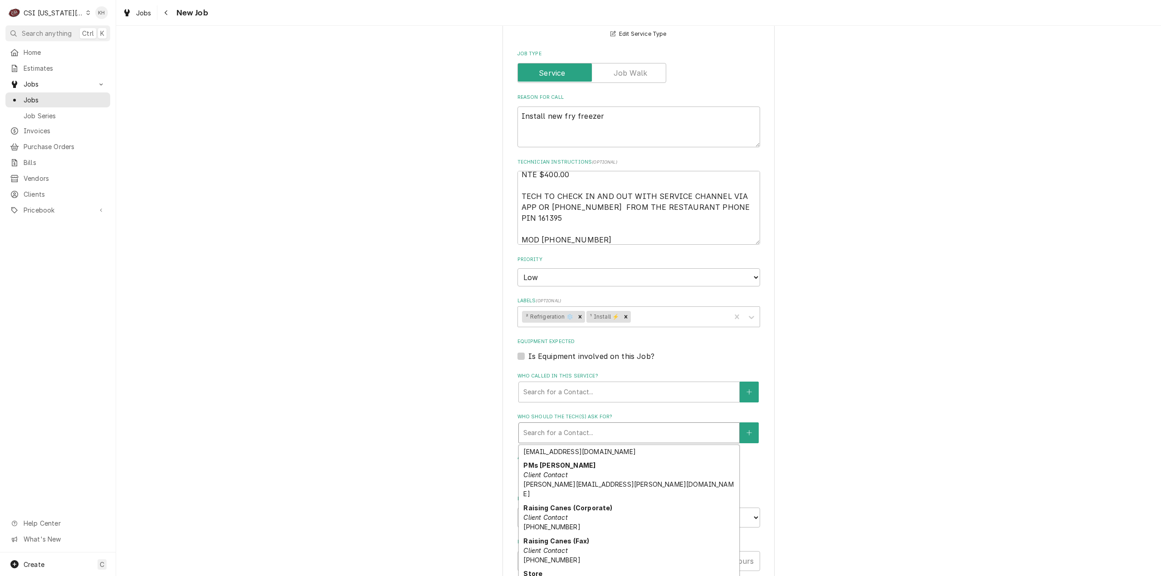
scroll to position [236, 0]
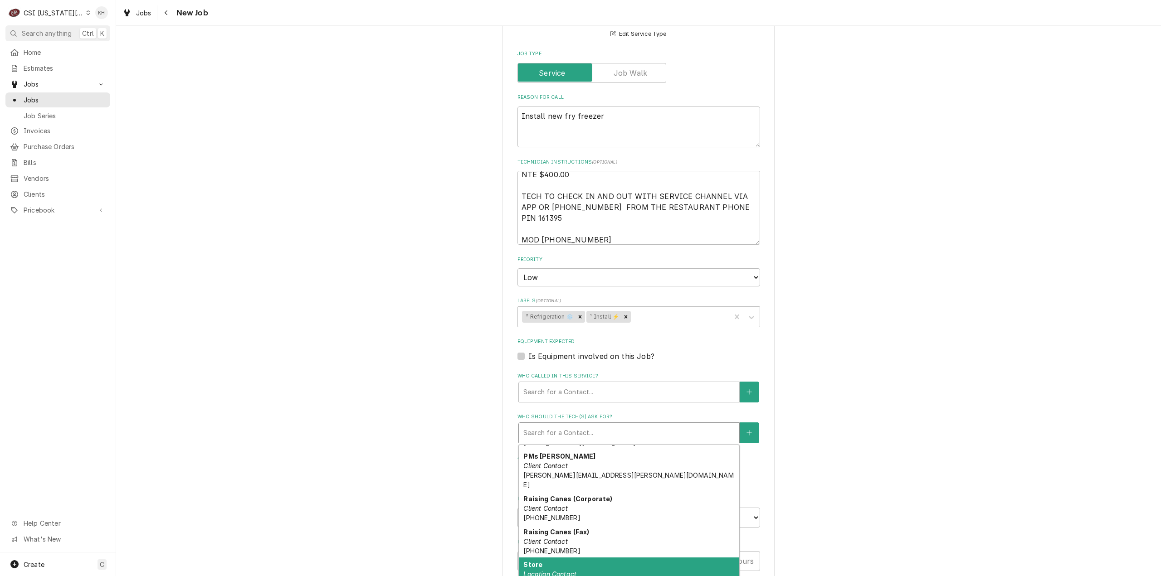
click at [597, 558] on div "Store Location Contact (816) 561-1316 canes222@raisingcanes.com" at bounding box center [629, 579] width 220 height 43
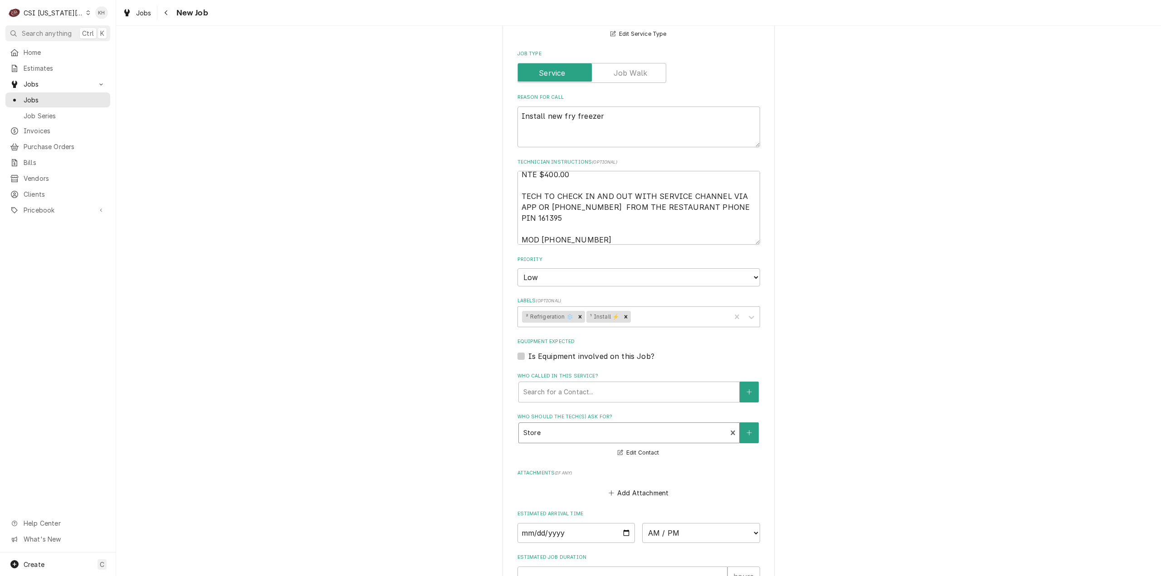
scroll to position [984, 0]
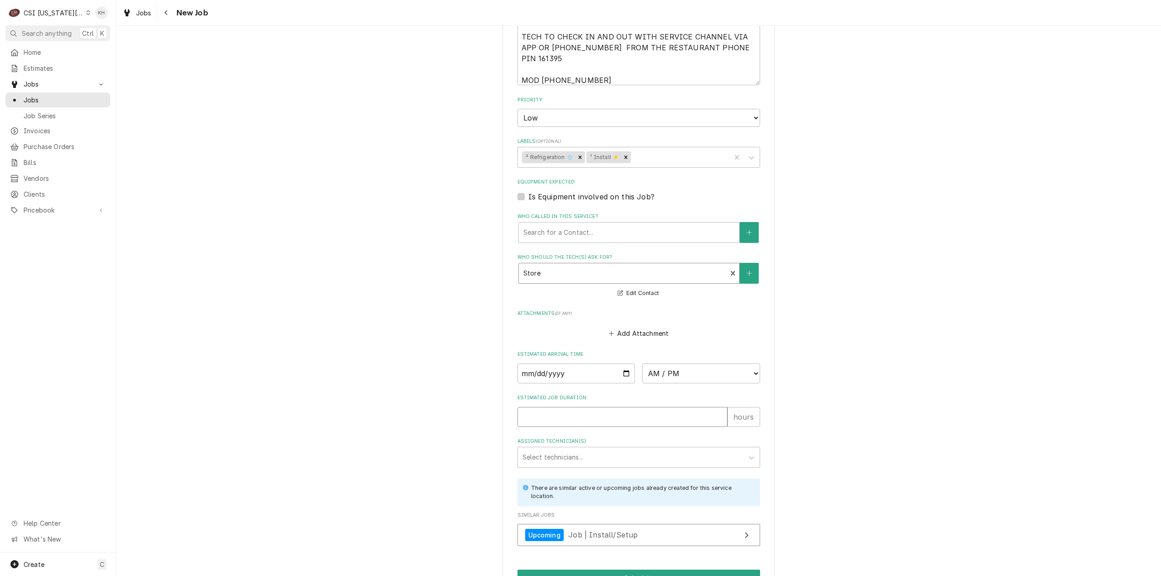
click at [601, 407] on input "Estimated Job Duration" at bounding box center [622, 417] width 210 height 20
type textarea "x"
type input "2"
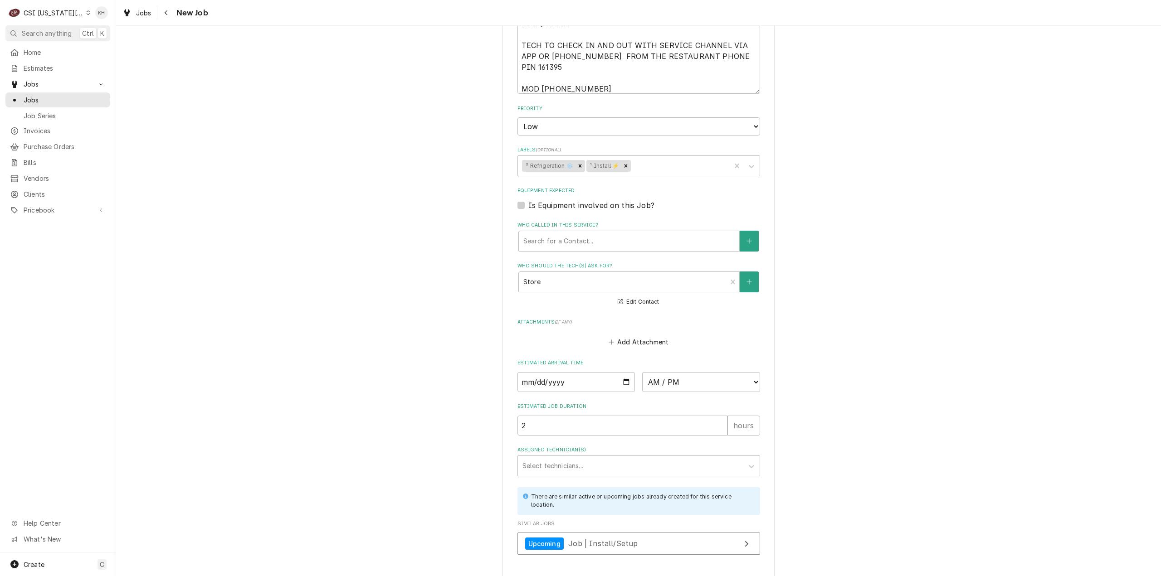
type textarea "x"
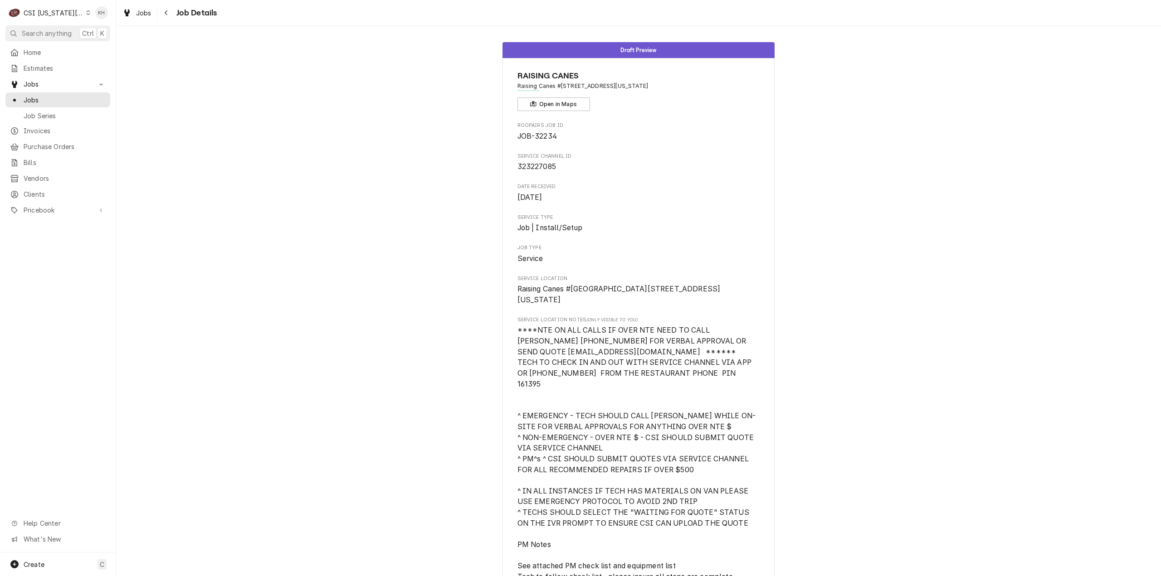
click at [51, 15] on div "CSI [US_STATE][GEOGRAPHIC_DATA]" at bounding box center [54, 13] width 60 height 10
click at [107, 44] on div "CSI St. [PERSON_NAME]" at bounding box center [156, 49] width 138 height 11
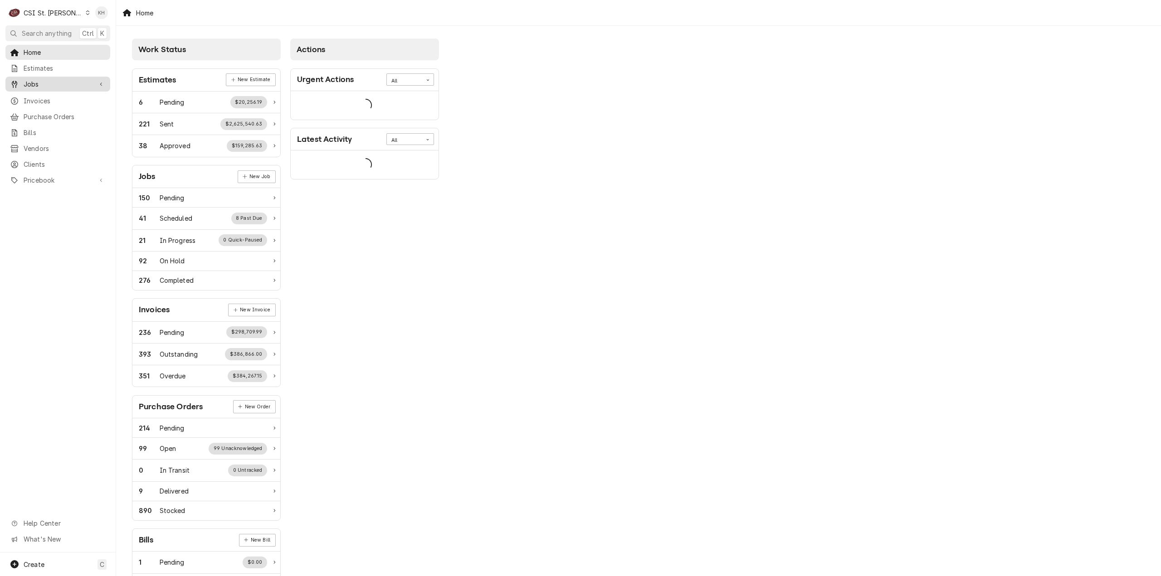
click at [60, 81] on span "Jobs" at bounding box center [58, 84] width 68 height 10
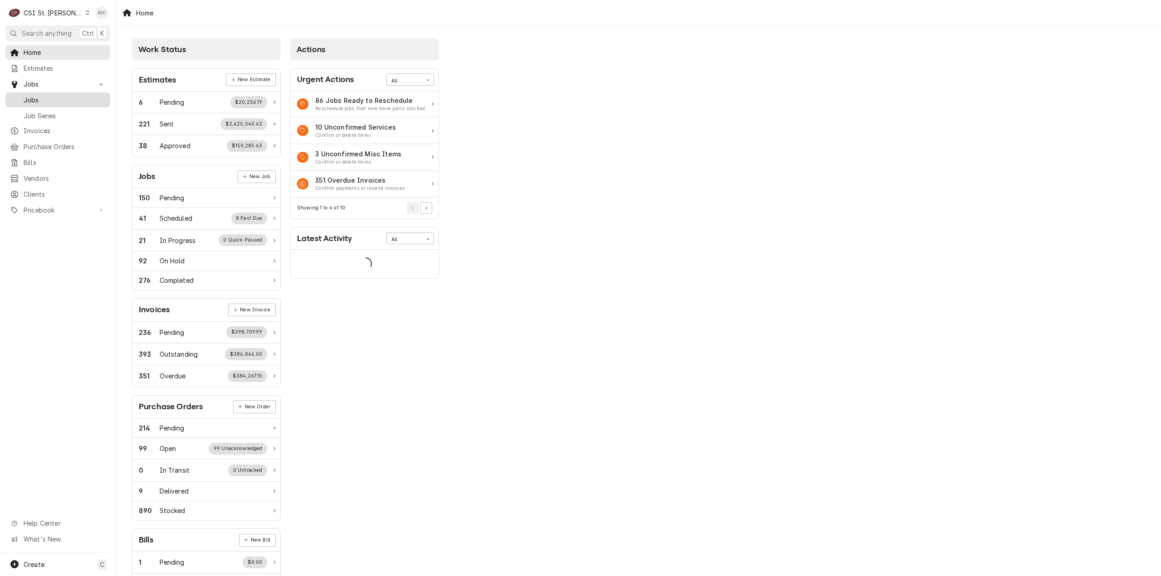
click at [59, 95] on span "Jobs" at bounding box center [65, 100] width 82 height 10
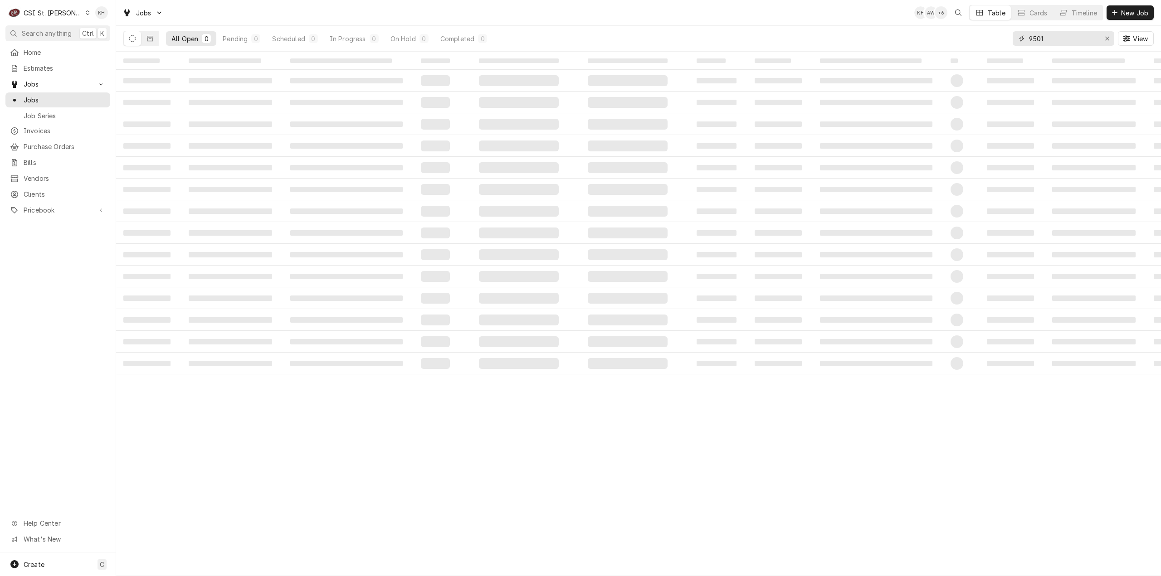
drag, startPoint x: 1045, startPoint y: 39, endPoint x: 990, endPoint y: 39, distance: 54.4
click at [990, 39] on div "All Open 0 Pending 0 Scheduled 0 In Progress 0 On Hold 0 Completed 0 9501 View" at bounding box center [638, 38] width 1030 height 25
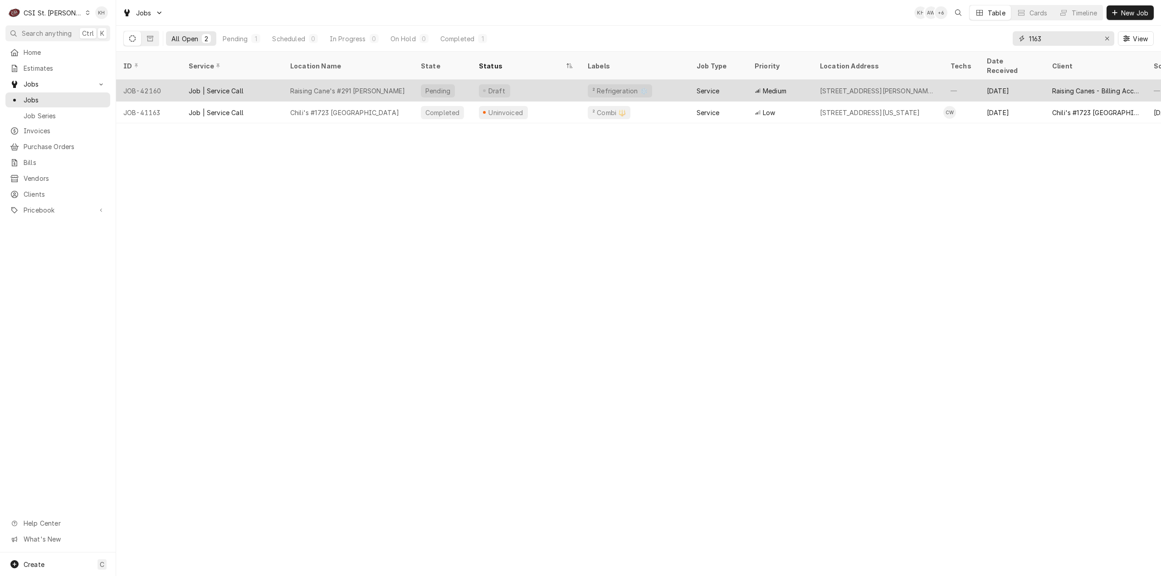
type input "1163"
click at [535, 80] on div "Draft" at bounding box center [526, 91] width 109 height 22
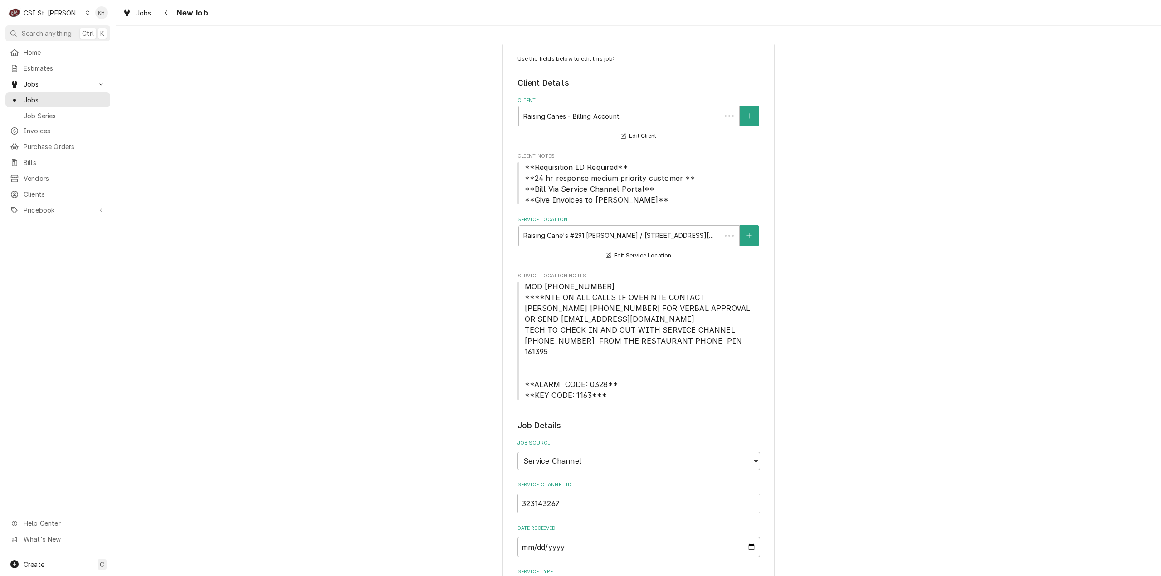
type textarea "x"
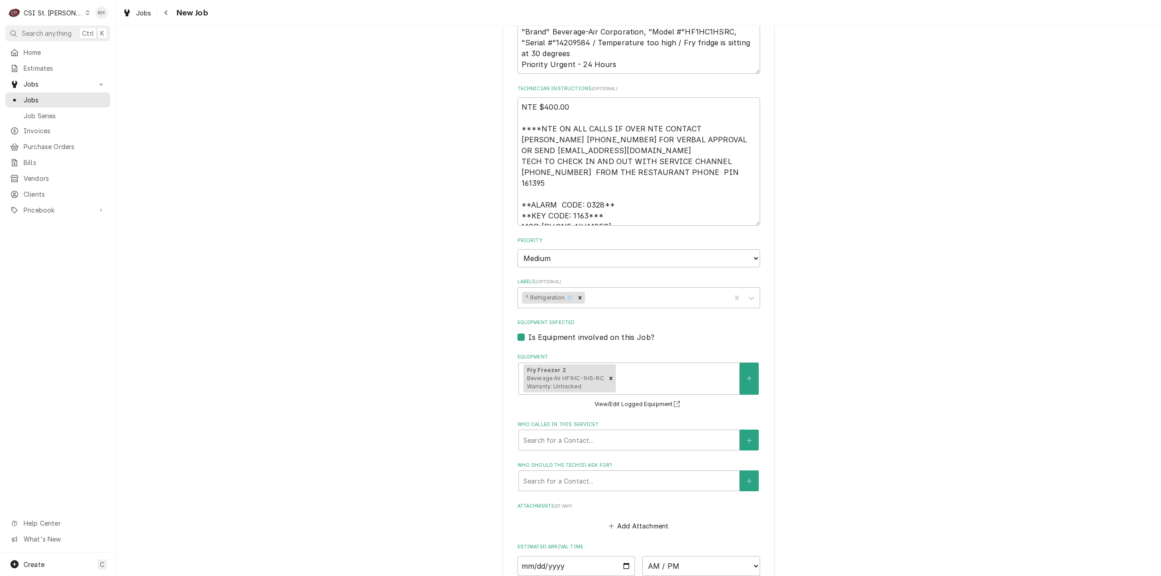
scroll to position [857, 0]
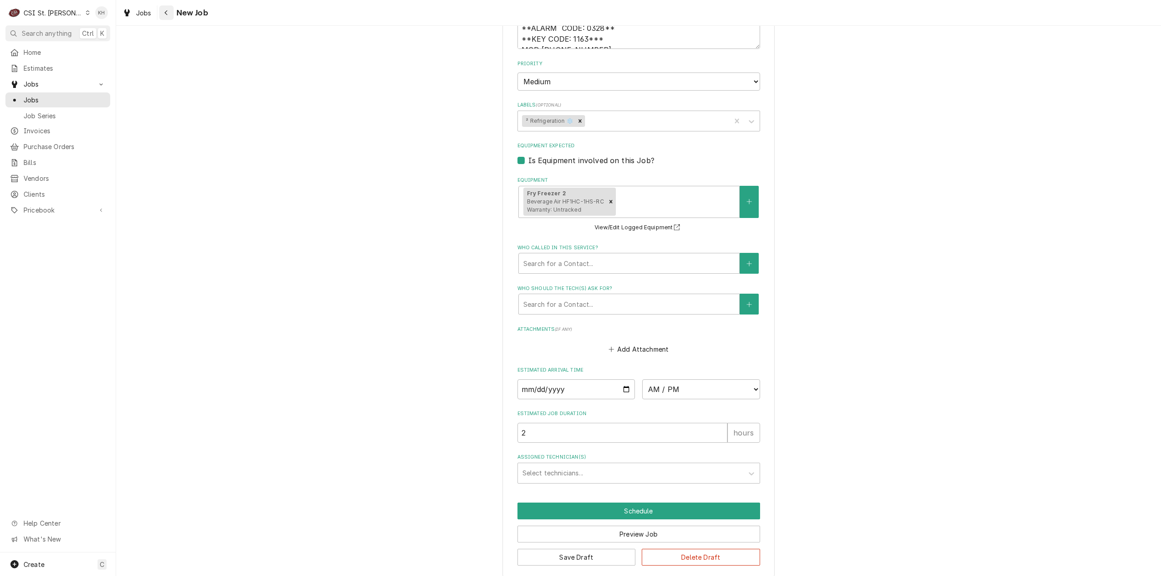
click at [160, 19] on button "Navigate back" at bounding box center [166, 12] width 15 height 15
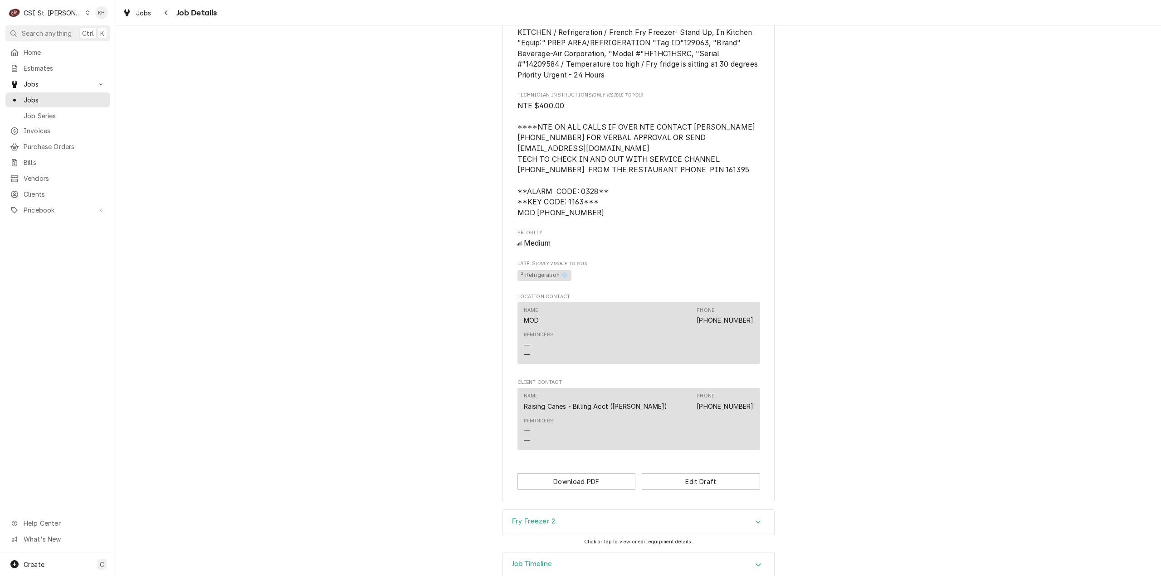
scroll to position [631, 0]
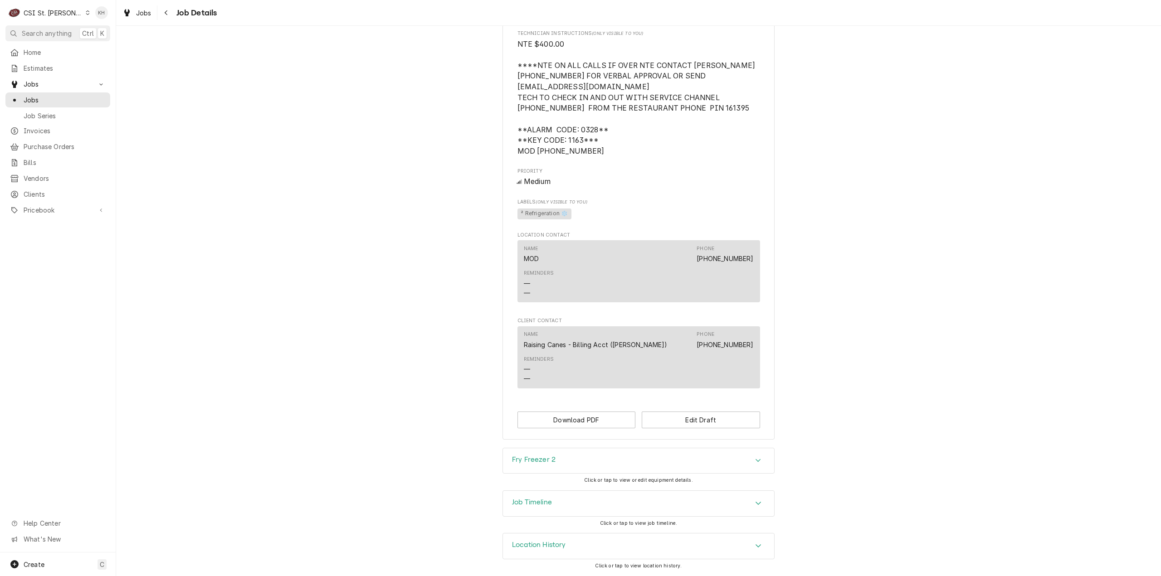
click at [552, 500] on div "Job Timeline" at bounding box center [638, 503] width 271 height 25
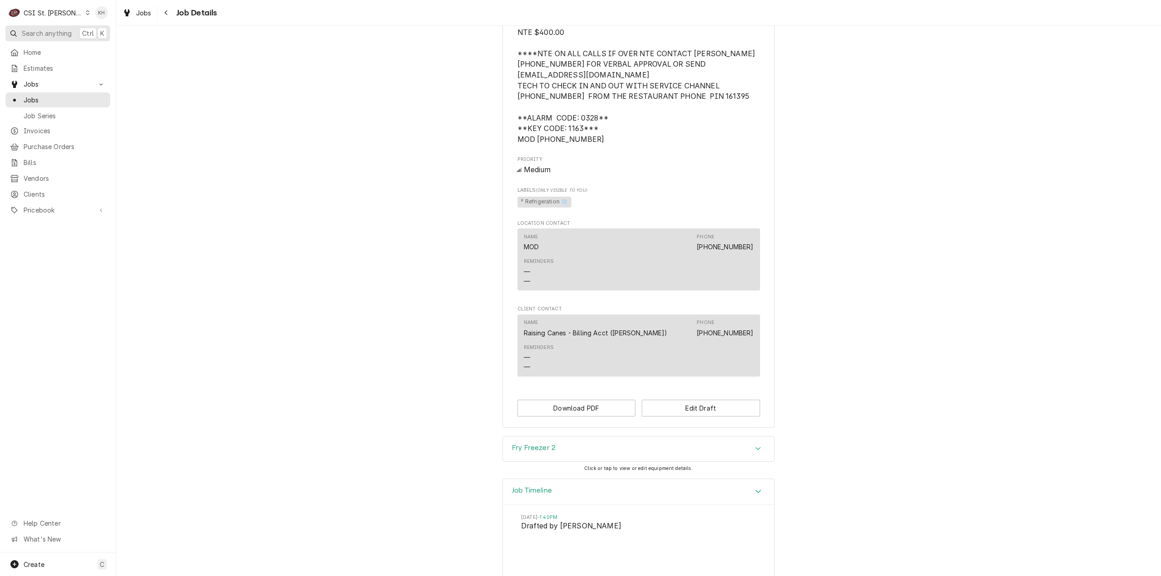
click at [53, 30] on span "Search anything" at bounding box center [47, 34] width 50 height 10
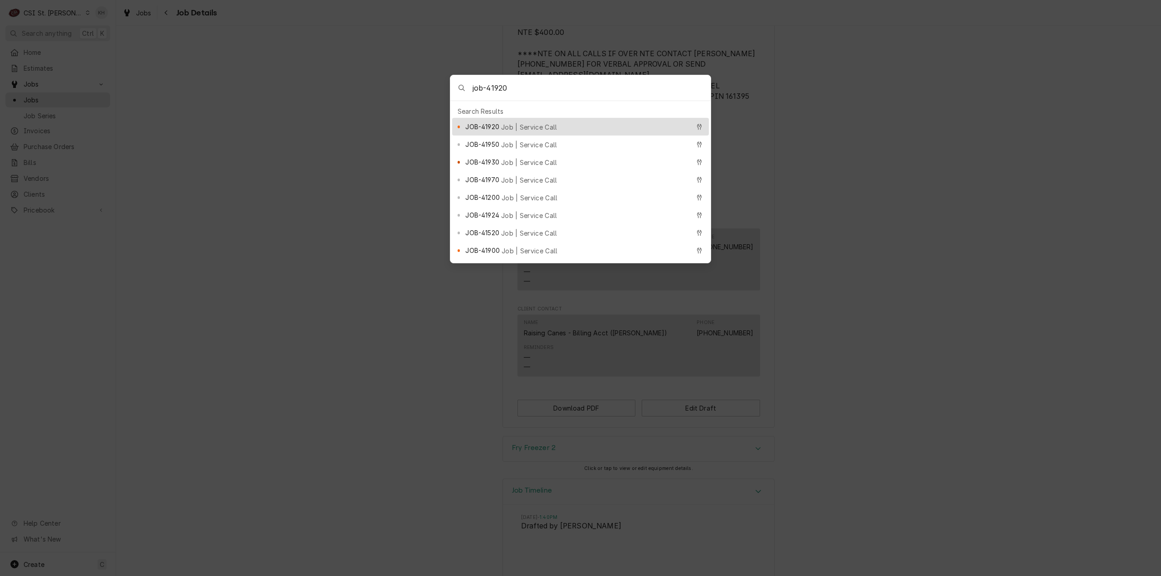
type input "job-41920"
click at [525, 122] on div "JOB-41920 Job | Service Call" at bounding box center [577, 127] width 224 height 10
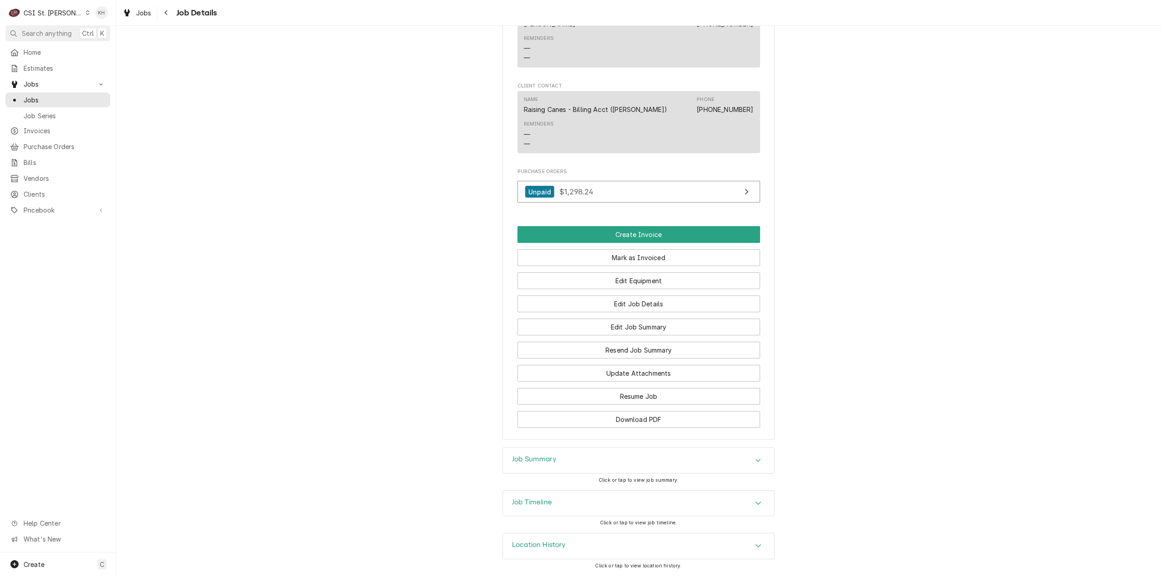
click at [552, 464] on h3 "Job Summary" at bounding box center [534, 459] width 44 height 9
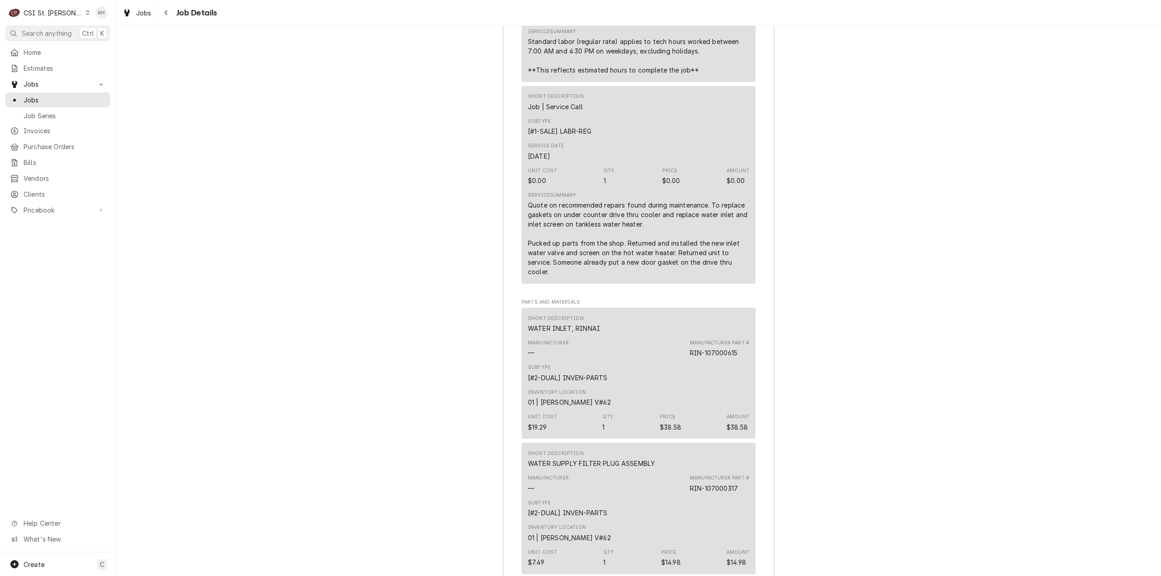
scroll to position [1749, 0]
click at [49, 12] on div "CSI St. [PERSON_NAME]" at bounding box center [53, 13] width 59 height 10
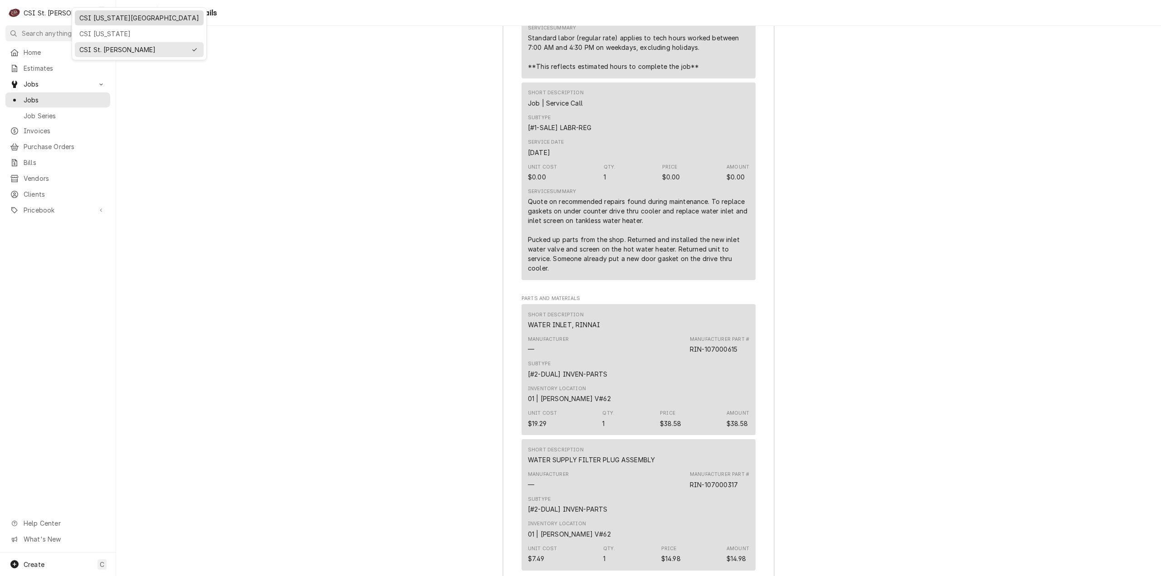
click at [98, 22] on div "CSI [US_STATE][GEOGRAPHIC_DATA]" at bounding box center [139, 17] width 125 height 11
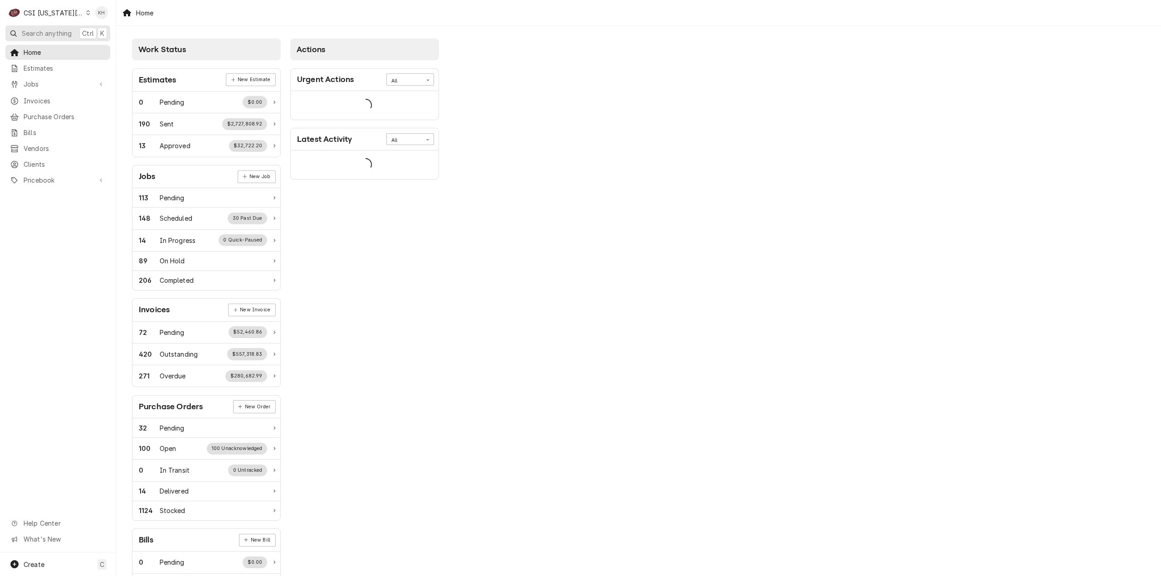
click at [63, 34] on span "Search anything" at bounding box center [47, 34] width 50 height 10
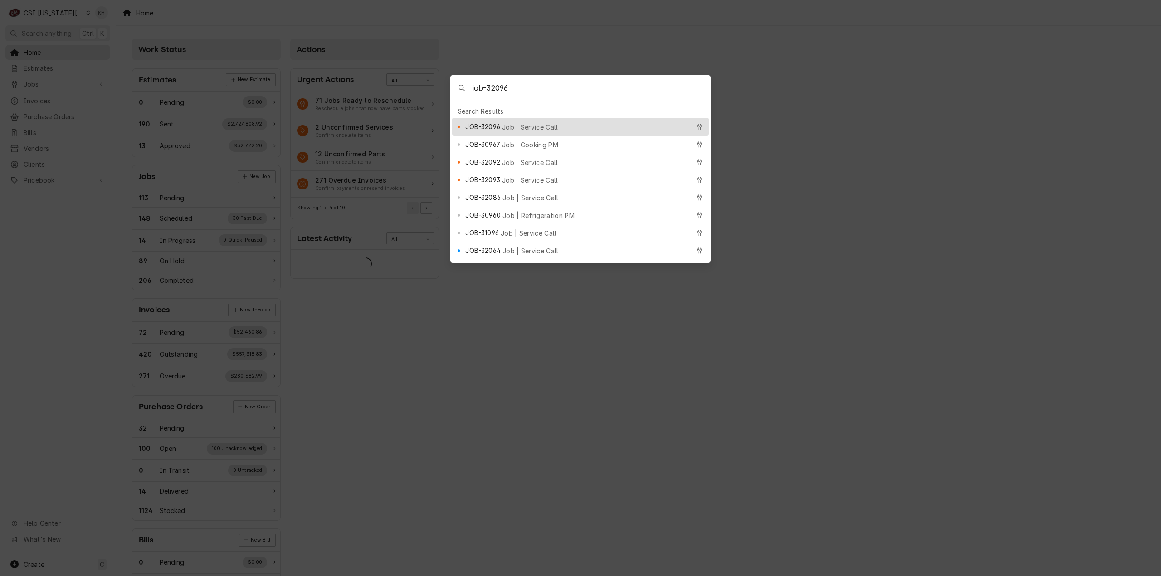
type input "job-32096"
click at [517, 125] on span "Job | Service Call" at bounding box center [530, 127] width 56 height 10
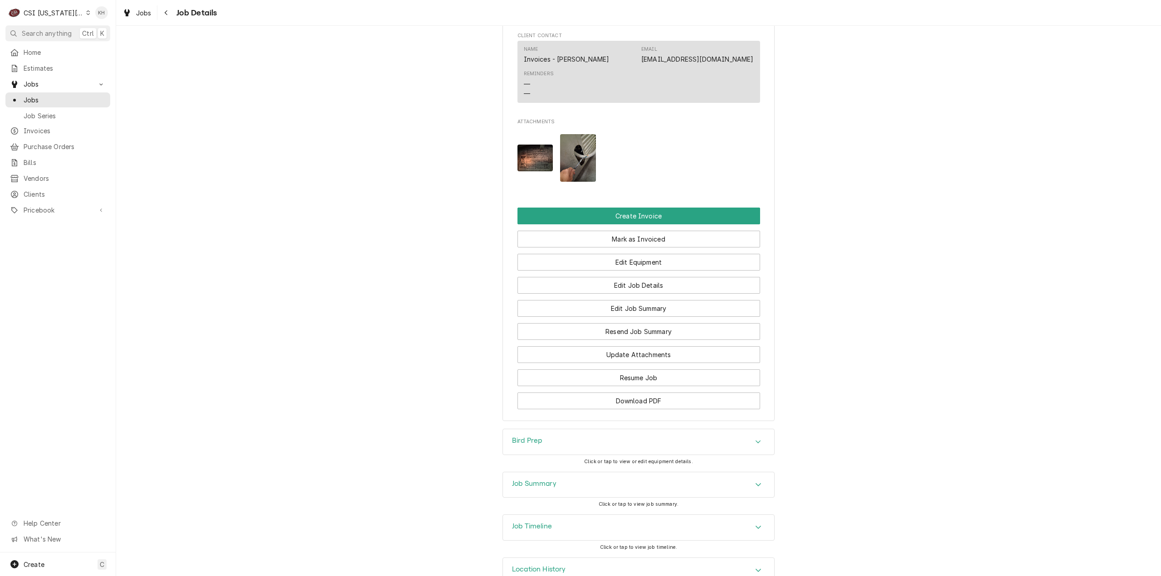
scroll to position [1363, 0]
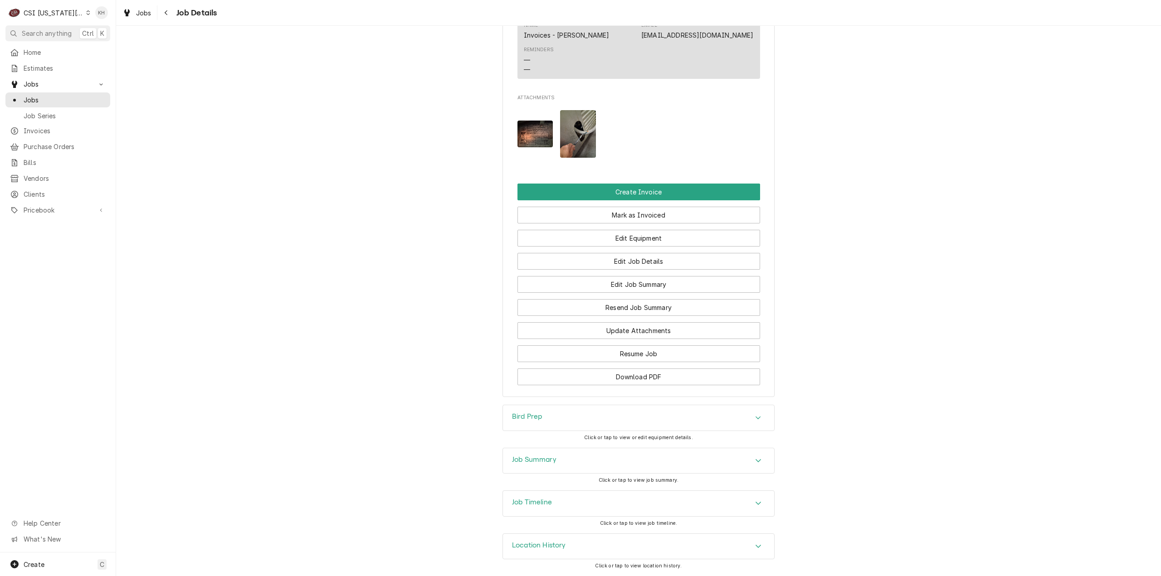
click at [564, 460] on div "Job Summary" at bounding box center [638, 460] width 271 height 25
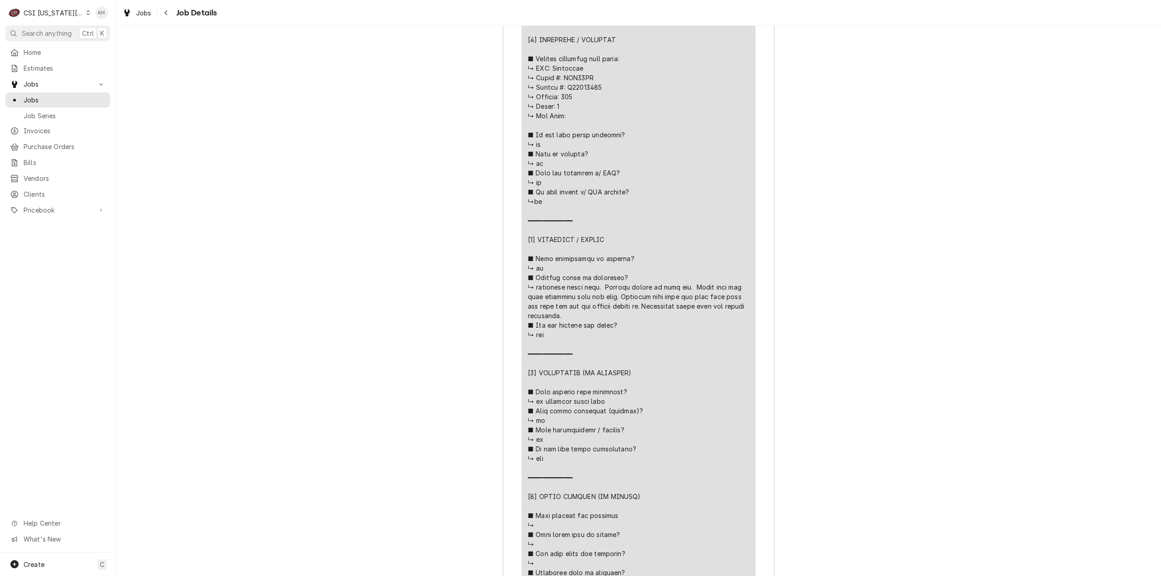
scroll to position [2451, 0]
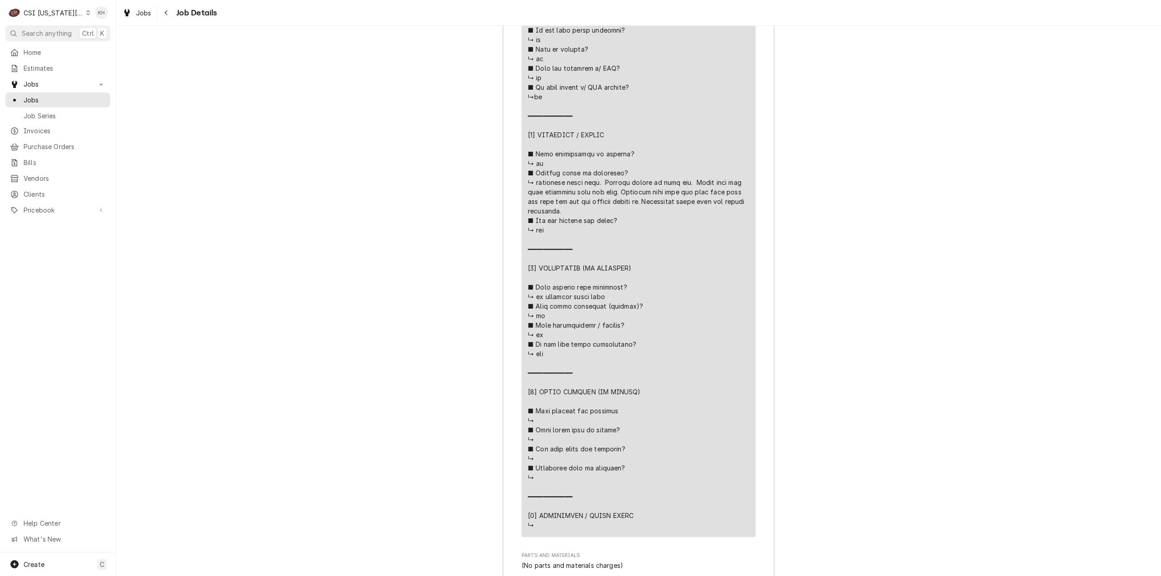
drag, startPoint x: 56, startPoint y: 30, endPoint x: 422, endPoint y: 75, distance: 368.1
click at [66, 35] on span "Search anything" at bounding box center [47, 34] width 50 height 10
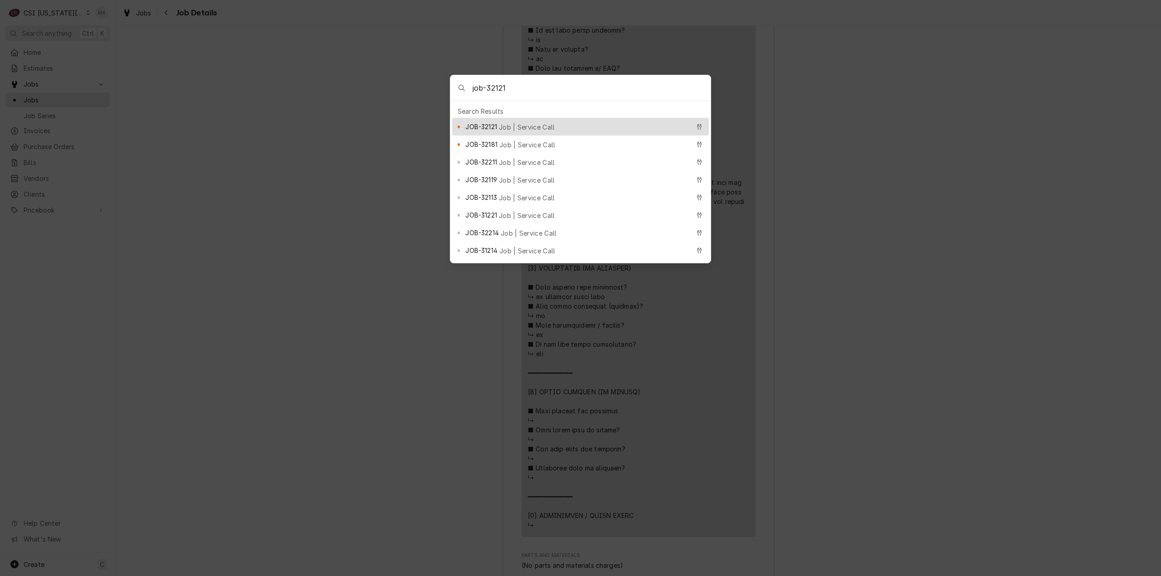
type input "job-32121"
click at [536, 122] on div "JOB-32121 Job | Service Call" at bounding box center [577, 127] width 224 height 10
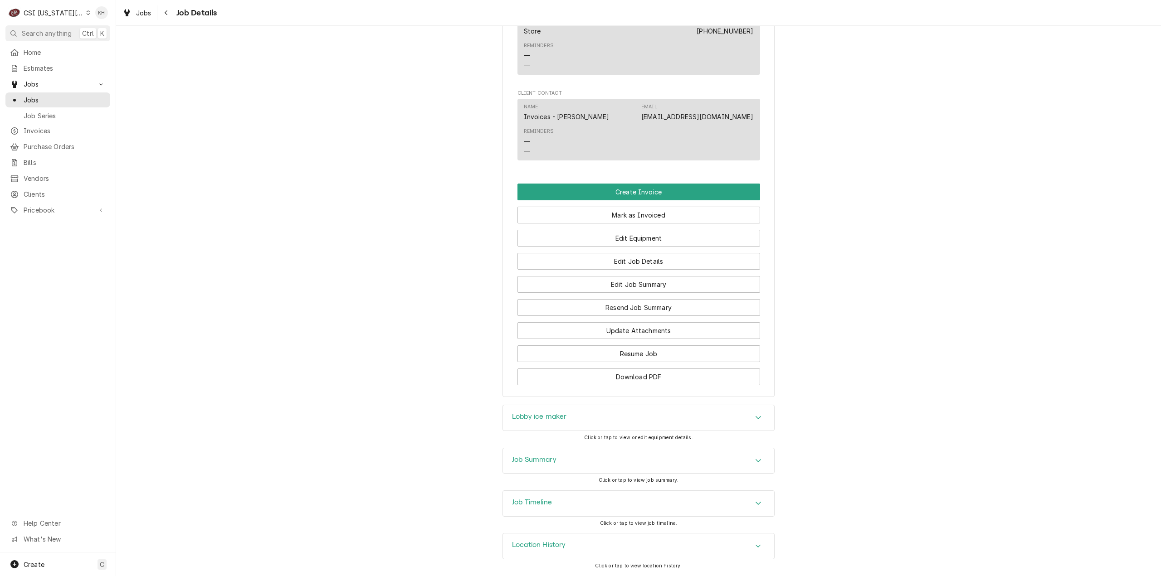
click at [586, 466] on div "Job Summary" at bounding box center [638, 460] width 271 height 25
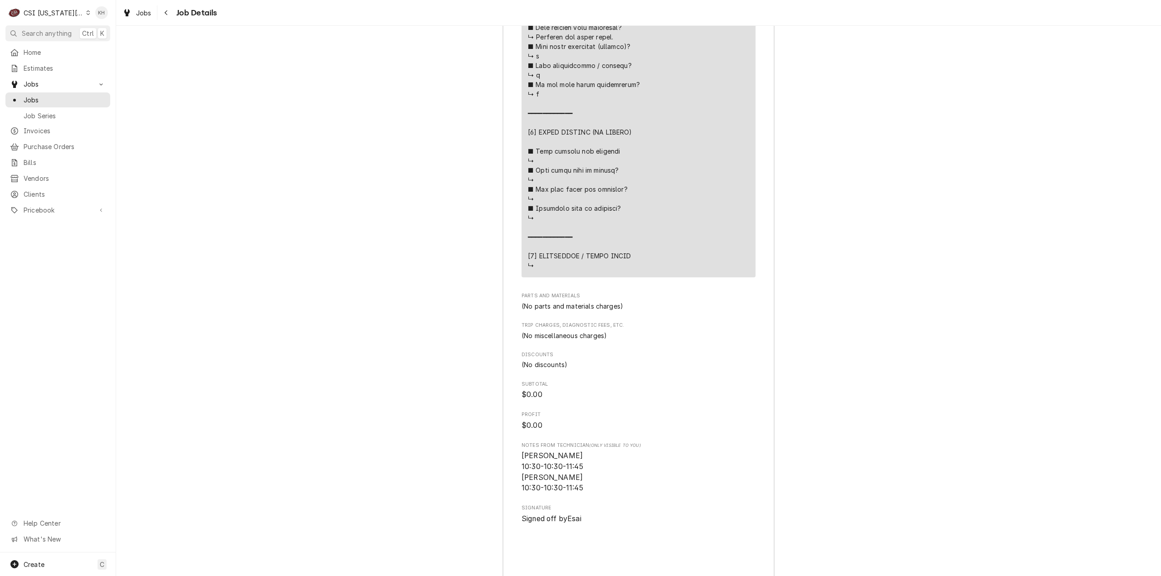
scroll to position [2428, 0]
